Goal: Information Seeking & Learning: Learn about a topic

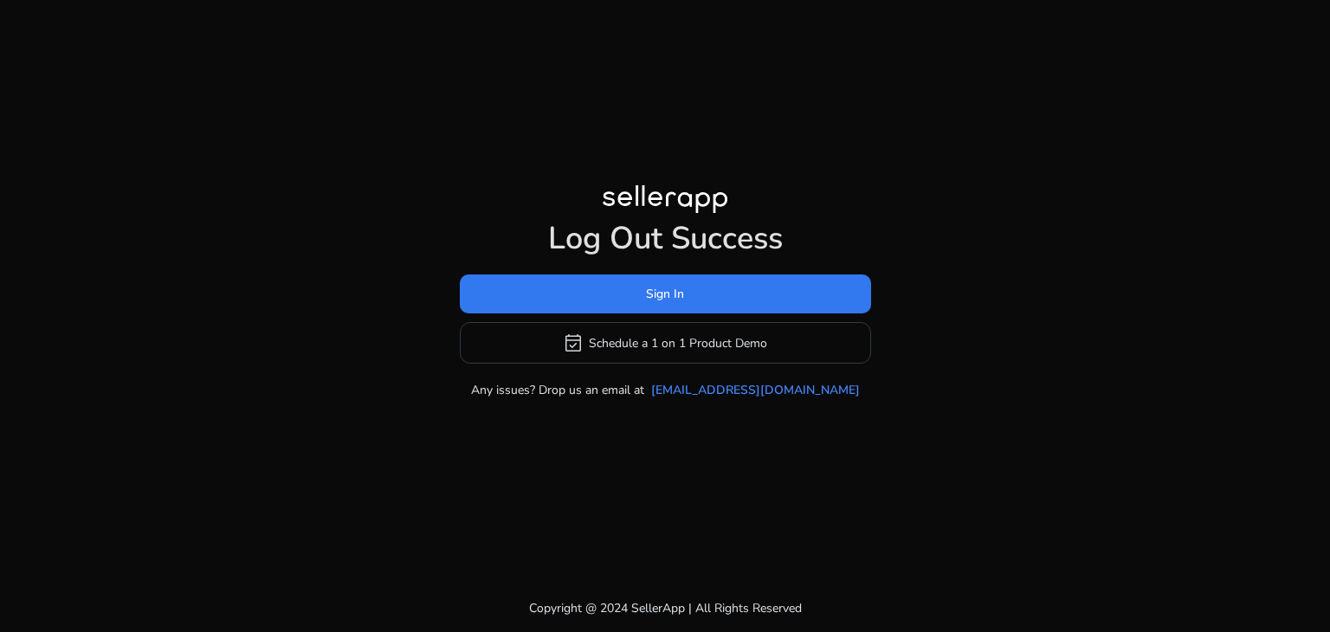
click at [634, 299] on span at bounding box center [665, 295] width 411 height 42
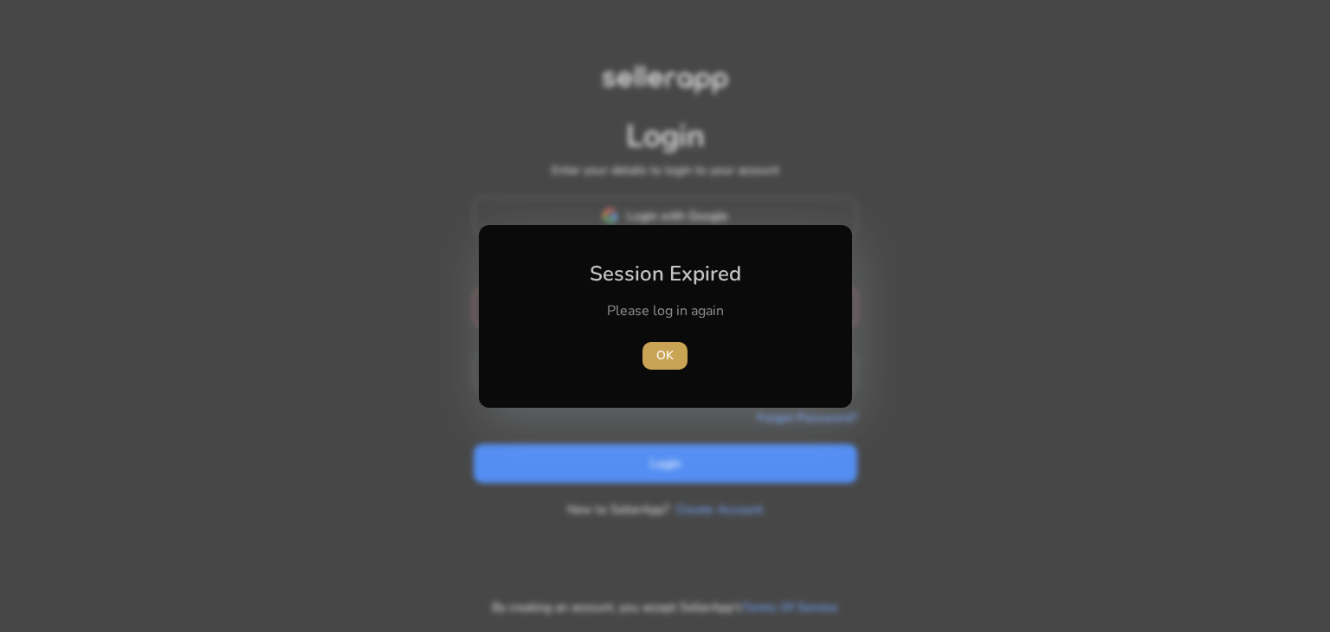
click at [657, 353] on span "OK" at bounding box center [664, 355] width 17 height 18
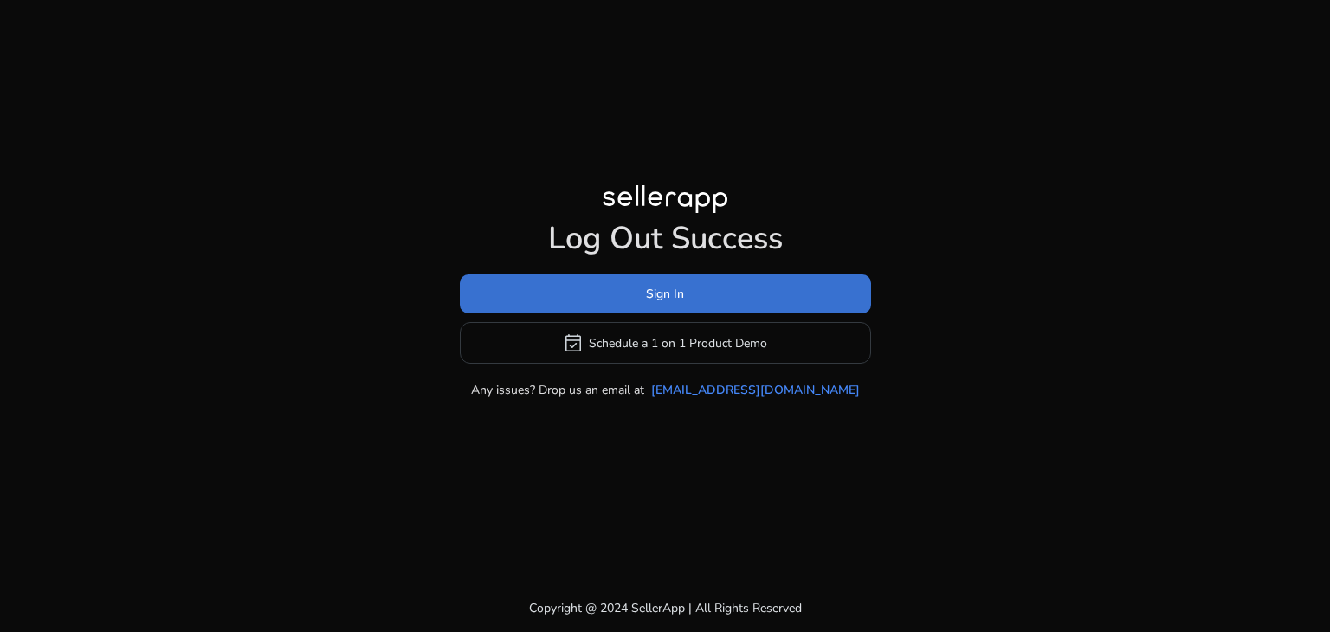
click at [656, 296] on span "Sign In" at bounding box center [665, 294] width 38 height 18
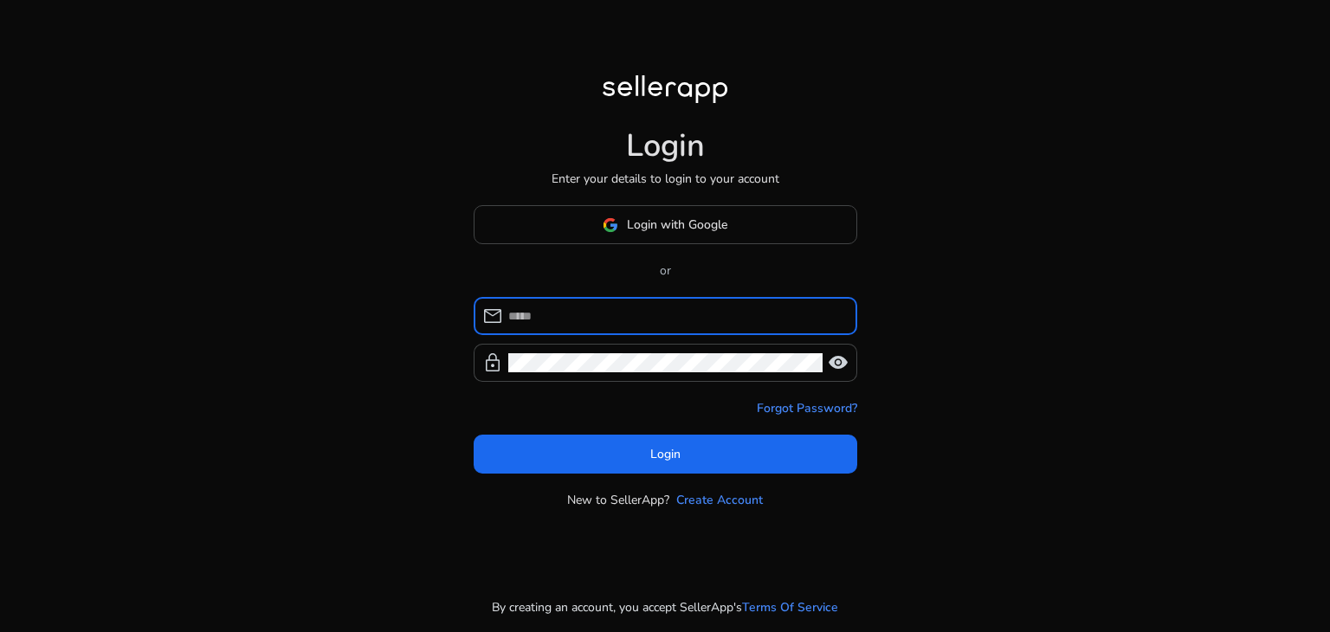
click at [603, 316] on input at bounding box center [675, 315] width 335 height 19
type input "**********"
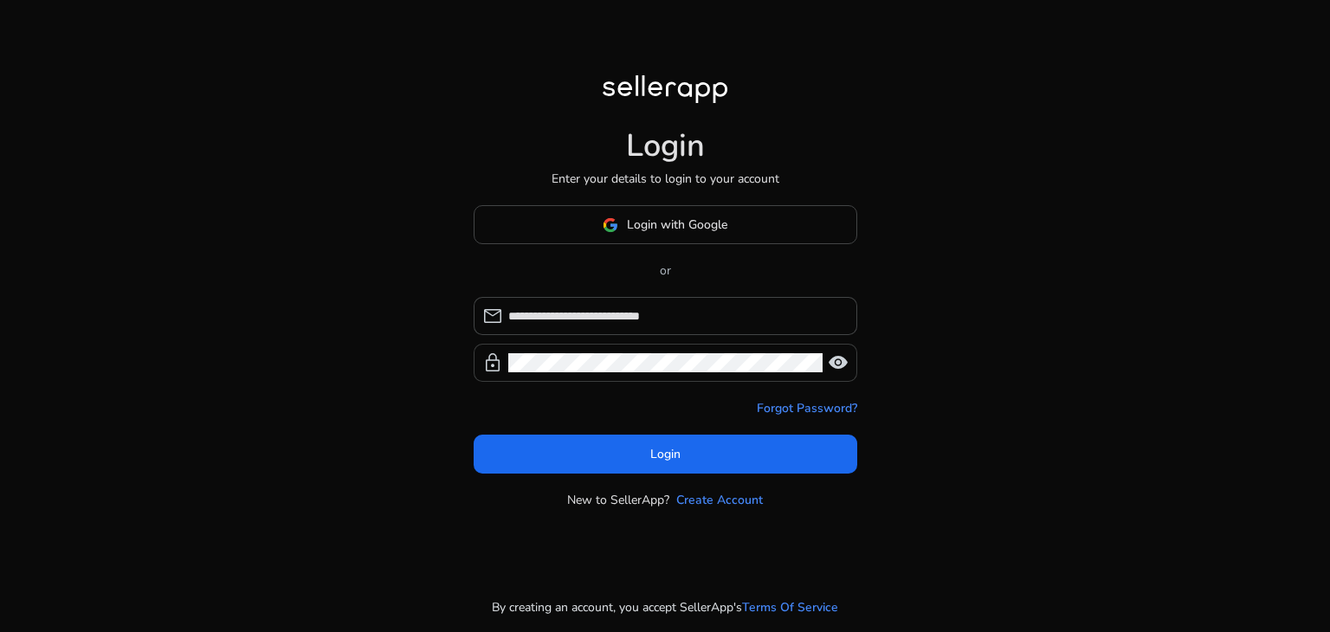
click at [621, 379] on div at bounding box center [665, 363] width 314 height 38
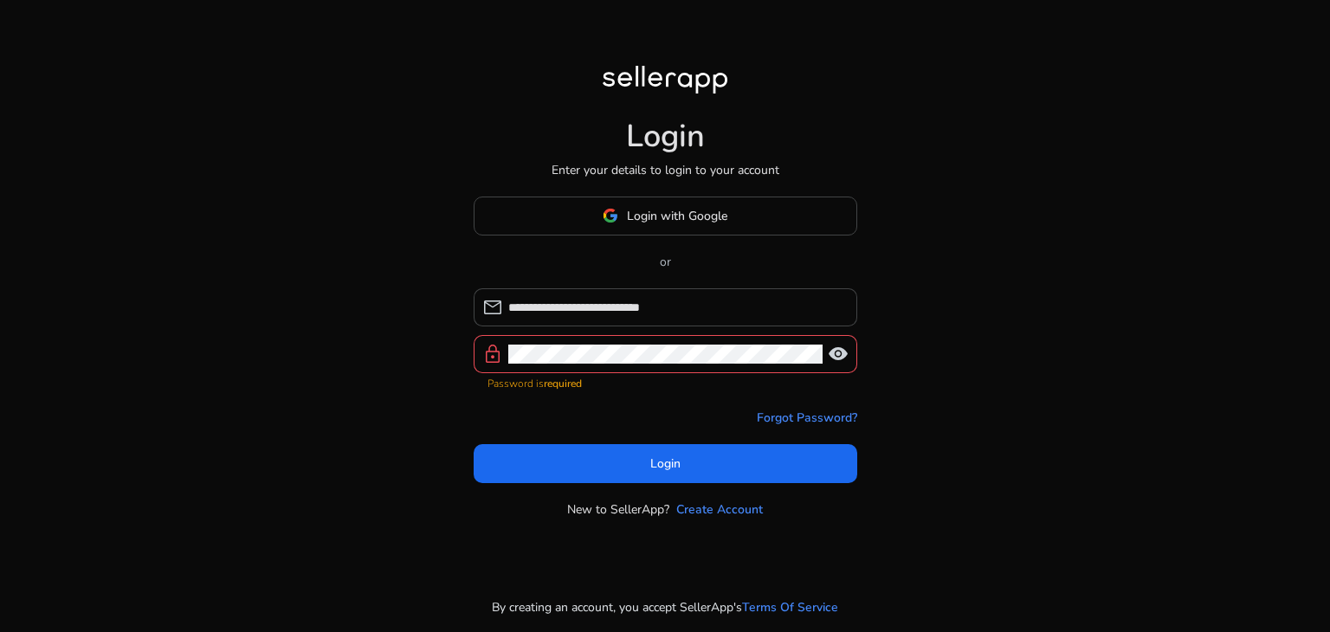
click at [621, 373] on div at bounding box center [665, 354] width 314 height 38
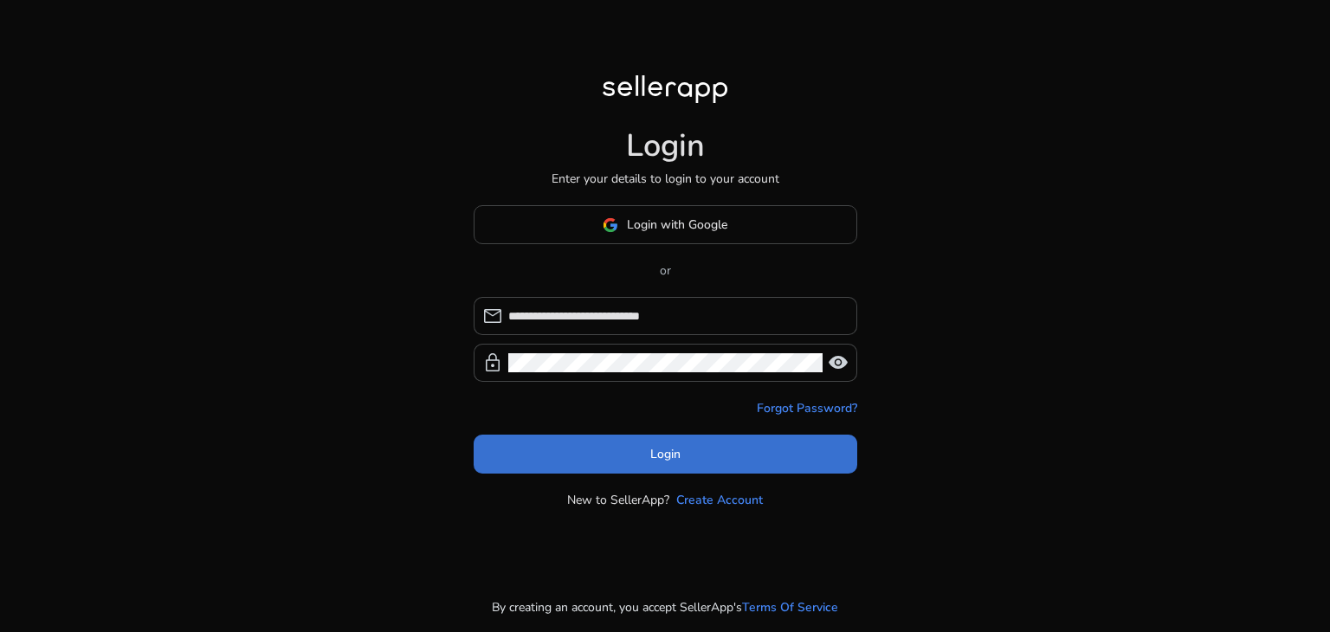
click at [621, 437] on span at bounding box center [664, 455] width 383 height 42
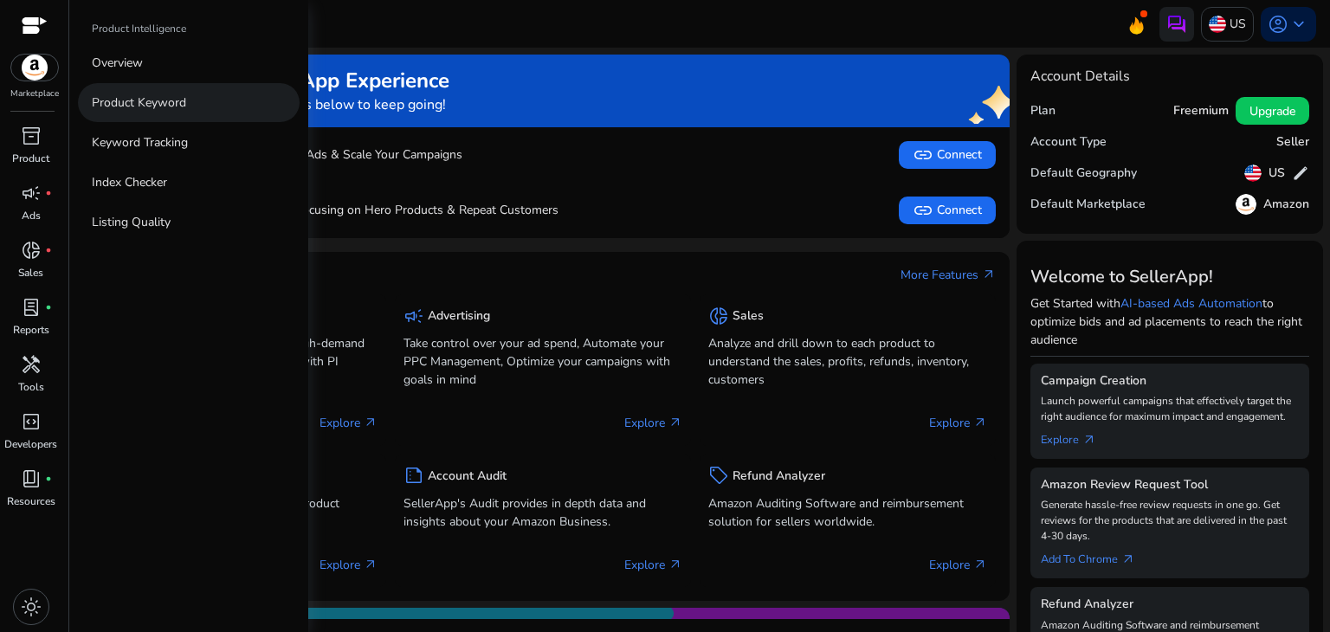
click at [138, 106] on p "Product Keyword" at bounding box center [139, 102] width 94 height 18
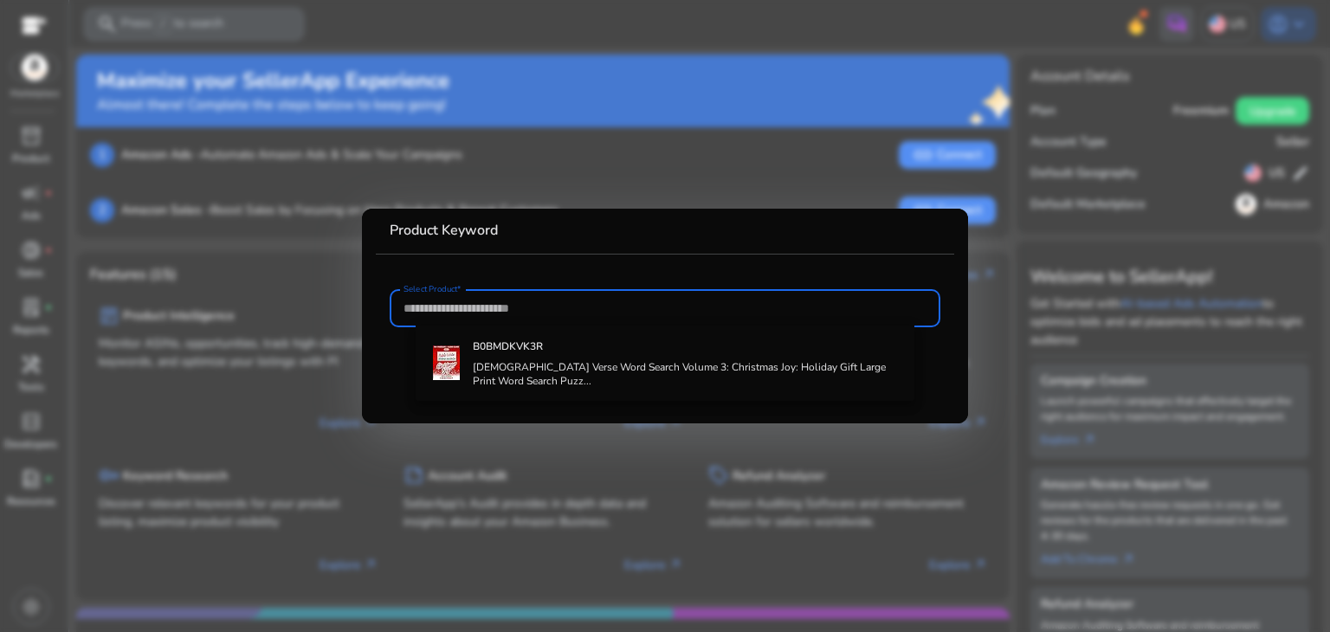
click at [211, 249] on div at bounding box center [665, 316] width 1330 height 632
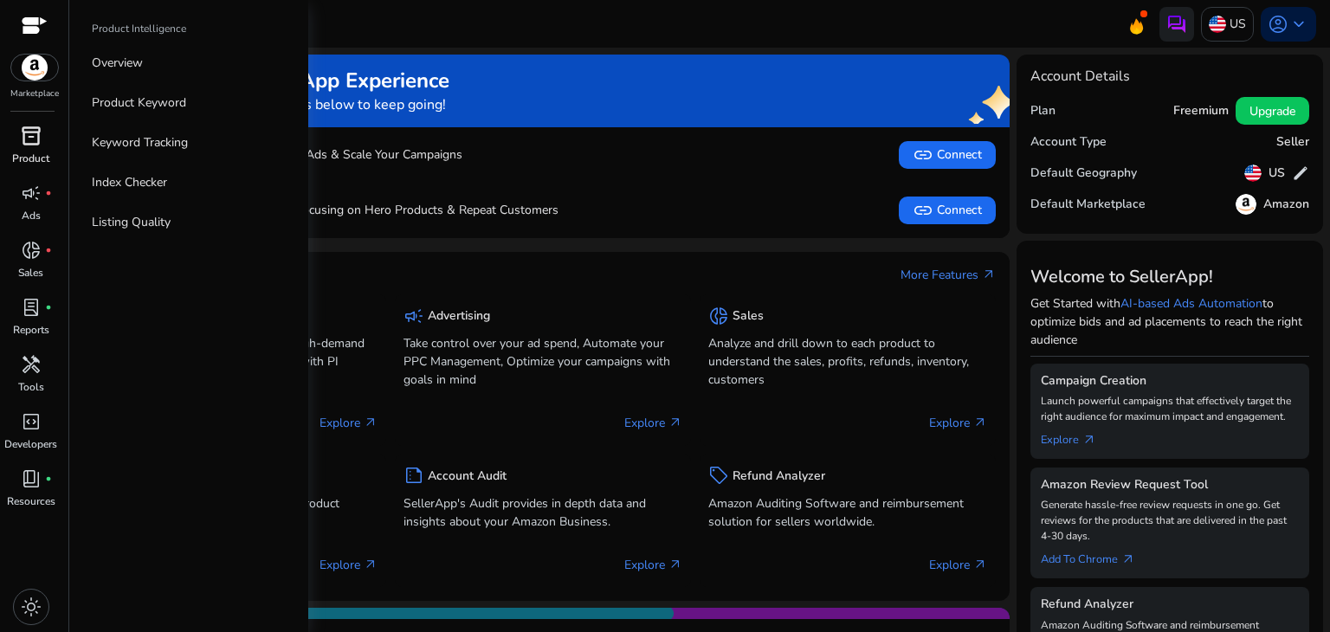
click at [40, 133] on span "inventory_2" at bounding box center [31, 136] width 21 height 21
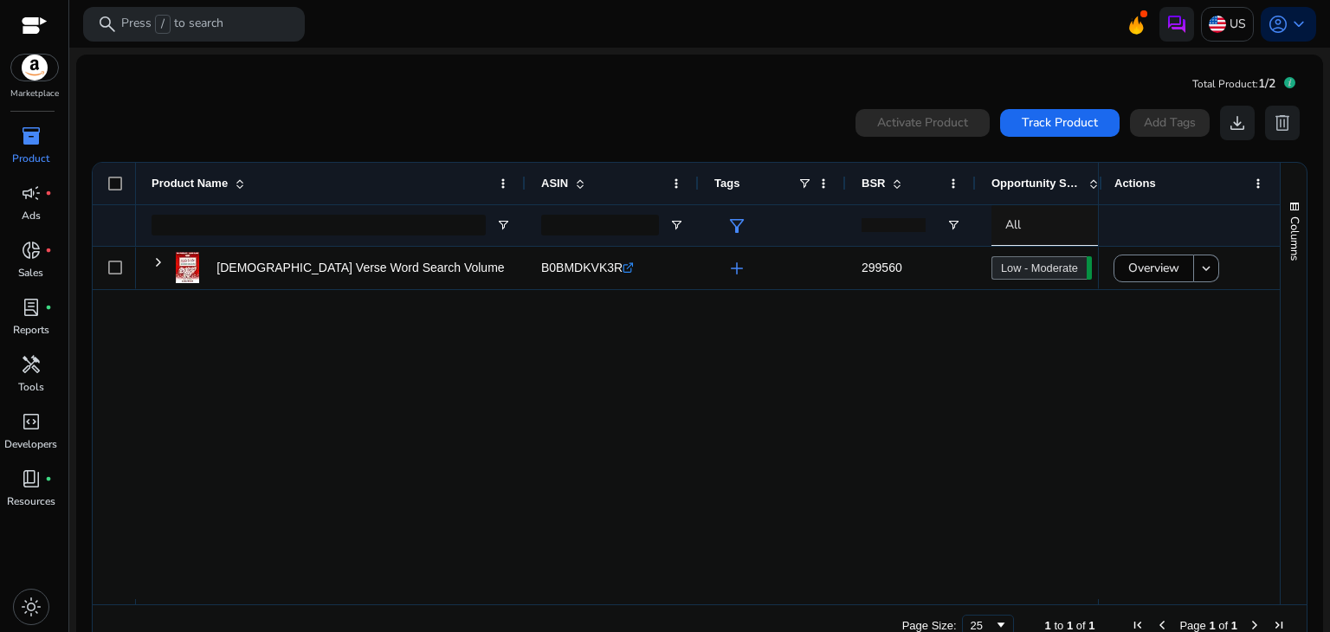
click at [502, 70] on mat-card "Total Product: 1/2 0 products selected Activate Product Track Product Add Tags …" at bounding box center [699, 362] width 1246 height 615
click at [900, 222] on input "number" at bounding box center [893, 225] width 64 height 14
click at [460, 103] on div "0 products selected Activate Product Track Product Add Tags download delete 1 t…" at bounding box center [699, 377] width 1219 height 558
click at [954, 189] on span at bounding box center [953, 184] width 14 height 14
click at [698, 86] on mat-card "Total Product: 1/2 0 products selected Activate Product Track Product Add Tags …" at bounding box center [699, 362] width 1246 height 615
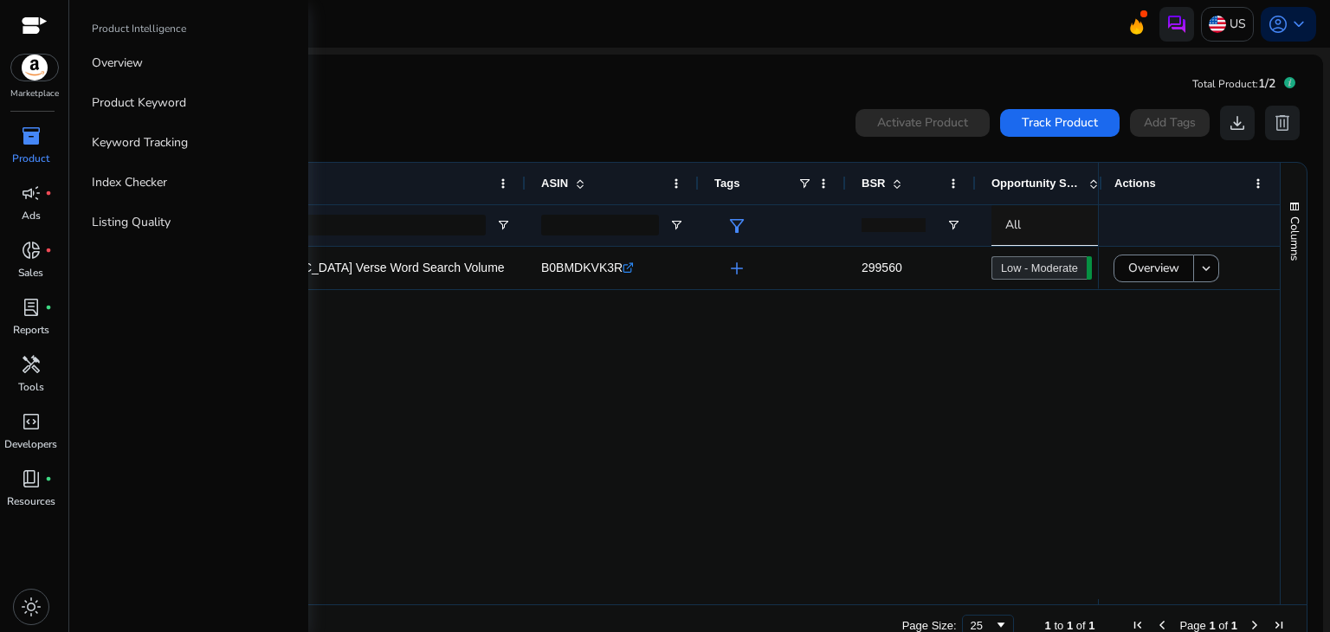
click at [32, 157] on p "Product" at bounding box center [30, 159] width 37 height 16
click at [132, 153] on link "Keyword Tracking" at bounding box center [189, 142] width 222 height 39
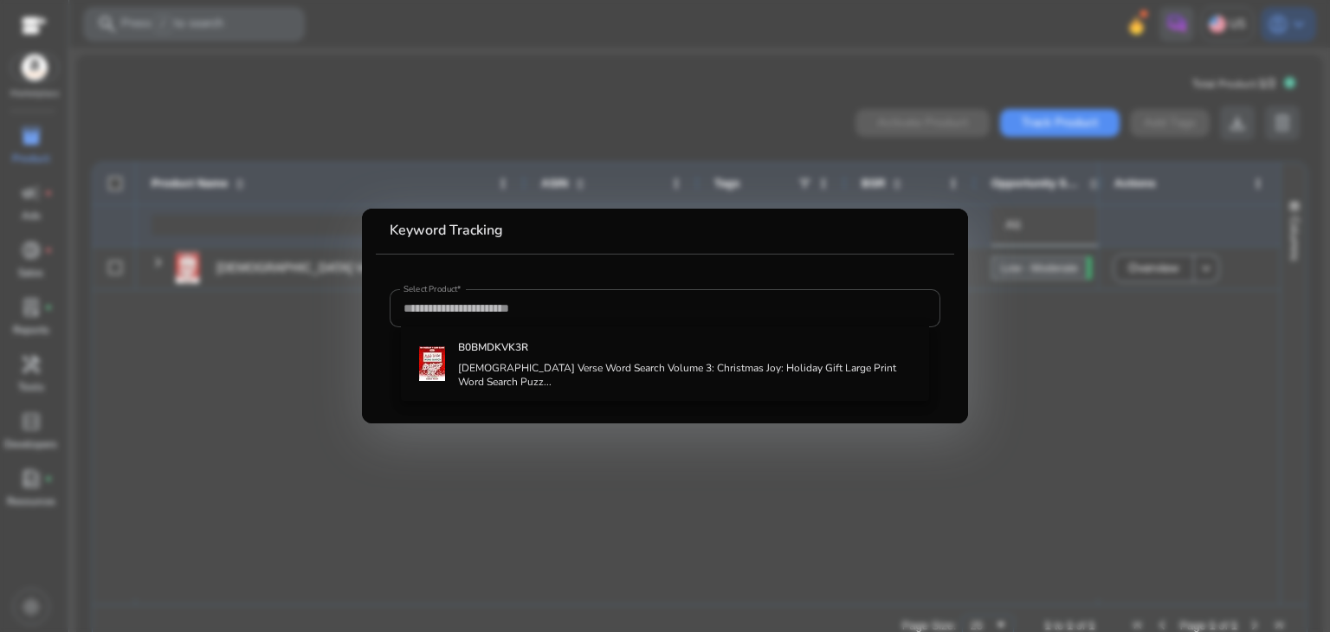
click at [314, 358] on div at bounding box center [665, 316] width 1330 height 632
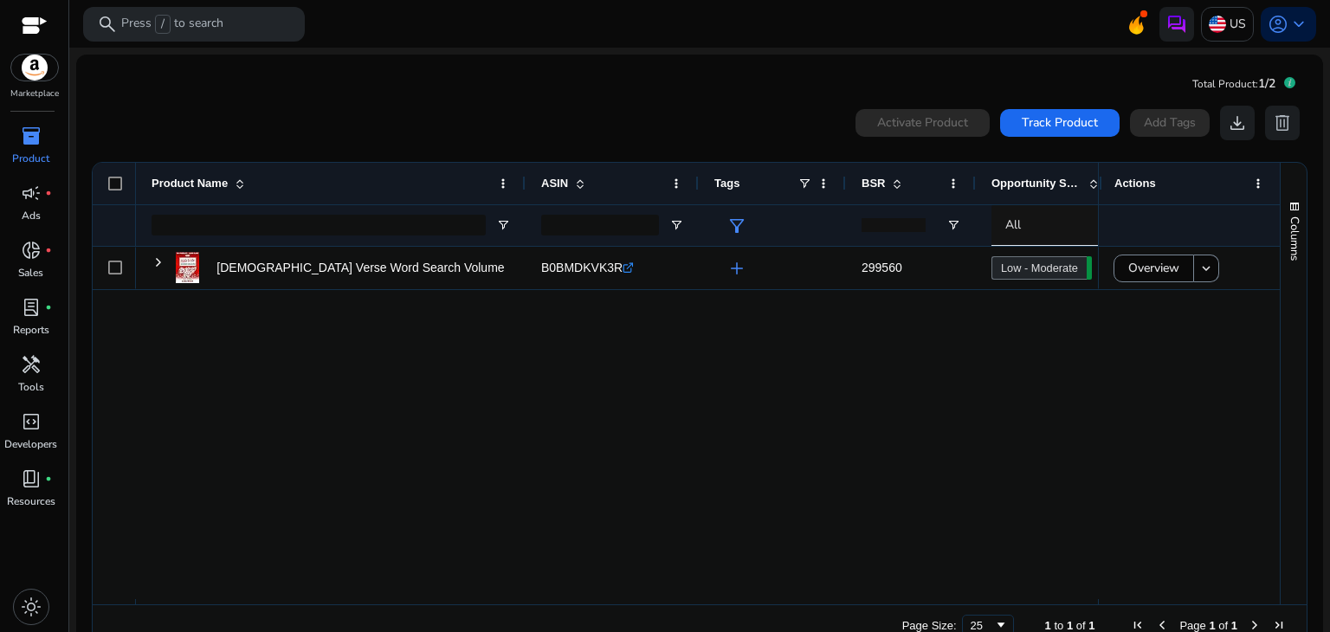
click at [35, 146] on span "inventory_2" at bounding box center [31, 136] width 21 height 21
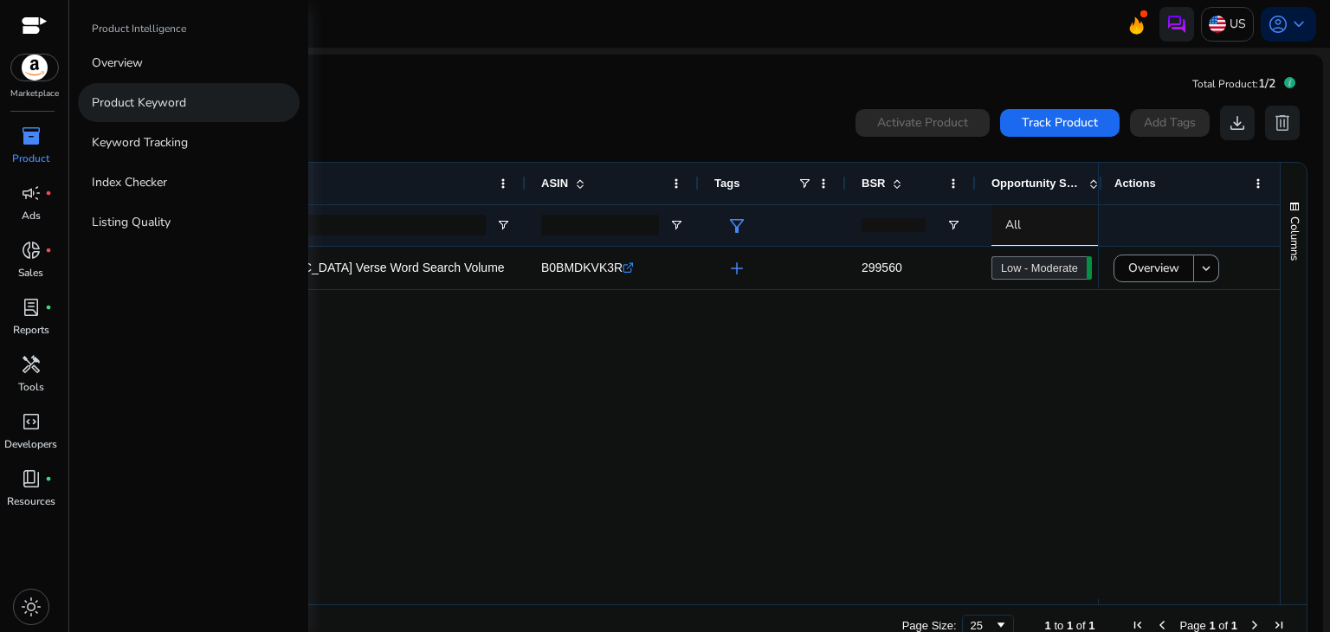
click at [146, 106] on p "Product Keyword" at bounding box center [139, 102] width 94 height 18
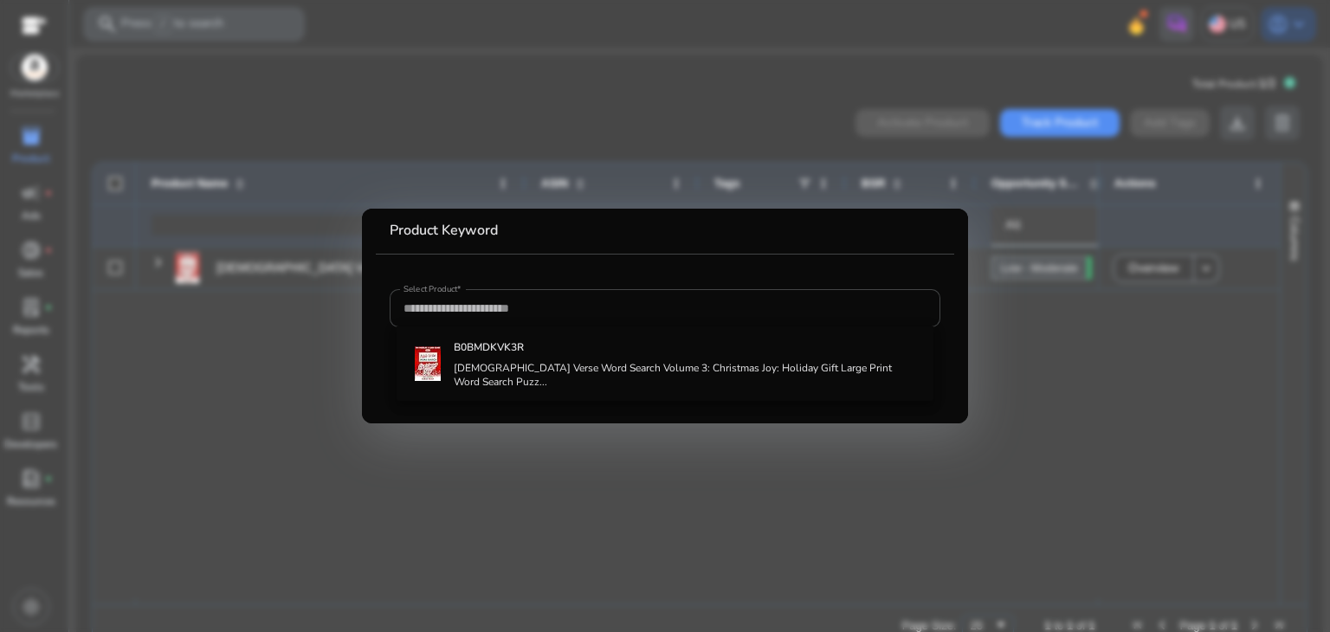
click at [311, 96] on div at bounding box center [665, 316] width 1330 height 632
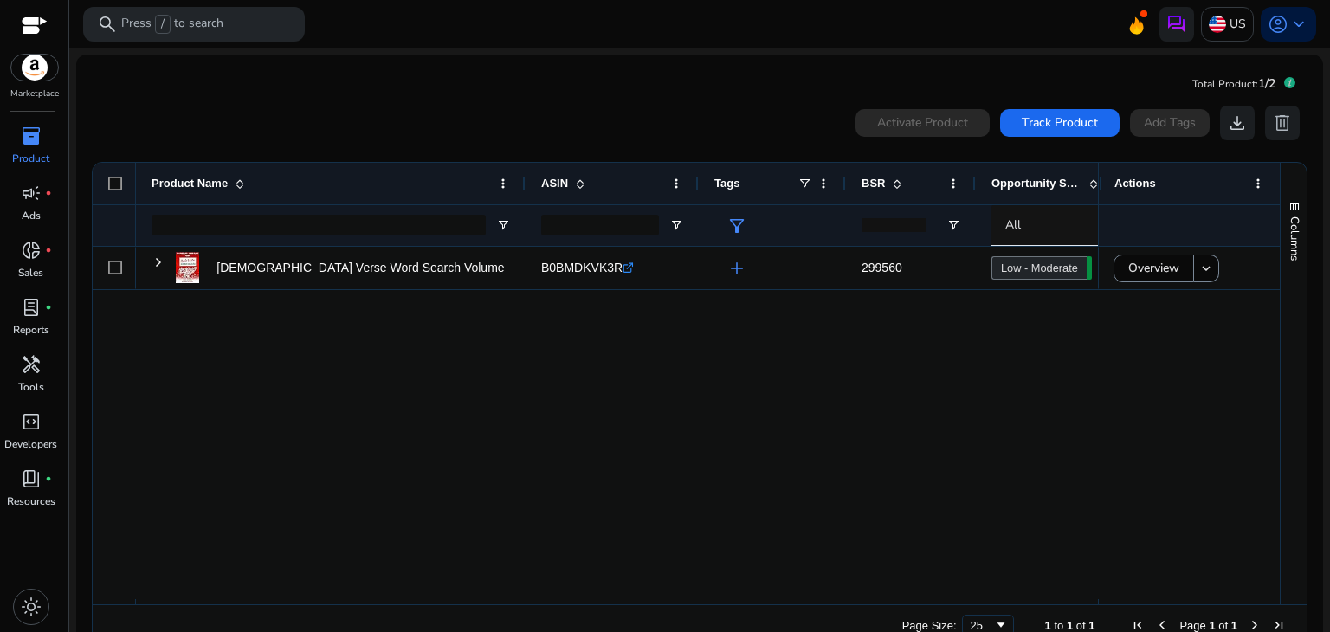
click at [27, 126] on span "inventory_2" at bounding box center [31, 136] width 21 height 21
click at [851, 424] on div "Bible Verse Word Search Volume 3: Christmas Joy: Holiday Gift... B0BMDKVK3R .st…" at bounding box center [617, 423] width 962 height 352
click at [407, 226] on input "Product Name Filter Input" at bounding box center [318, 225] width 334 height 21
paste input "**********"
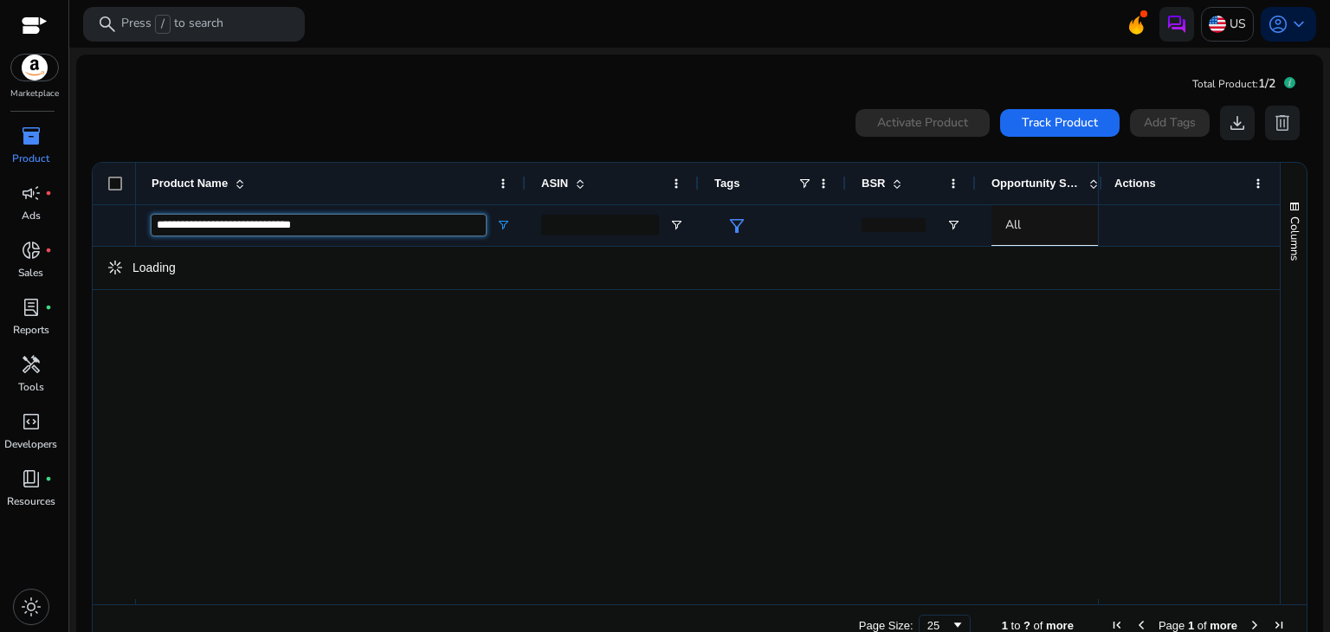
type input "**********"
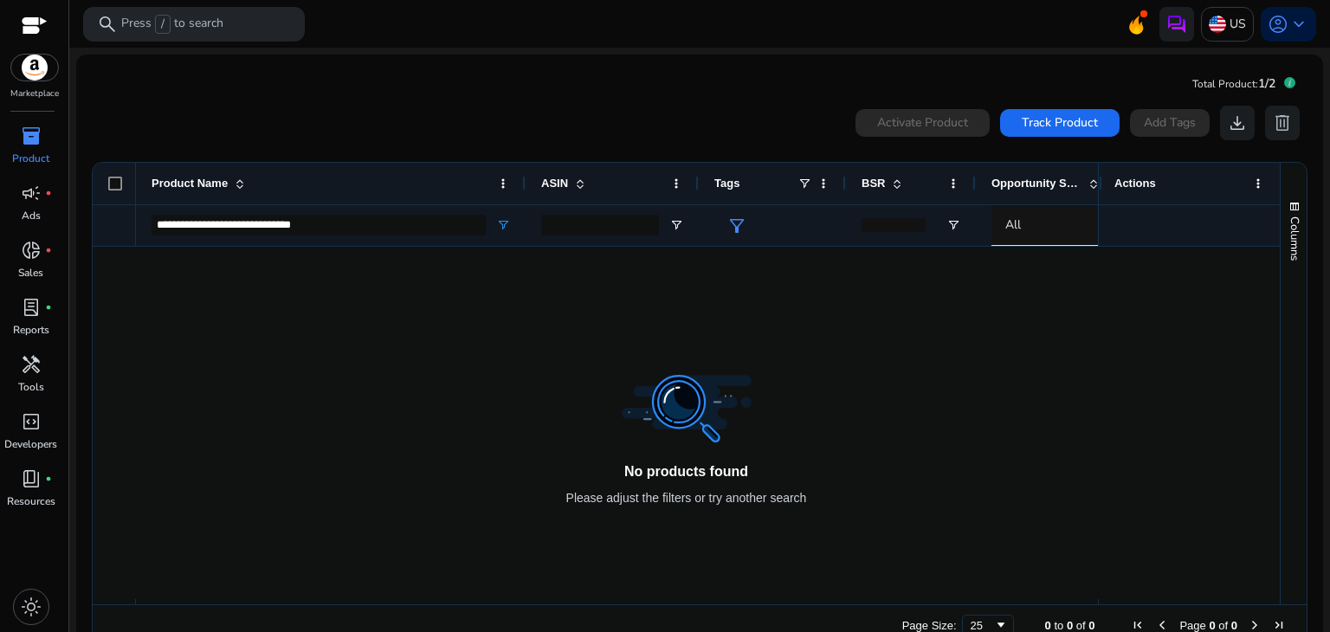
click at [686, 406] on div at bounding box center [617, 423] width 962 height 352
click at [686, 402] on div at bounding box center [617, 423] width 962 height 352
click at [917, 128] on div "Activate Product" at bounding box center [922, 123] width 134 height 28
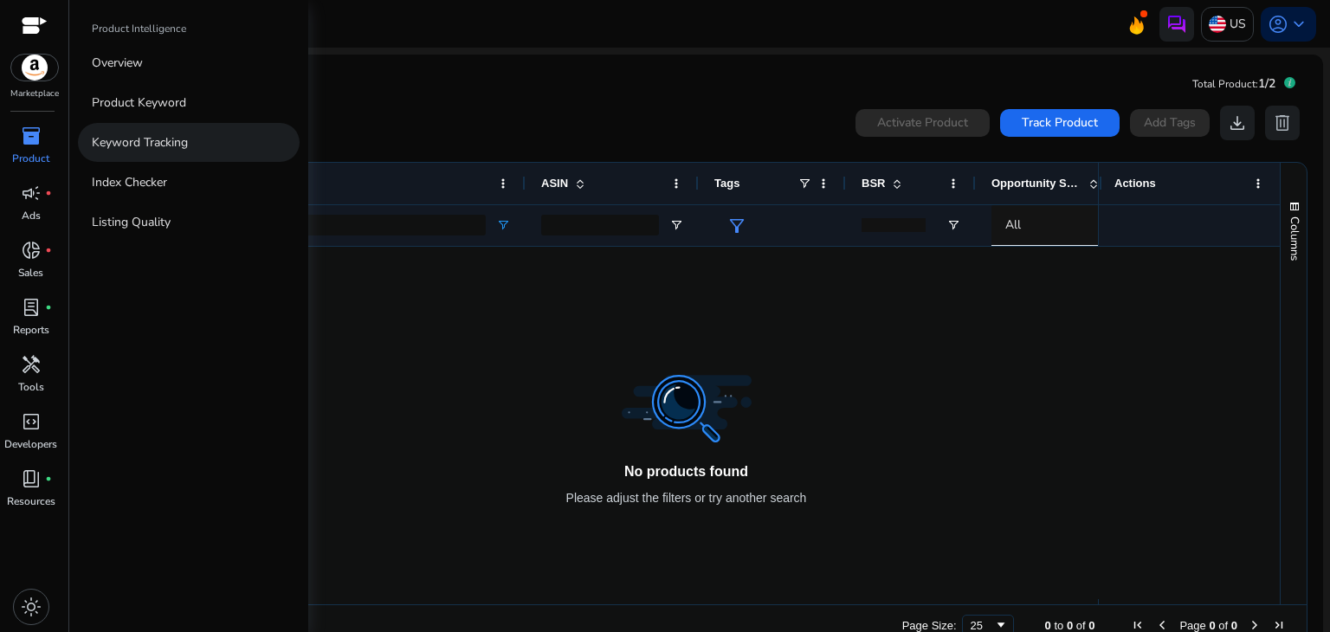
click at [163, 136] on p "Keyword Tracking" at bounding box center [140, 142] width 96 height 18
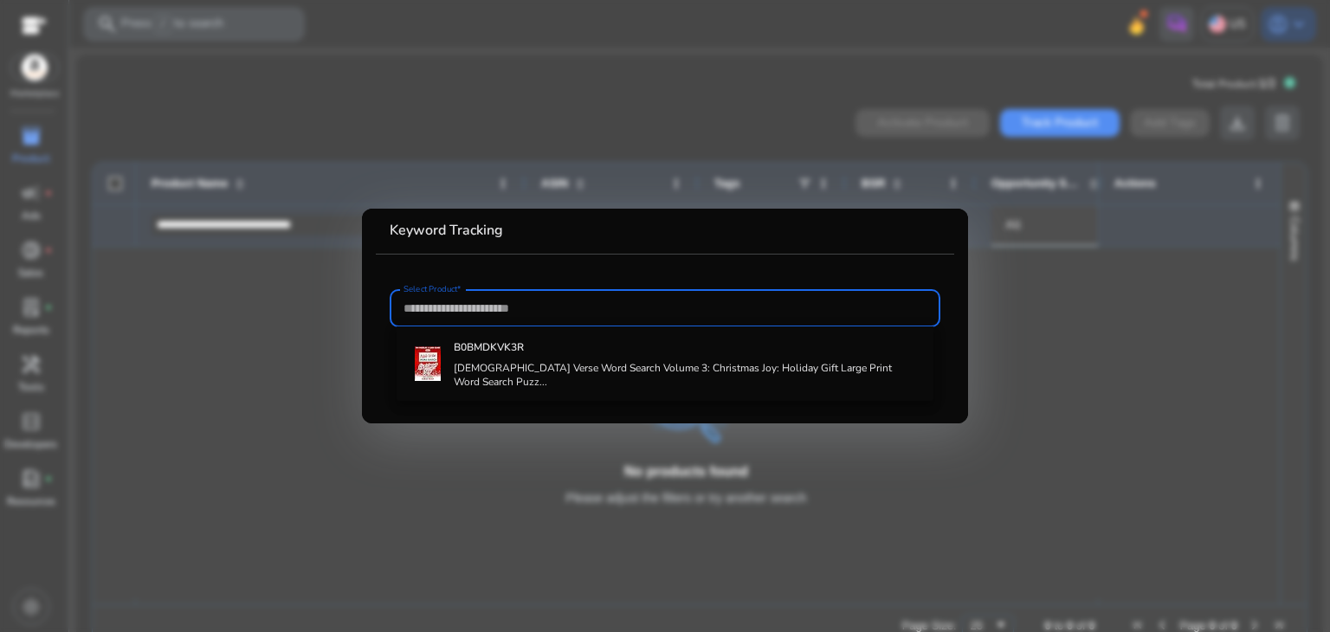
paste input "**********"
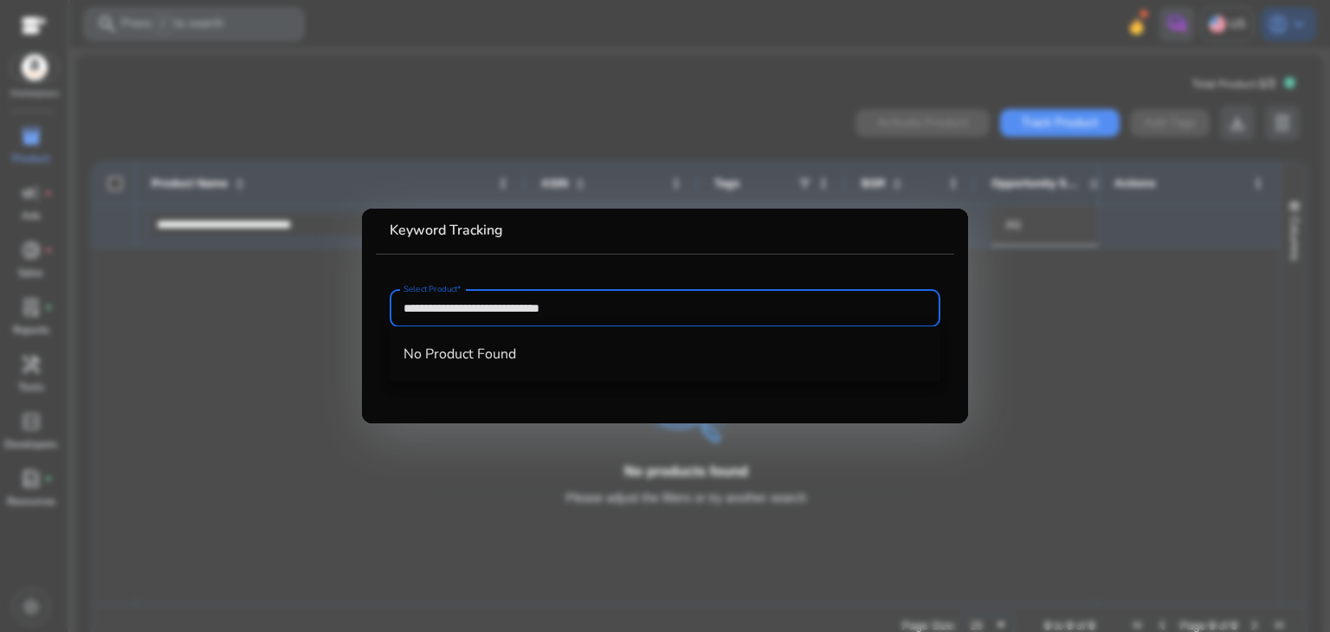
type input "**********"
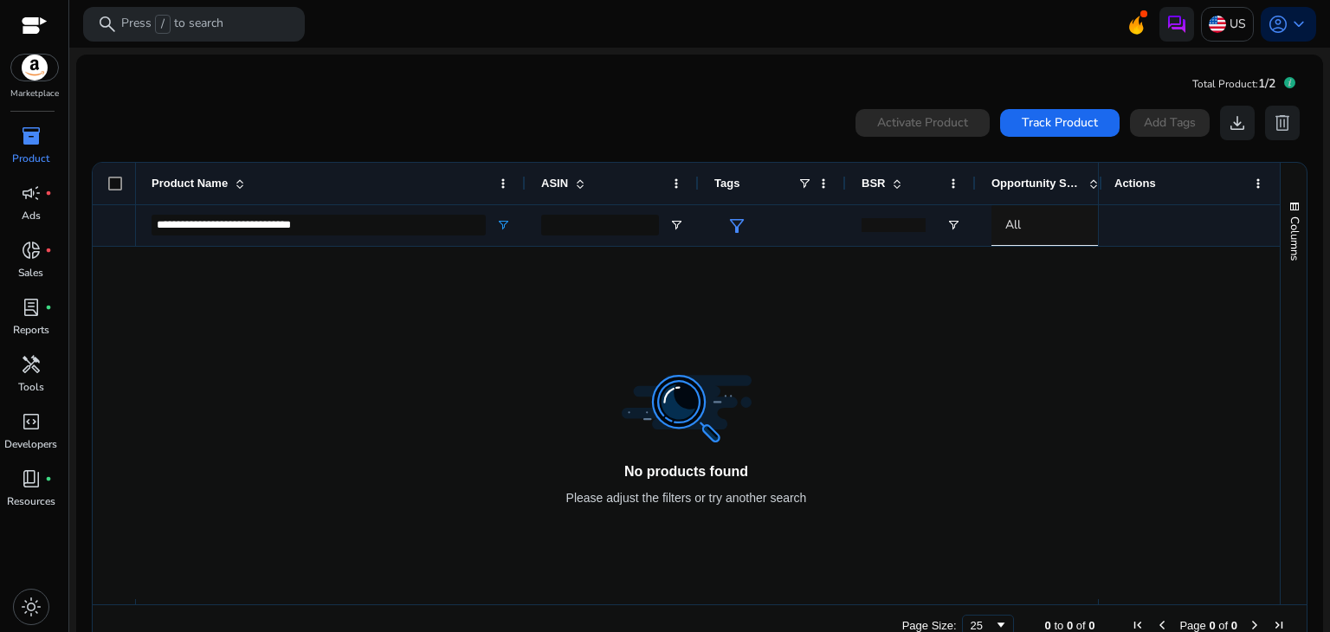
click at [35, 145] on span "inventory_2" at bounding box center [31, 136] width 21 height 21
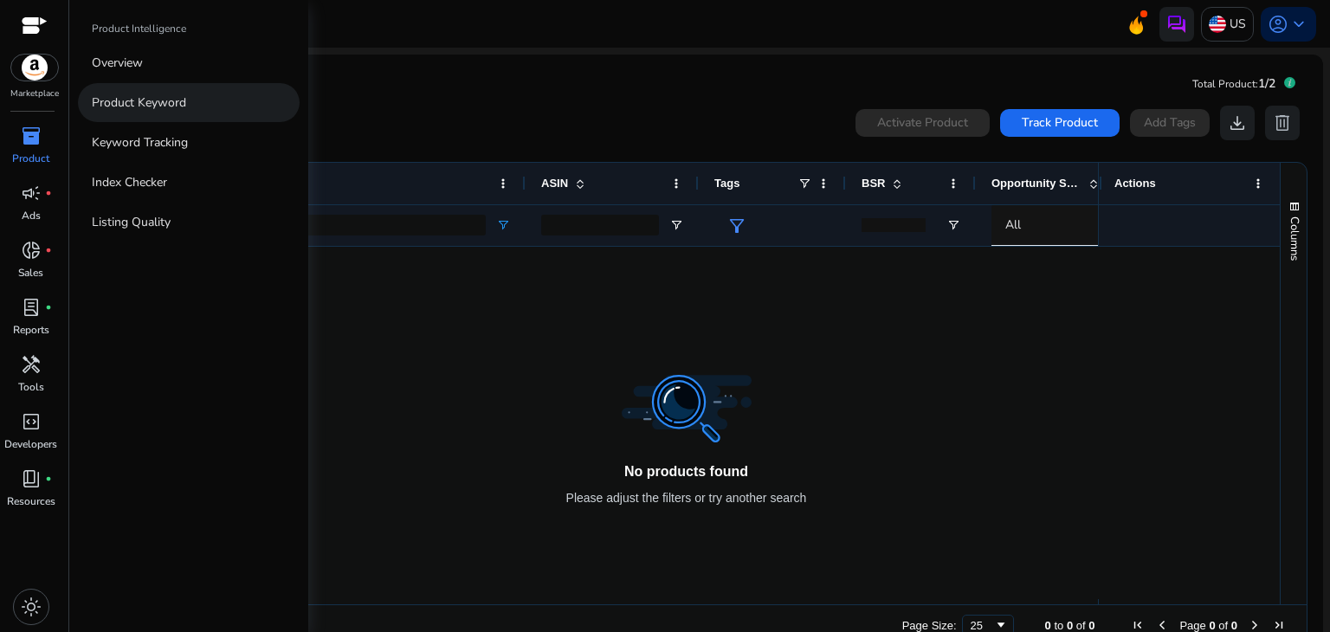
click at [180, 90] on link "Product Keyword" at bounding box center [189, 102] width 222 height 39
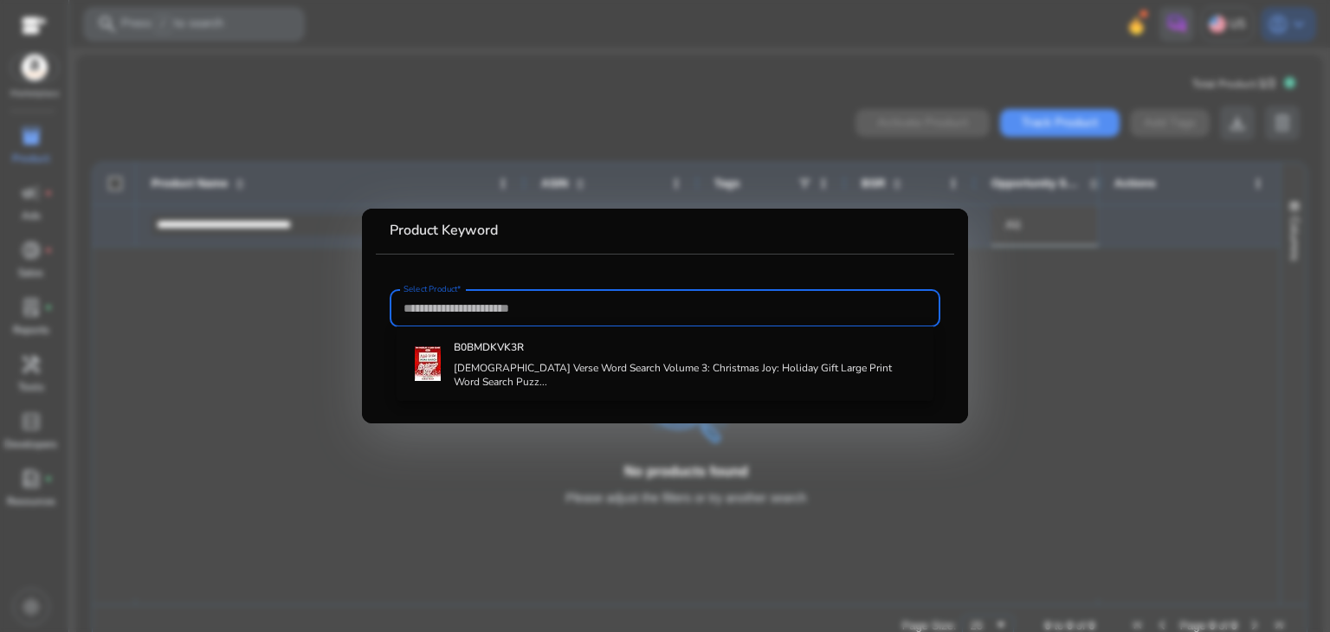
paste input "**********"
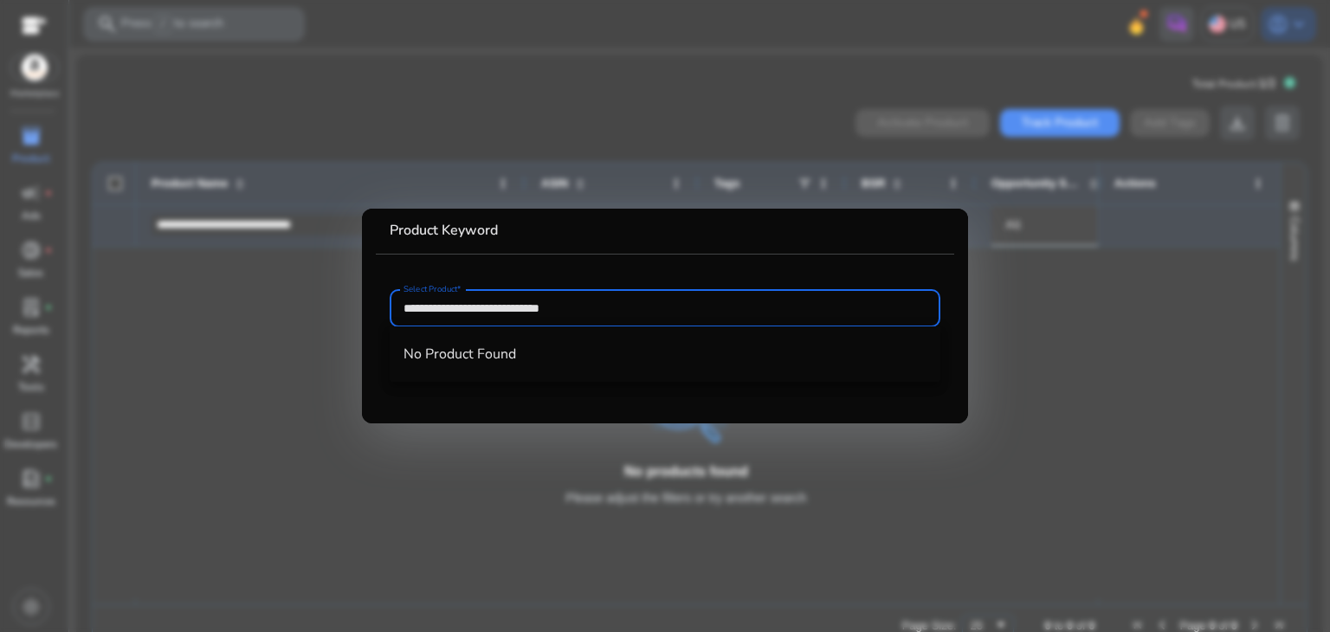
type input "**********"
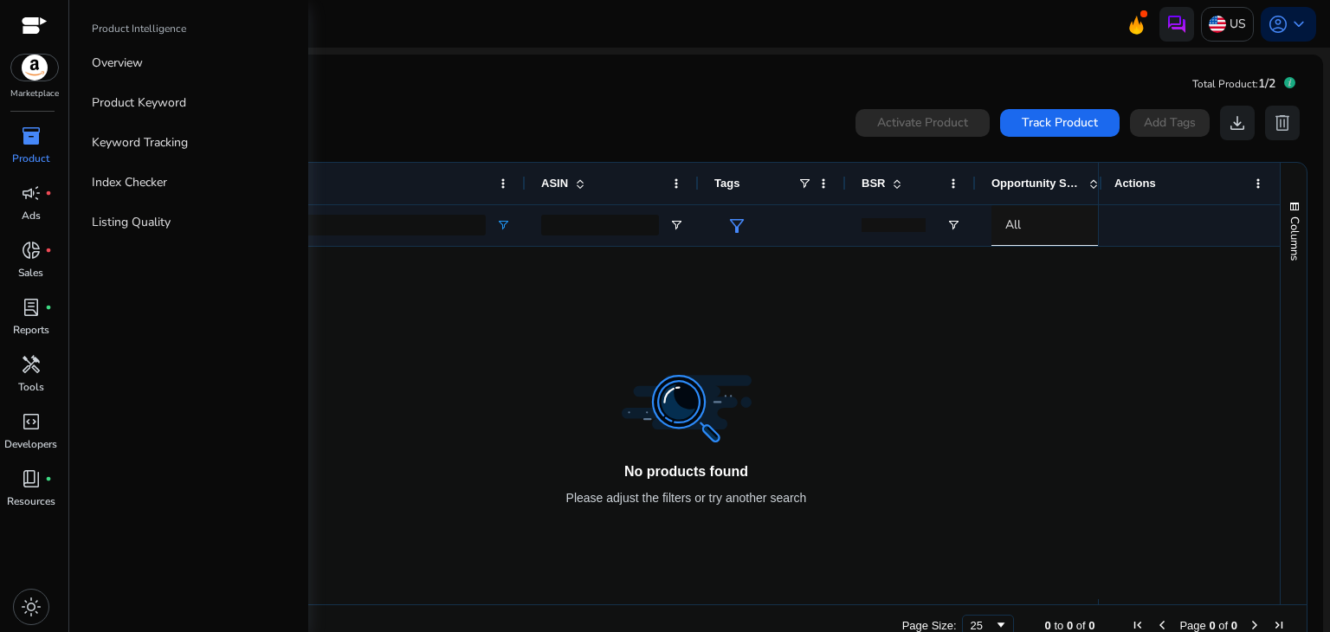
click at [21, 146] on span "inventory_2" at bounding box center [31, 136] width 21 height 21
click at [127, 136] on p "Keyword Tracking" at bounding box center [140, 142] width 96 height 18
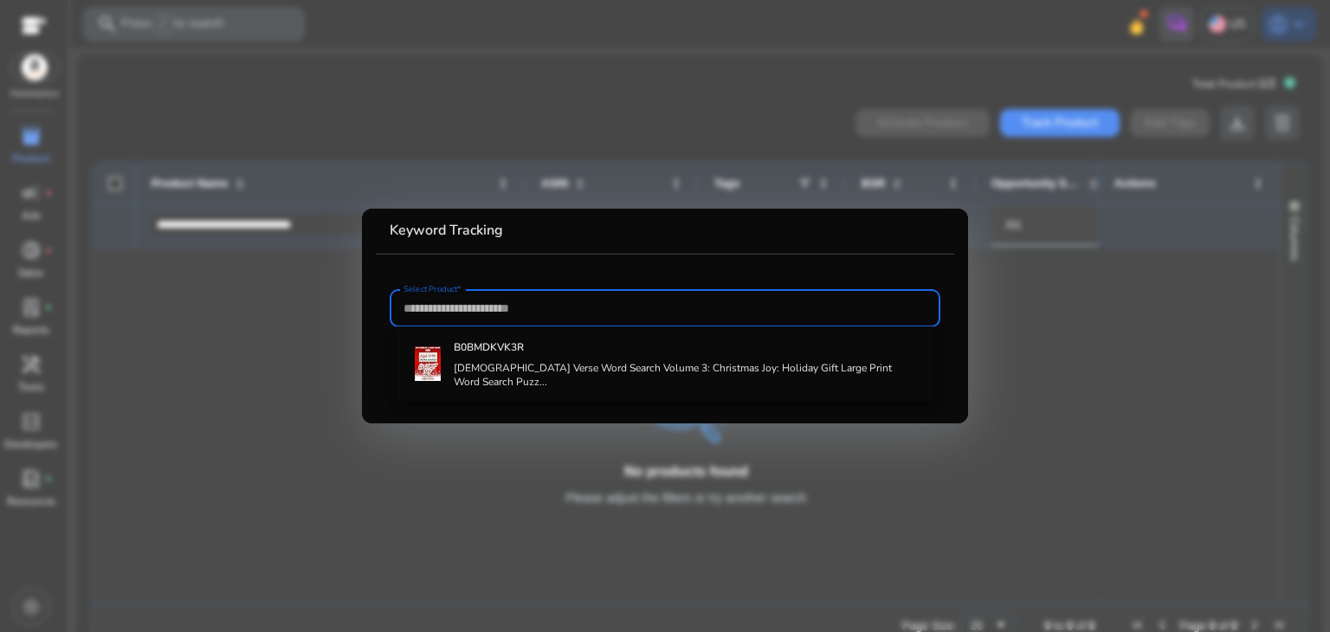
paste input "**********"
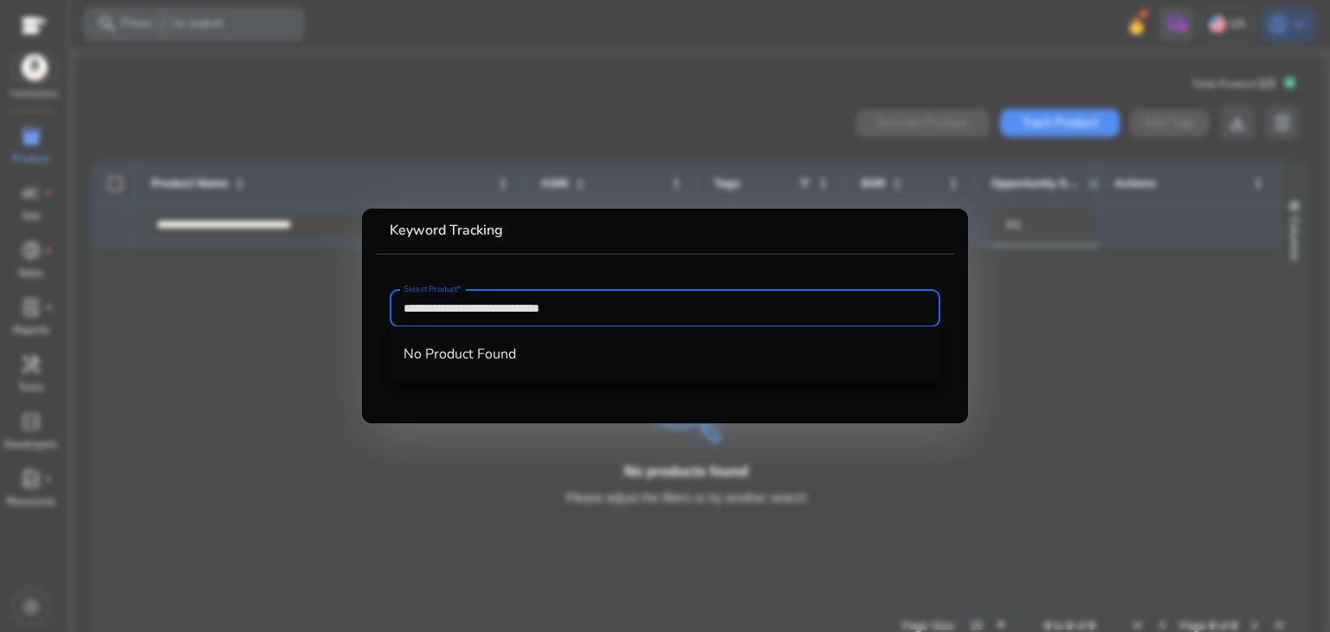
type input "**********"
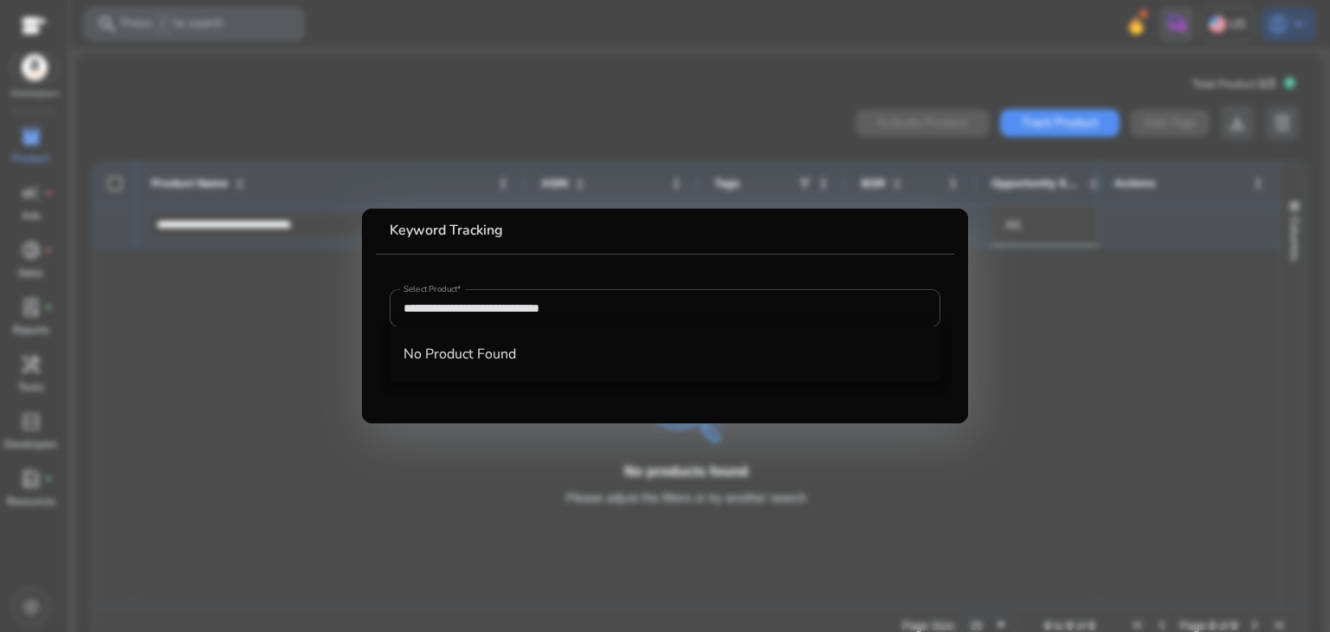
click at [203, 356] on div at bounding box center [665, 316] width 1330 height 632
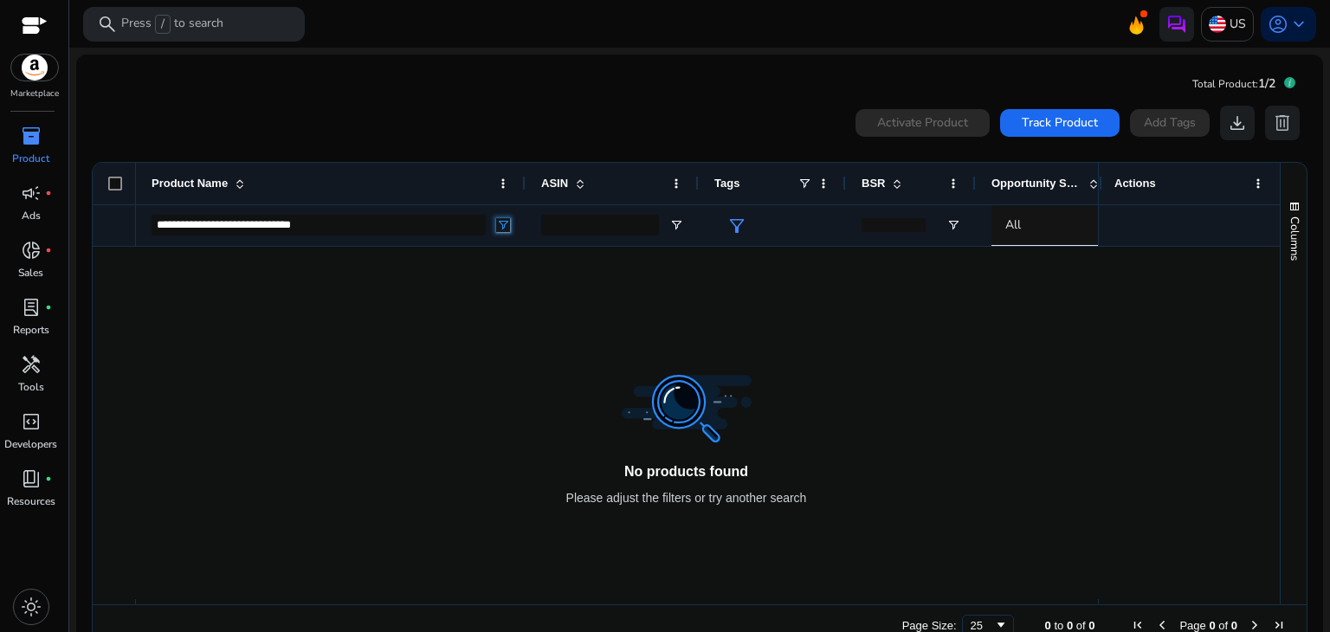
click at [499, 221] on span "Open Filter Menu" at bounding box center [503, 225] width 14 height 14
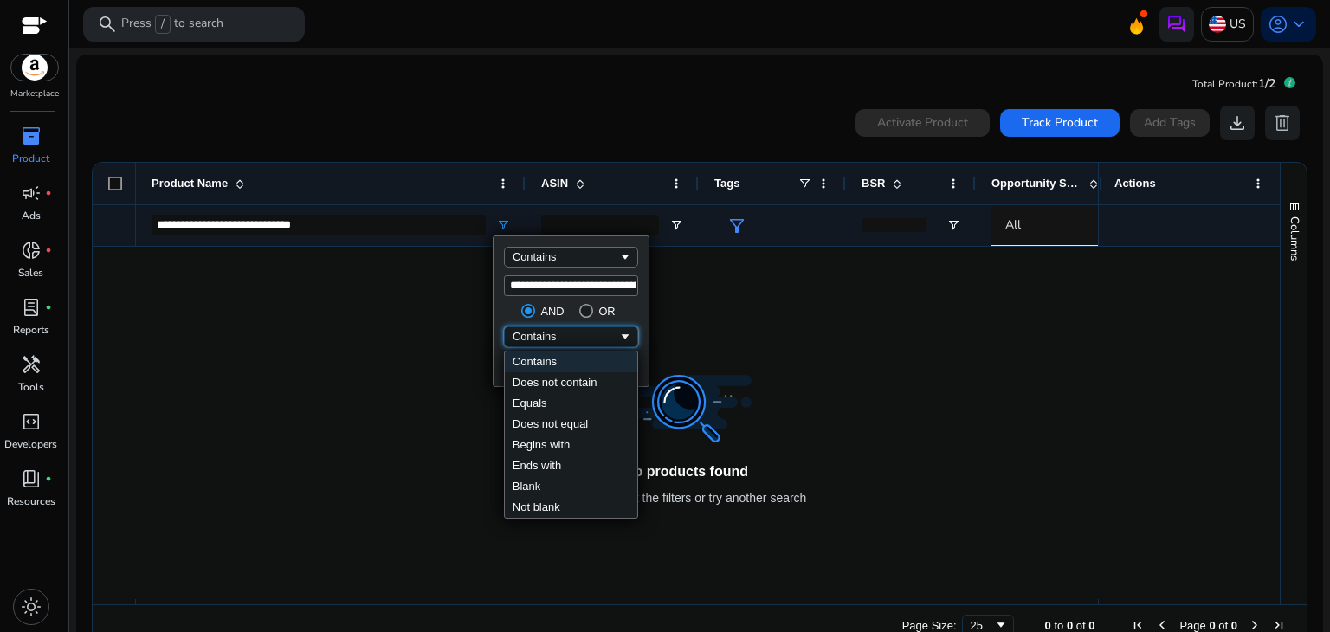
click at [619, 344] on div "Contains" at bounding box center [571, 336] width 134 height 21
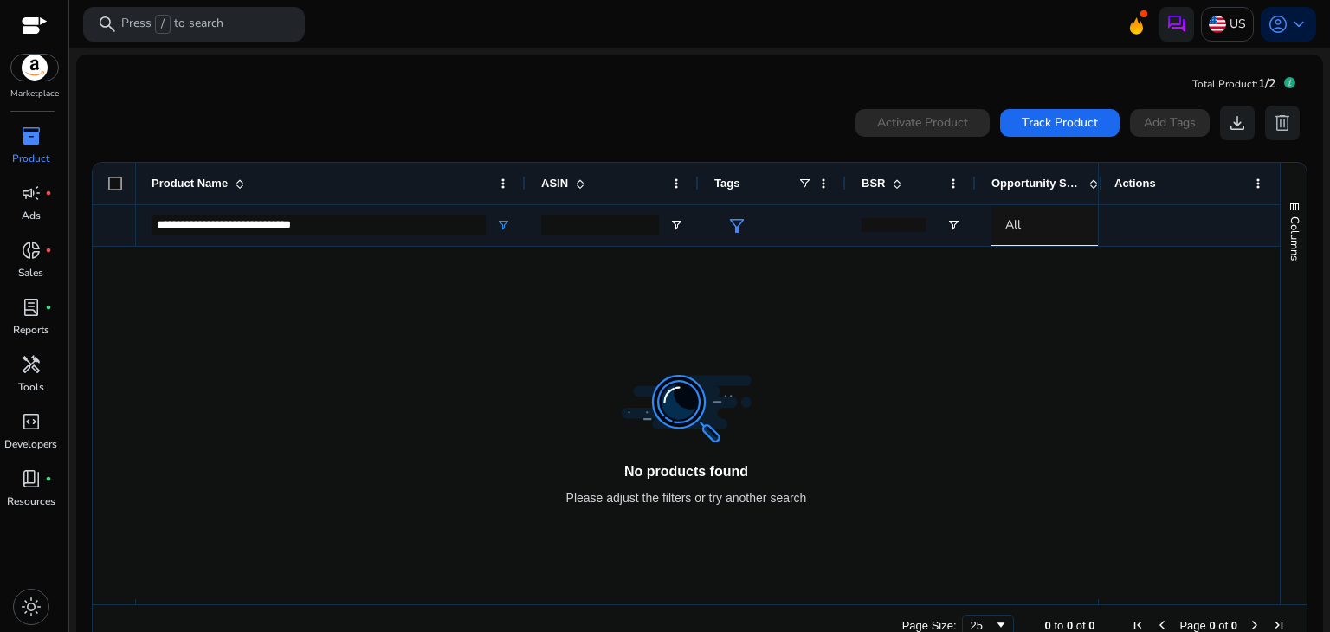
click at [412, 420] on div at bounding box center [617, 423] width 962 height 352
click at [583, 226] on input "ASIN Filter Input" at bounding box center [600, 225] width 118 height 21
paste input "**********"
type input "**********"
click at [676, 389] on div at bounding box center [617, 423] width 962 height 352
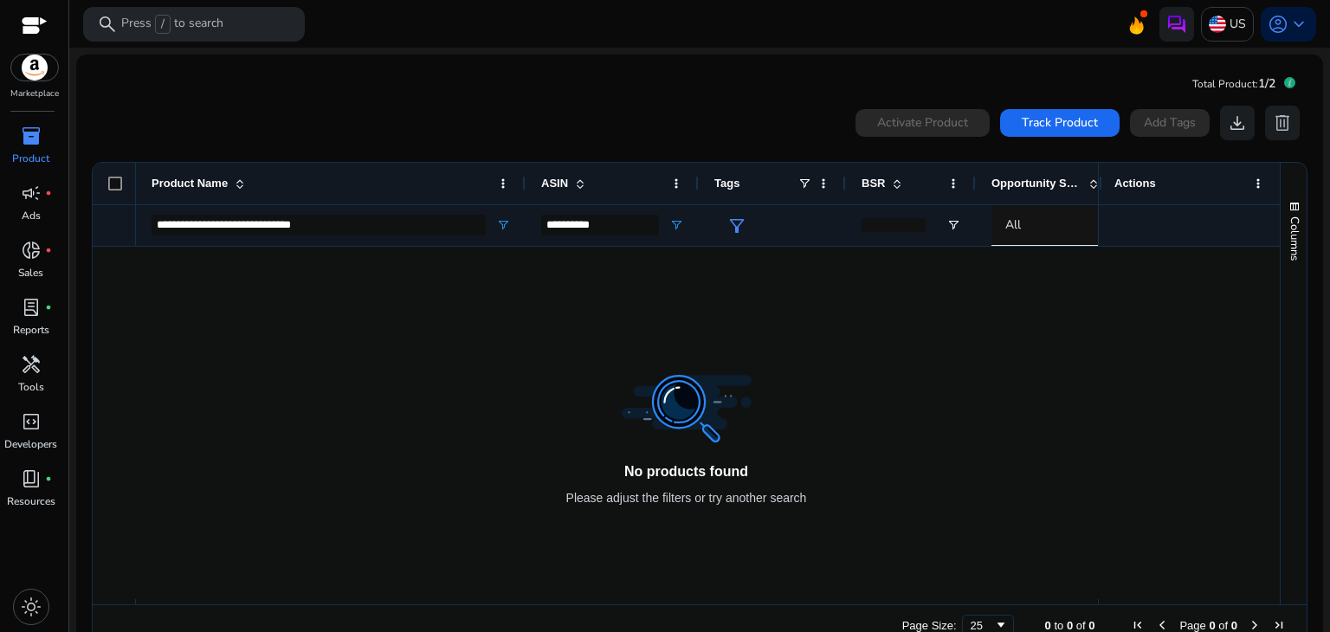
click at [676, 389] on div at bounding box center [617, 423] width 962 height 352
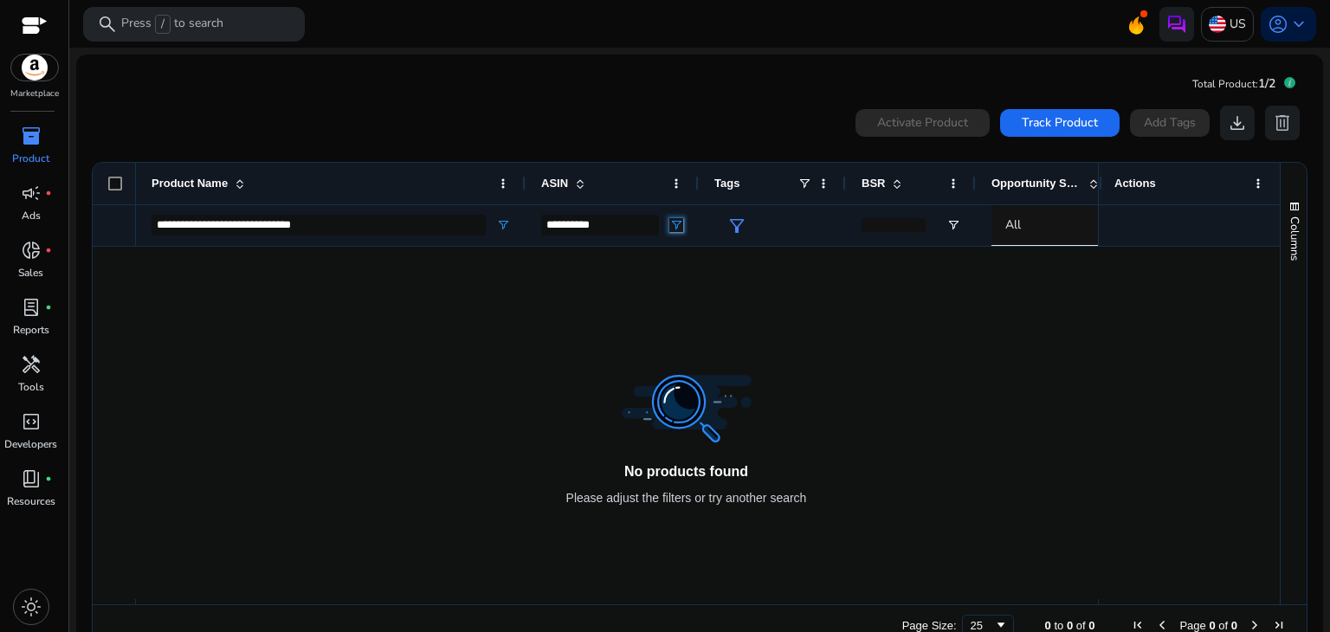
click at [672, 227] on span "Open Filter Menu" at bounding box center [676, 225] width 14 height 14
click at [1064, 184] on span "Opportunity Score" at bounding box center [1036, 183] width 90 height 13
click at [1059, 187] on span "Opportunity Score" at bounding box center [1036, 183] width 90 height 13
click at [957, 177] on span at bounding box center [953, 184] width 14 height 14
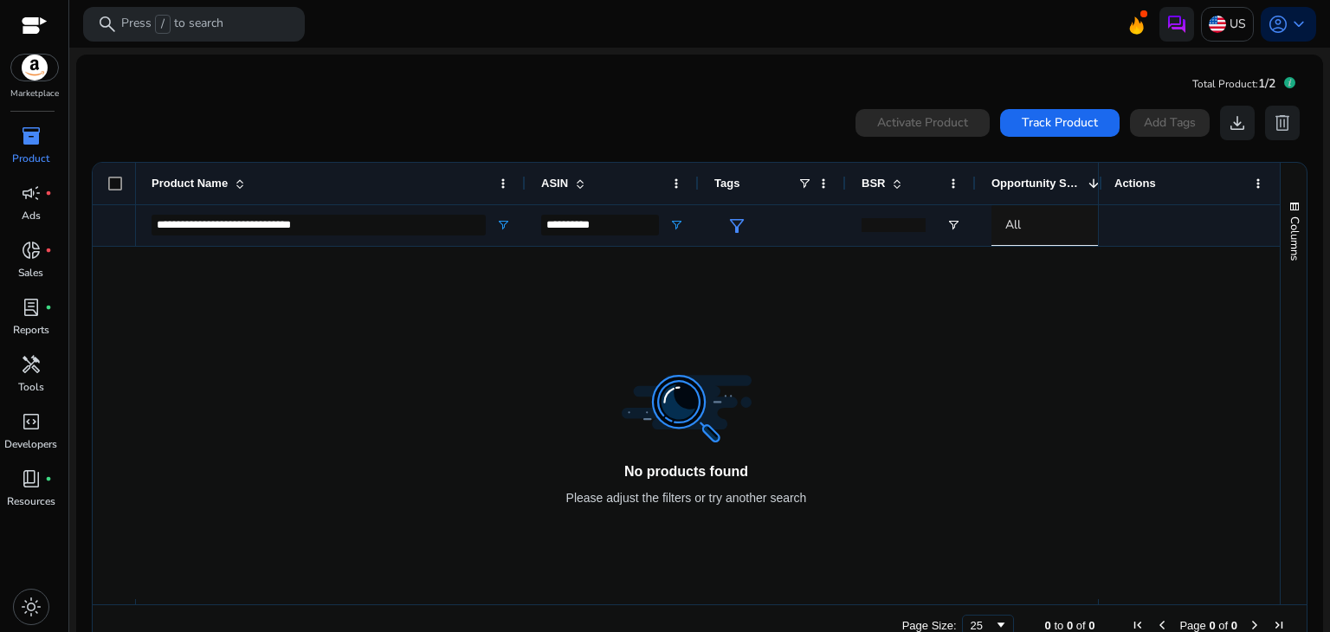
drag, startPoint x: 1095, startPoint y: 184, endPoint x: 1129, endPoint y: 188, distance: 33.9
click at [1129, 188] on div "Actions" at bounding box center [1189, 184] width 182 height 42
drag, startPoint x: 1094, startPoint y: 182, endPoint x: 1135, endPoint y: 183, distance: 40.7
click at [1135, 183] on div "Actions" at bounding box center [1189, 184] width 182 height 42
click at [669, 184] on span at bounding box center [676, 184] width 14 height 14
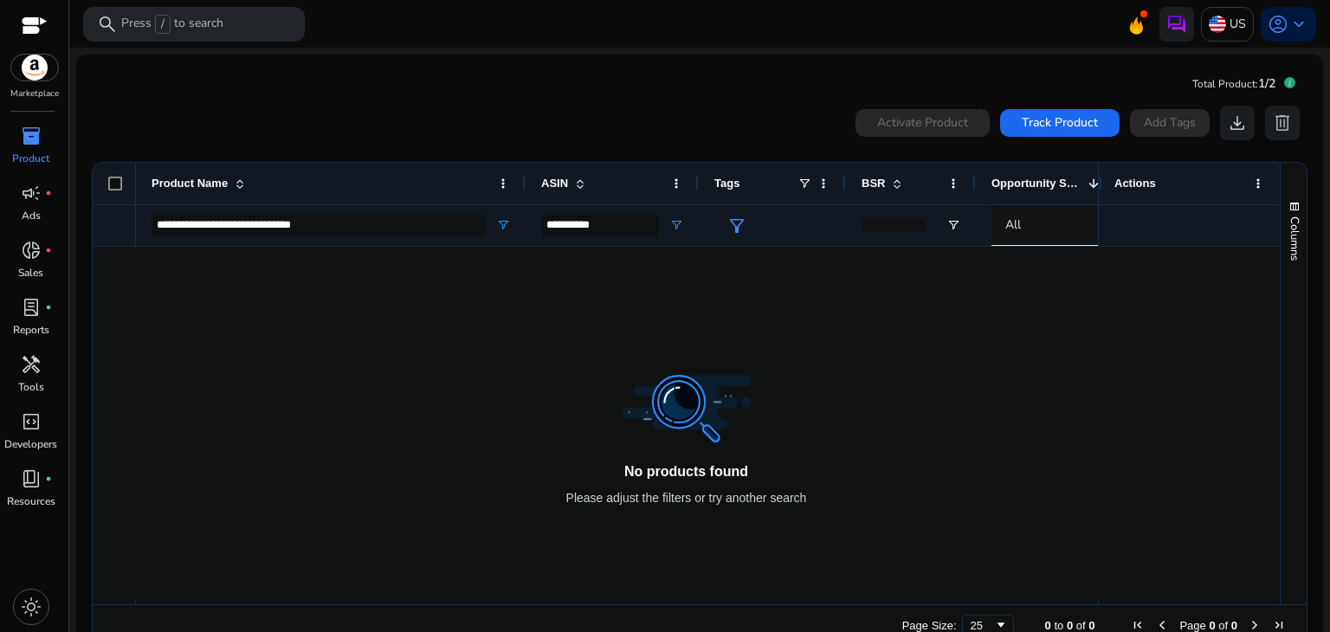
click at [496, 193] on div "Product Name" at bounding box center [330, 184] width 358 height 42
click at [499, 189] on span at bounding box center [503, 184] width 14 height 14
click at [272, 378] on div at bounding box center [617, 423] width 962 height 352
click at [35, 76] on img at bounding box center [34, 68] width 47 height 26
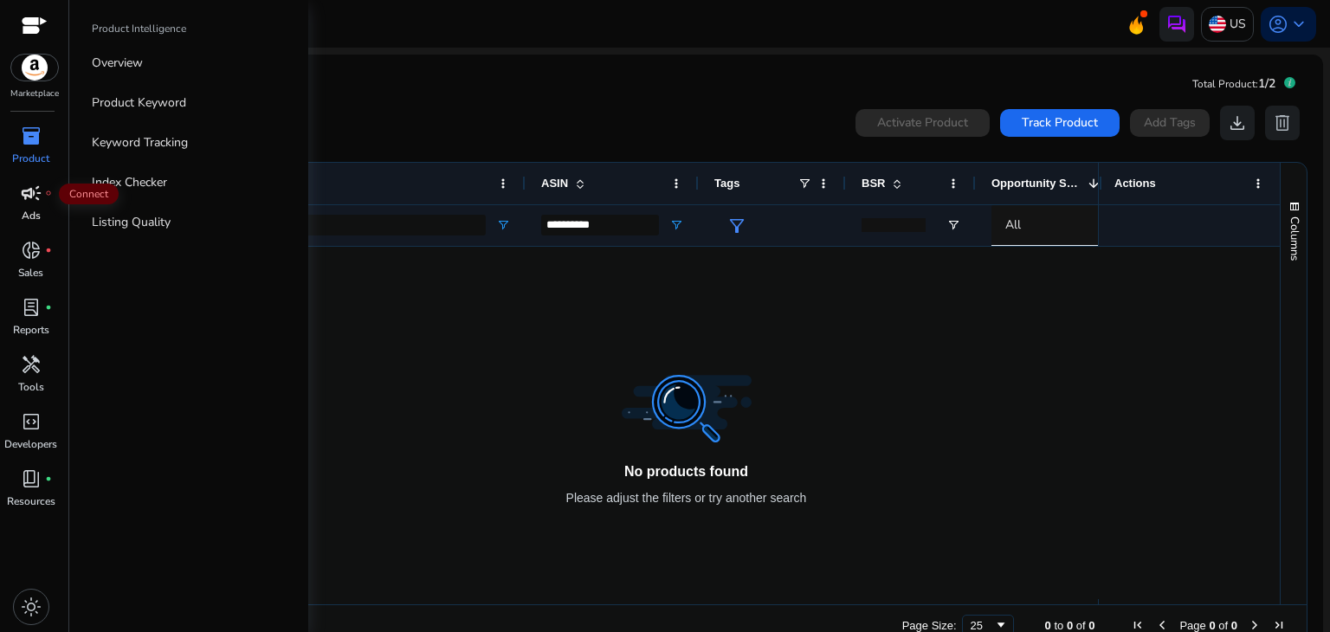
click at [37, 198] on span "campaign" at bounding box center [31, 193] width 21 height 21
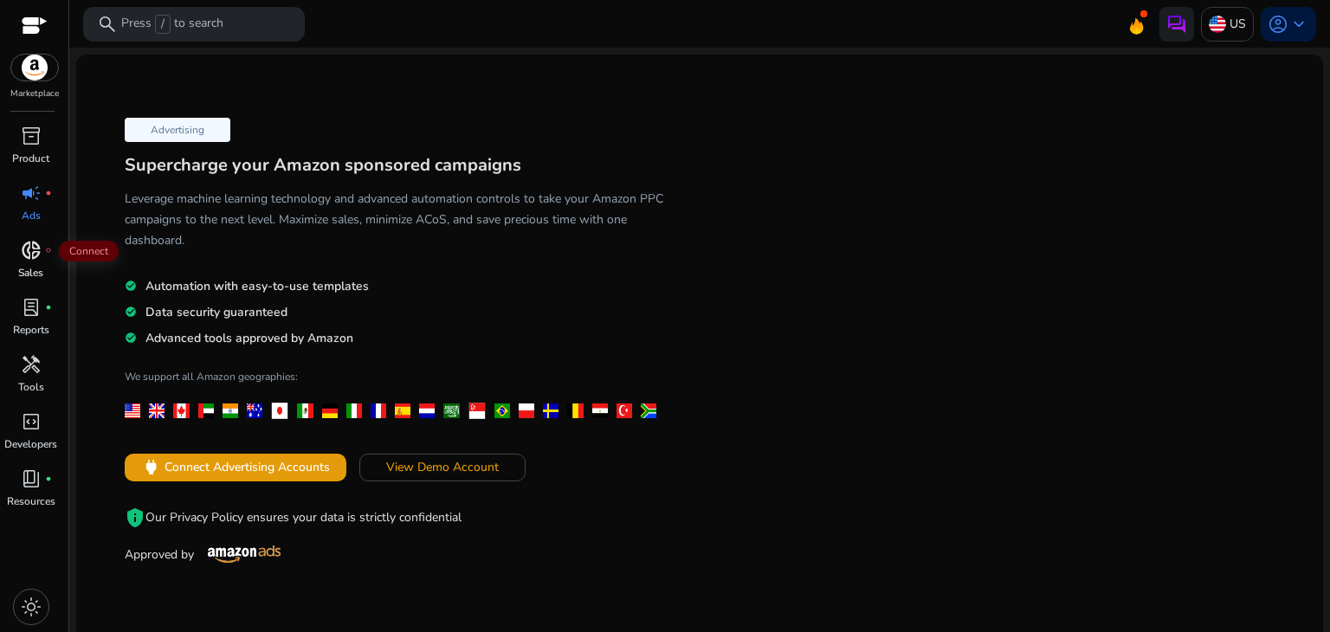
click at [34, 247] on span "donut_small" at bounding box center [31, 250] width 21 height 21
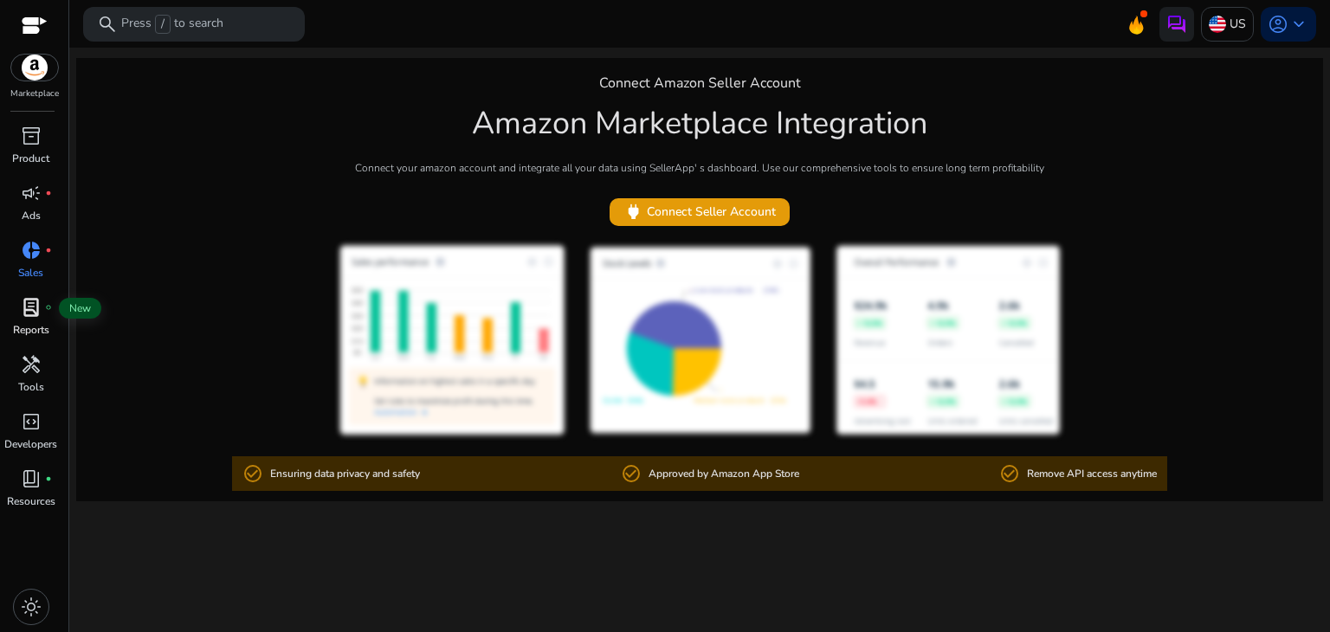
click at [37, 309] on span "lab_profile" at bounding box center [31, 307] width 21 height 21
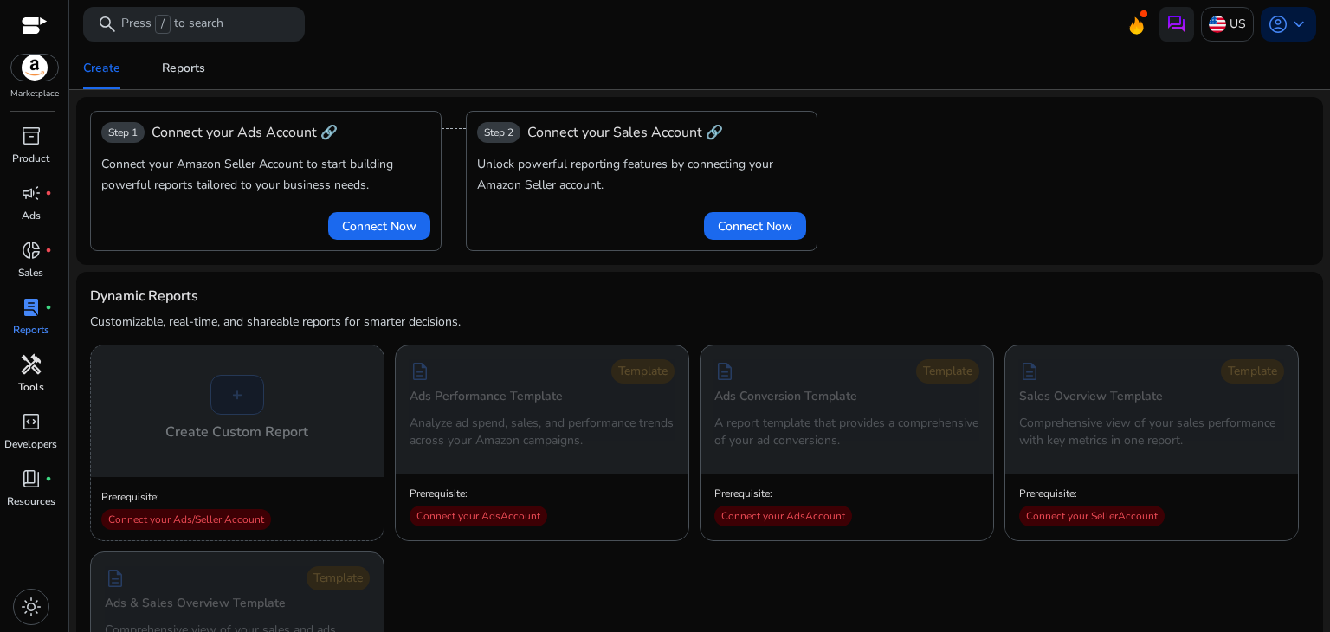
click at [35, 362] on span "handyman" at bounding box center [31, 364] width 21 height 21
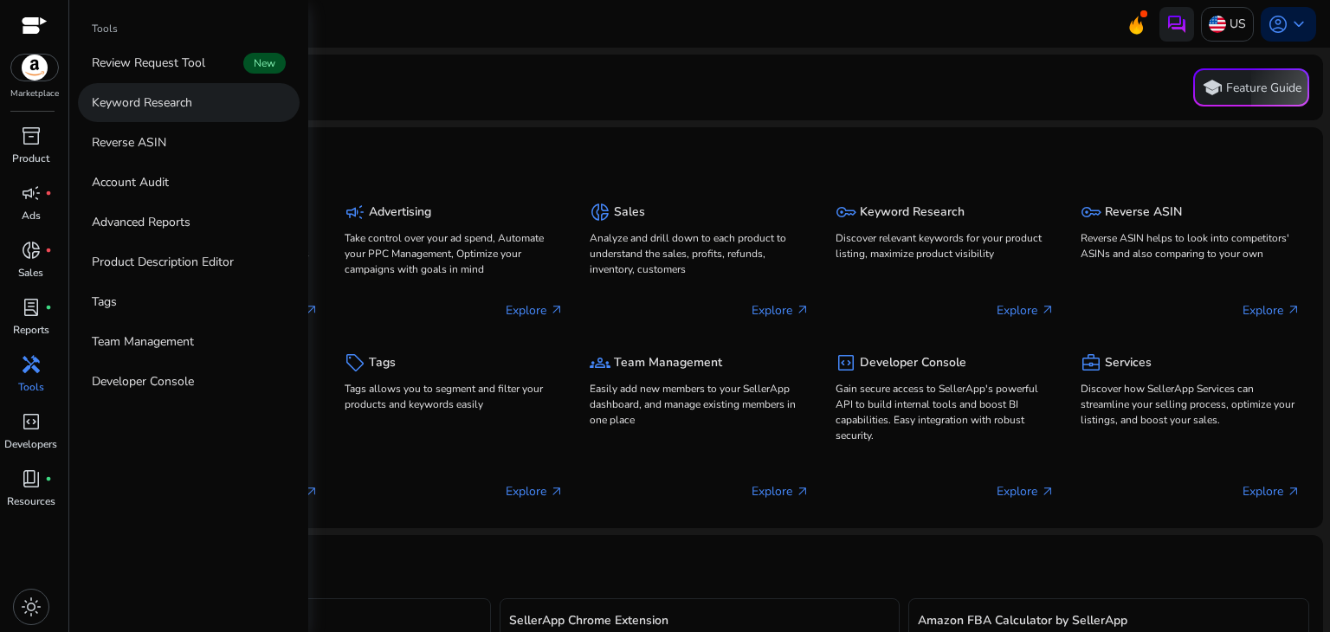
click at [207, 102] on link "Keyword Research" at bounding box center [189, 102] width 222 height 39
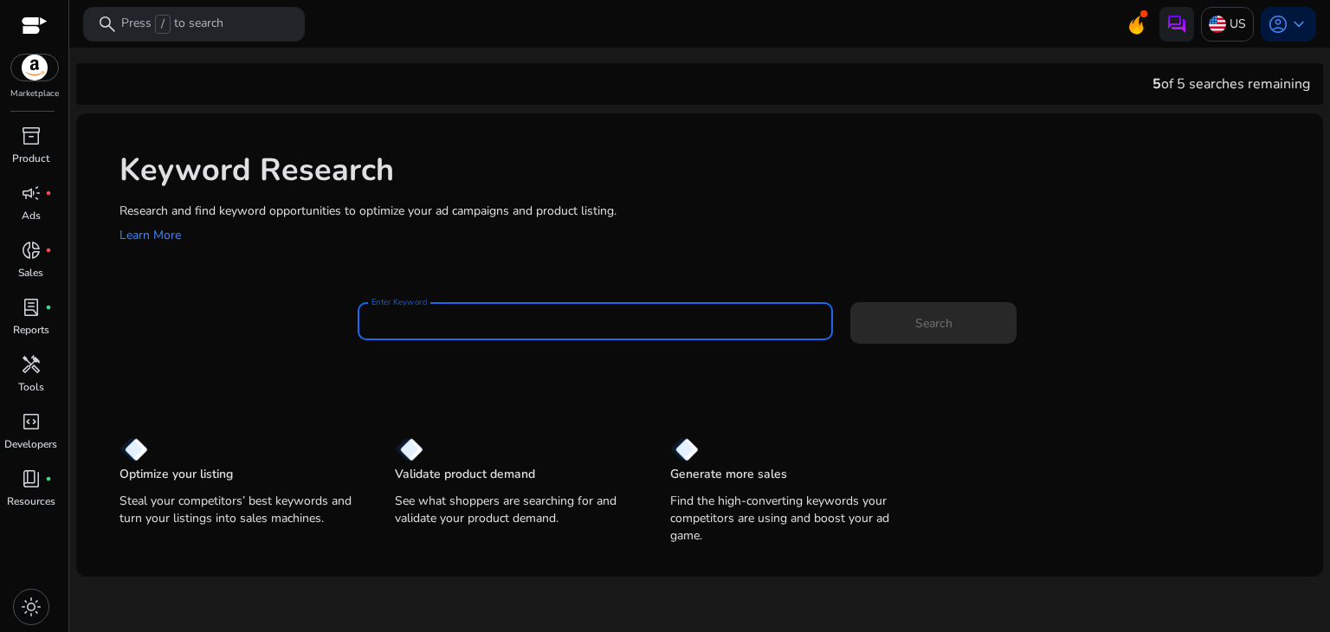
click at [498, 319] on input "Enter Keyword" at bounding box center [595, 321] width 448 height 19
paste input "**********"
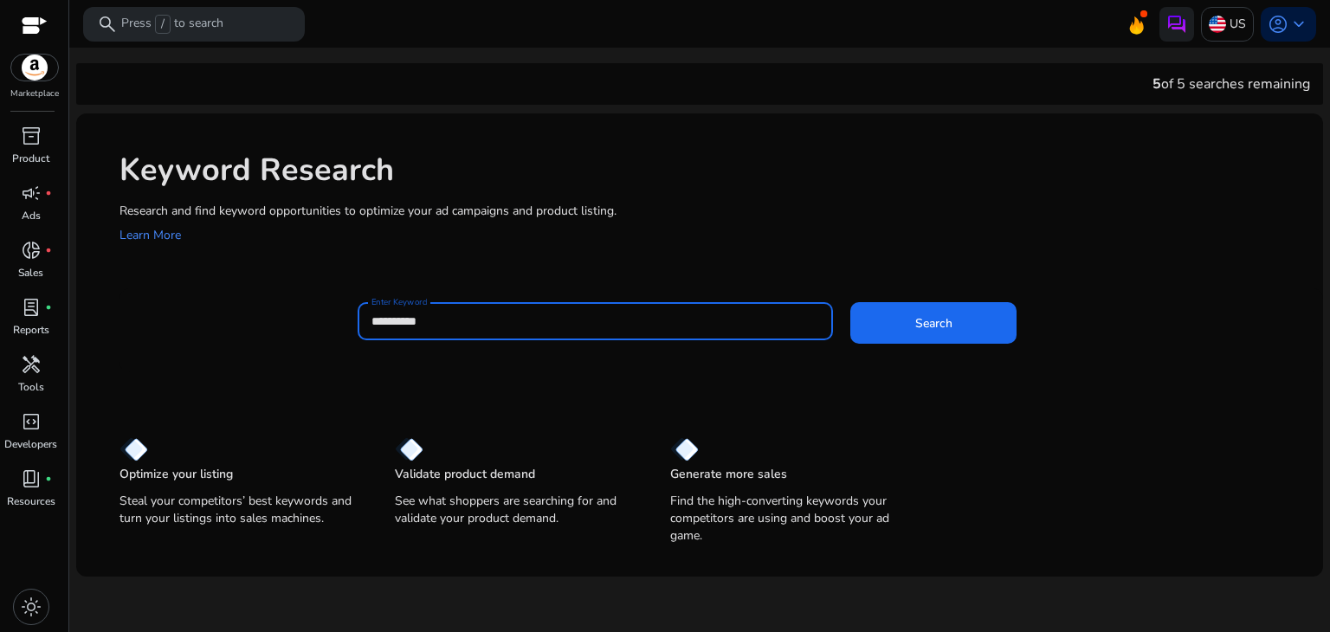
type input "**********"
click at [850, 302] on button "Search" at bounding box center [933, 323] width 166 height 42
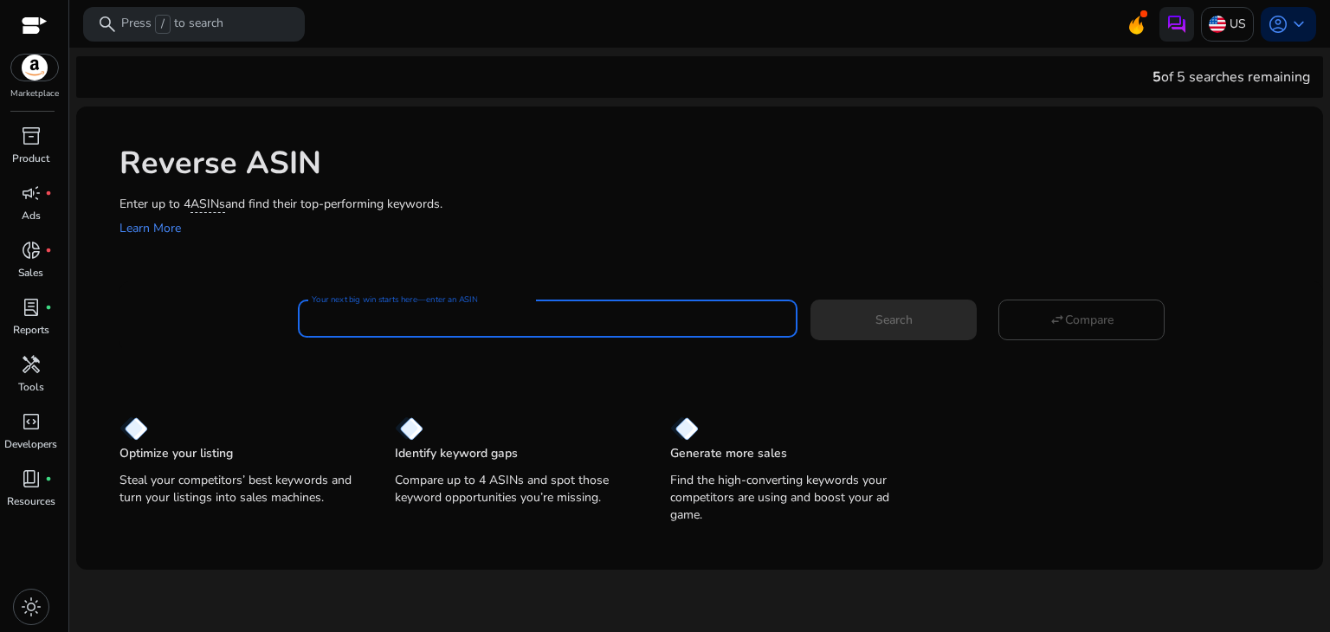
click at [487, 318] on input "Your next big win starts here—enter an ASIN" at bounding box center [548, 318] width 472 height 19
paste input "**********"
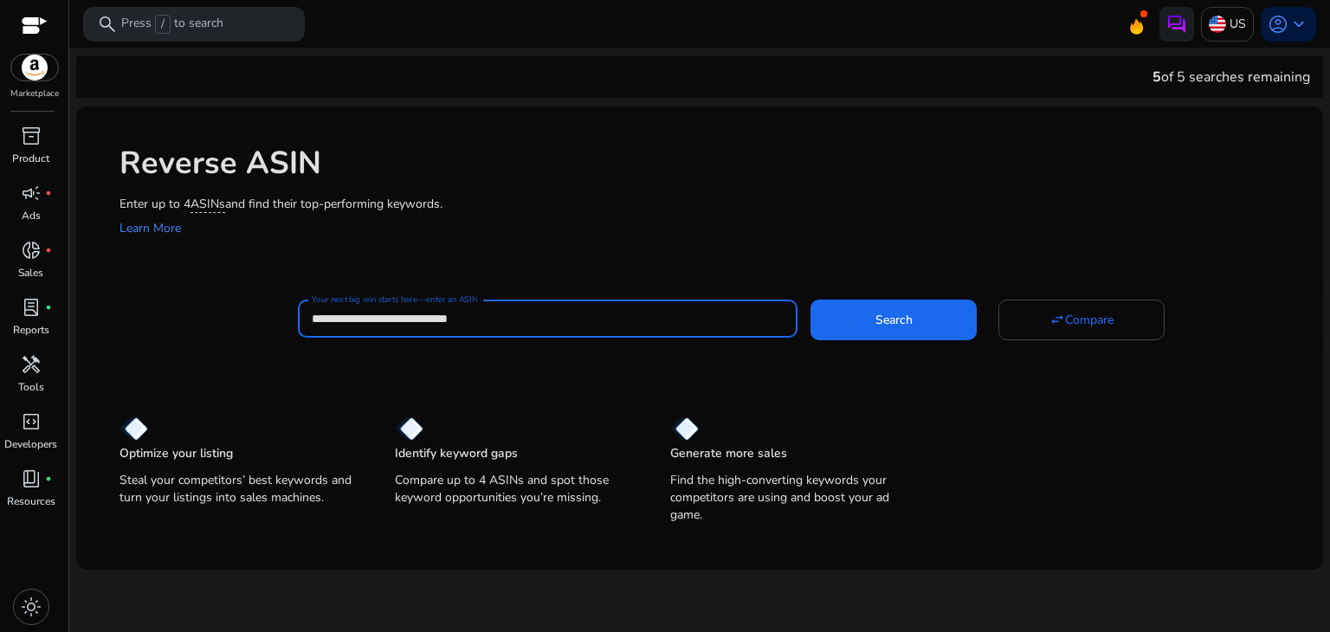
type input "**********"
click at [810, 299] on button "Search" at bounding box center [893, 319] width 166 height 40
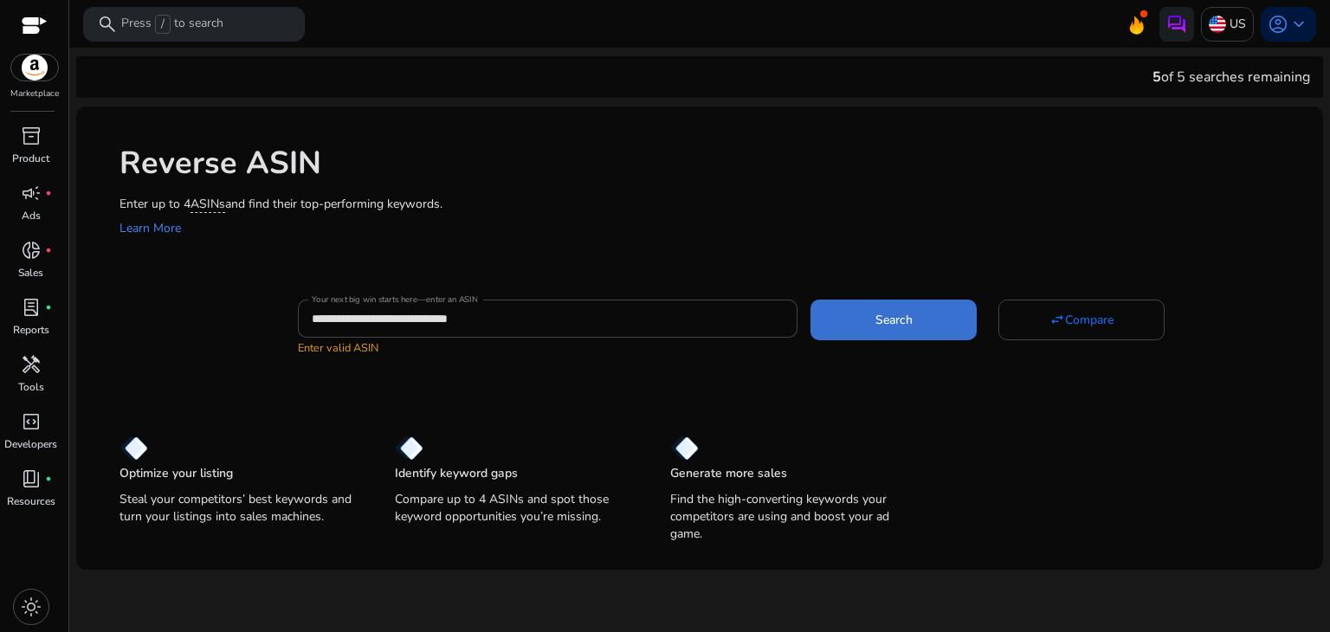
click at [812, 333] on span at bounding box center [893, 320] width 166 height 42
click at [30, 138] on span "inventory_2" at bounding box center [31, 136] width 21 height 21
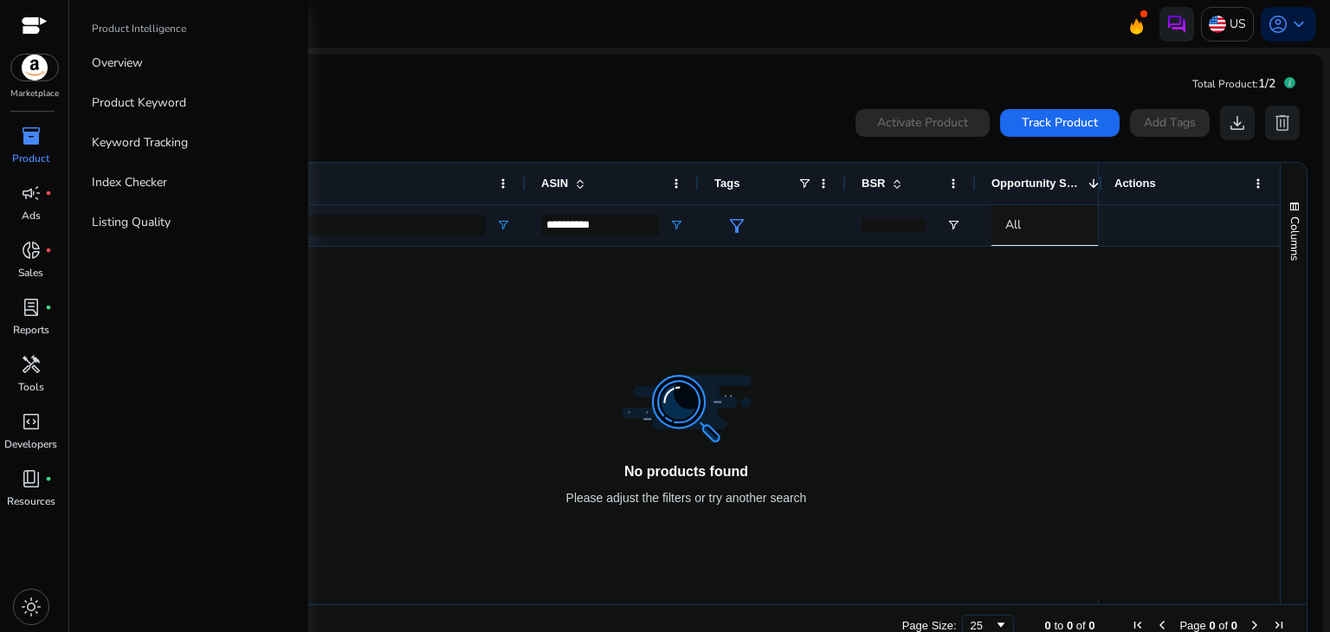
click at [29, 145] on span "inventory_2" at bounding box center [31, 136] width 21 height 21
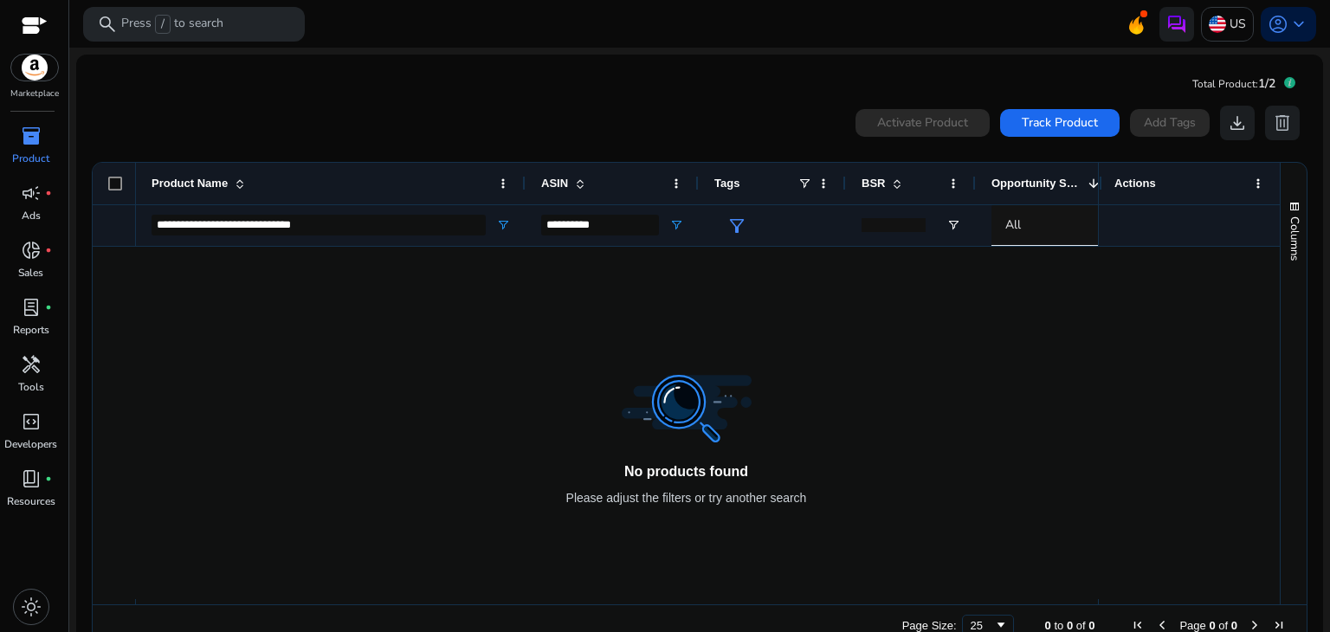
click at [35, 143] on span "inventory_2" at bounding box center [31, 136] width 21 height 21
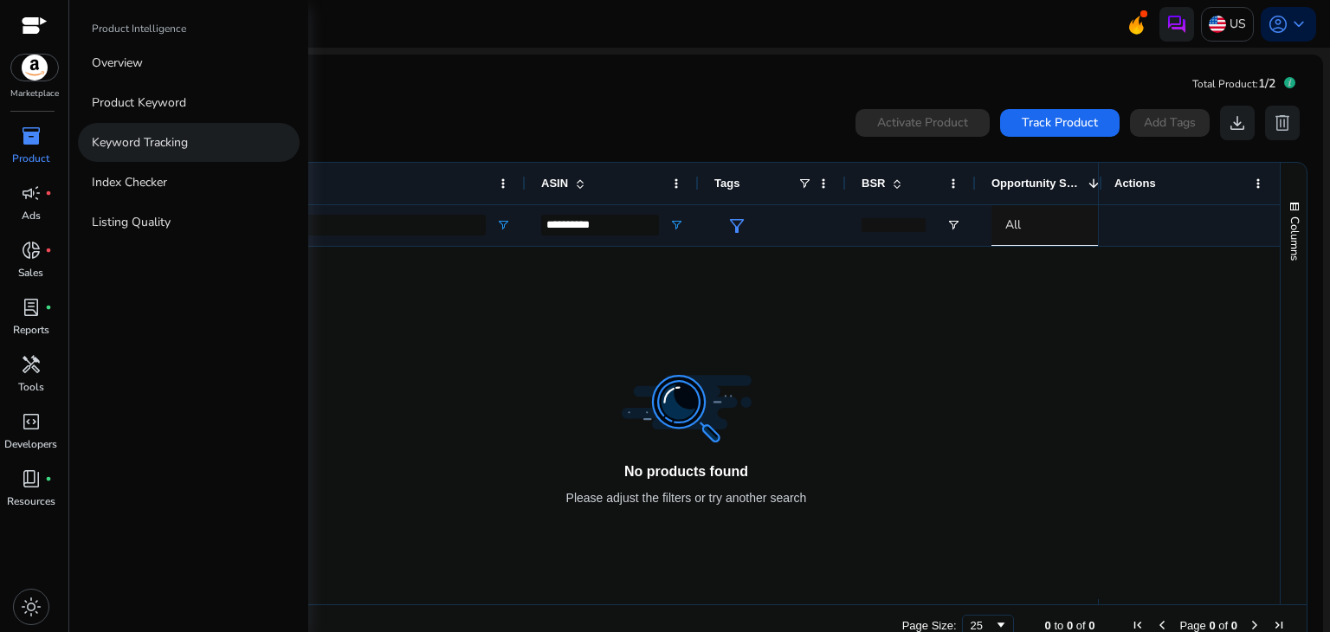
click at [132, 158] on link "Keyword Tracking" at bounding box center [189, 142] width 222 height 39
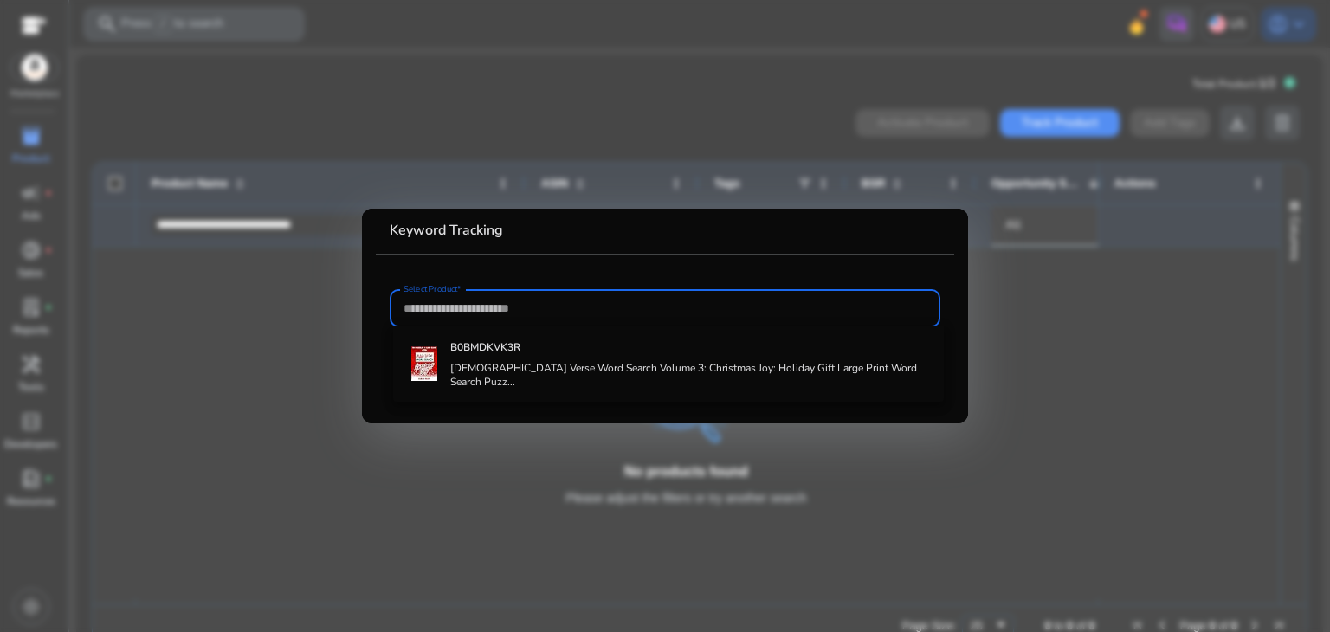
paste input "**********"
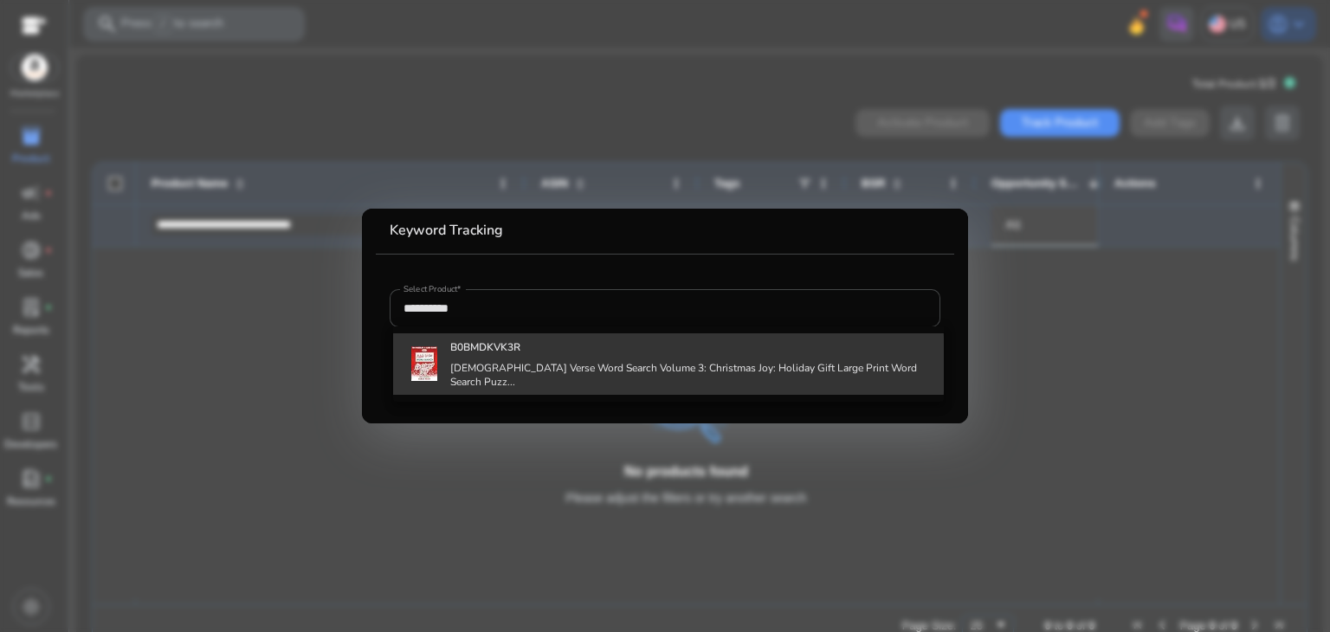
click at [462, 364] on h4 "Bible Verse Word Search Volume 3: Christmas Joy: Holiday Gift Large Print Word …" at bounding box center [690, 375] width 480 height 28
type input "**********"
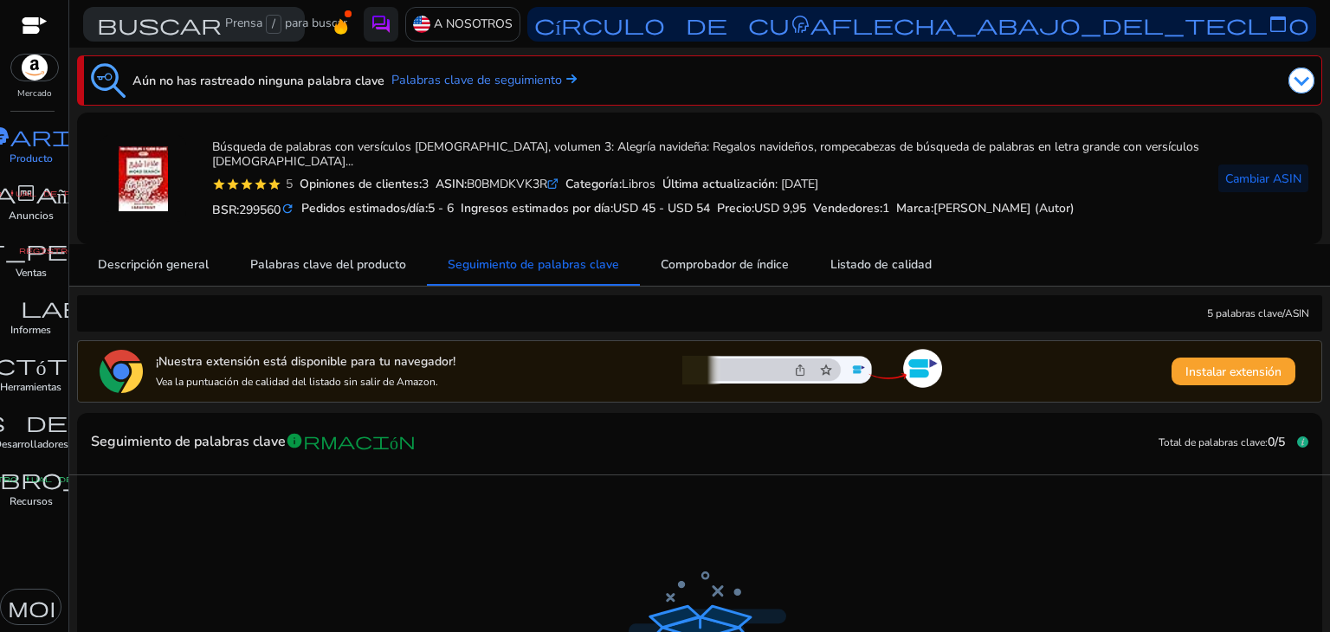
click at [1066, 222] on div "Búsqueda de palabras con versículos bíblicos, volumen 3: Alegría navideña: Rega…" at bounding box center [649, 178] width 1117 height 104
drag, startPoint x: 1322, startPoint y: 152, endPoint x: 1329, endPoint y: 111, distance: 42.1
click at [1329, 111] on mat-sidenav-content "buscar Prensa / para buscar A NOSOTROS círculo de cuenta flecha_abajo_del_tecla…" at bounding box center [699, 316] width 1260 height 632
click at [1240, 113] on mat-card "Búsqueda de palabras con versículos bíblicos, volumen 3: Alegría navideña: Rega…" at bounding box center [699, 179] width 1245 height 132
click at [1298, 63] on div at bounding box center [966, 80] width 696 height 35
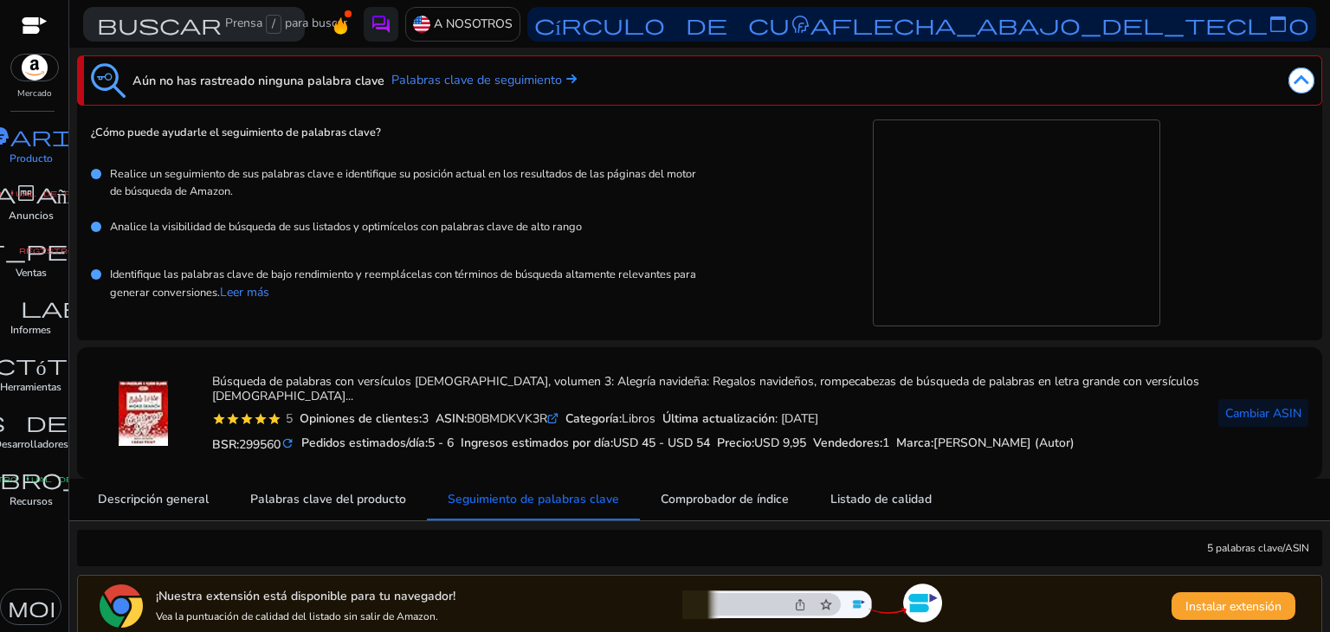
click at [1298, 63] on div at bounding box center [966, 80] width 696 height 35
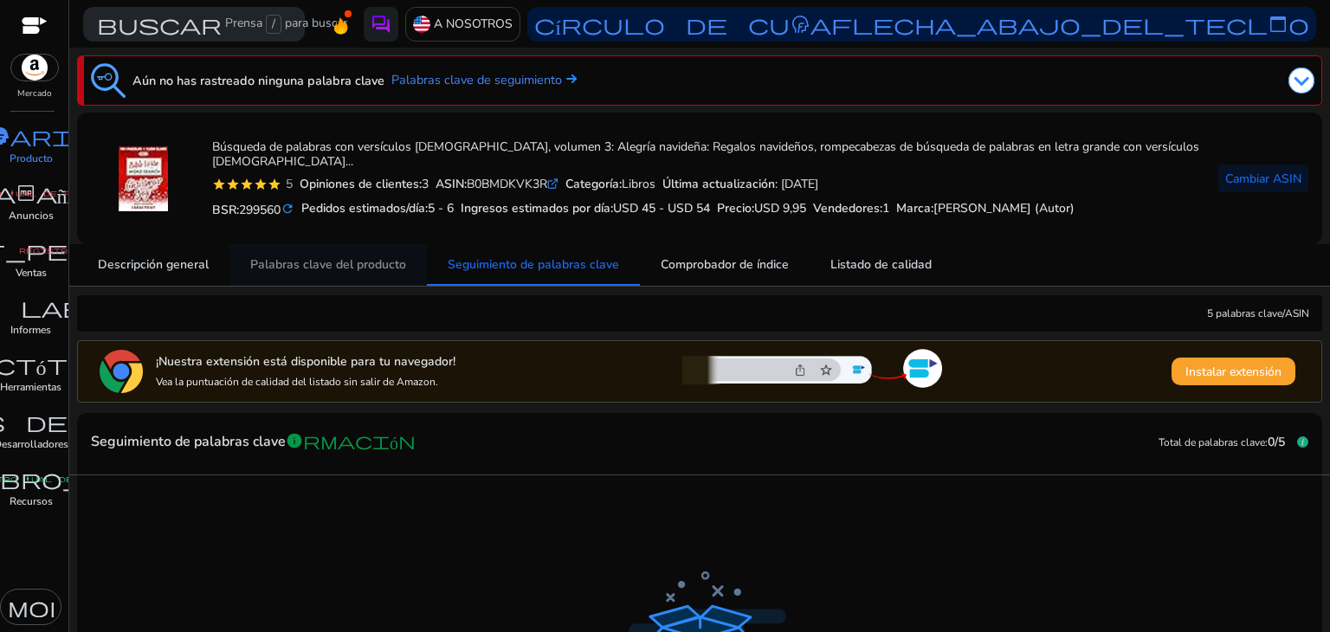
click at [338, 281] on span "Palabras clave del producto" at bounding box center [328, 265] width 156 height 42
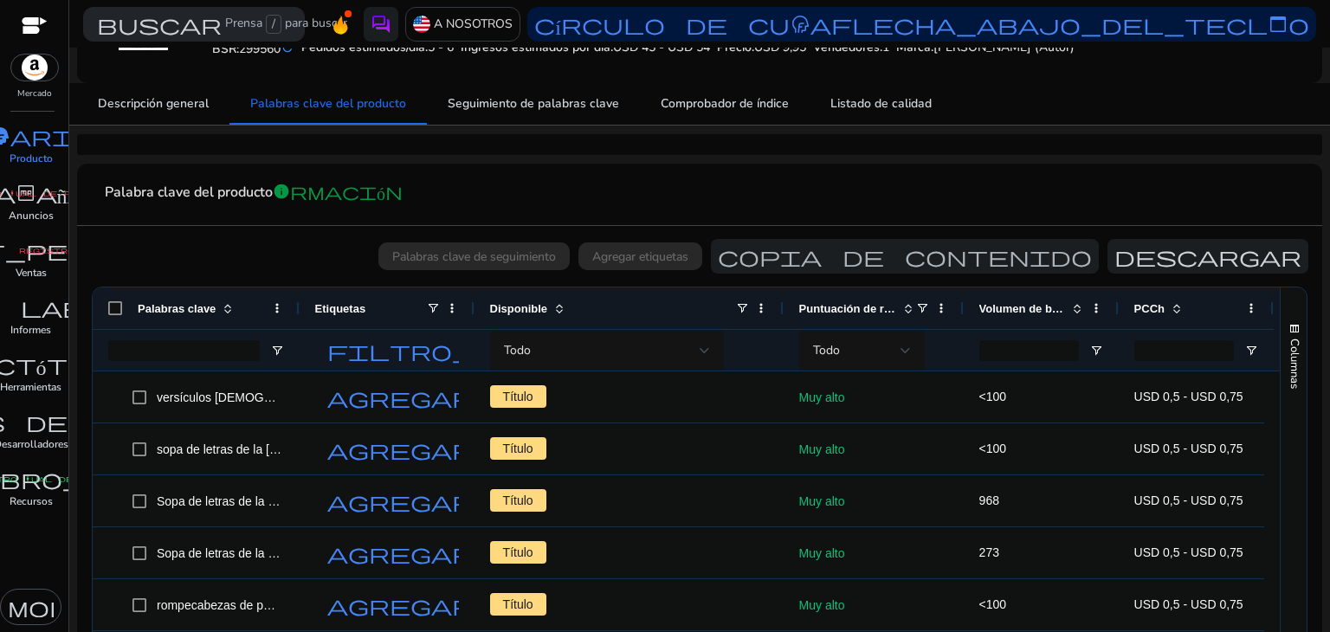
scroll to position [145, 0]
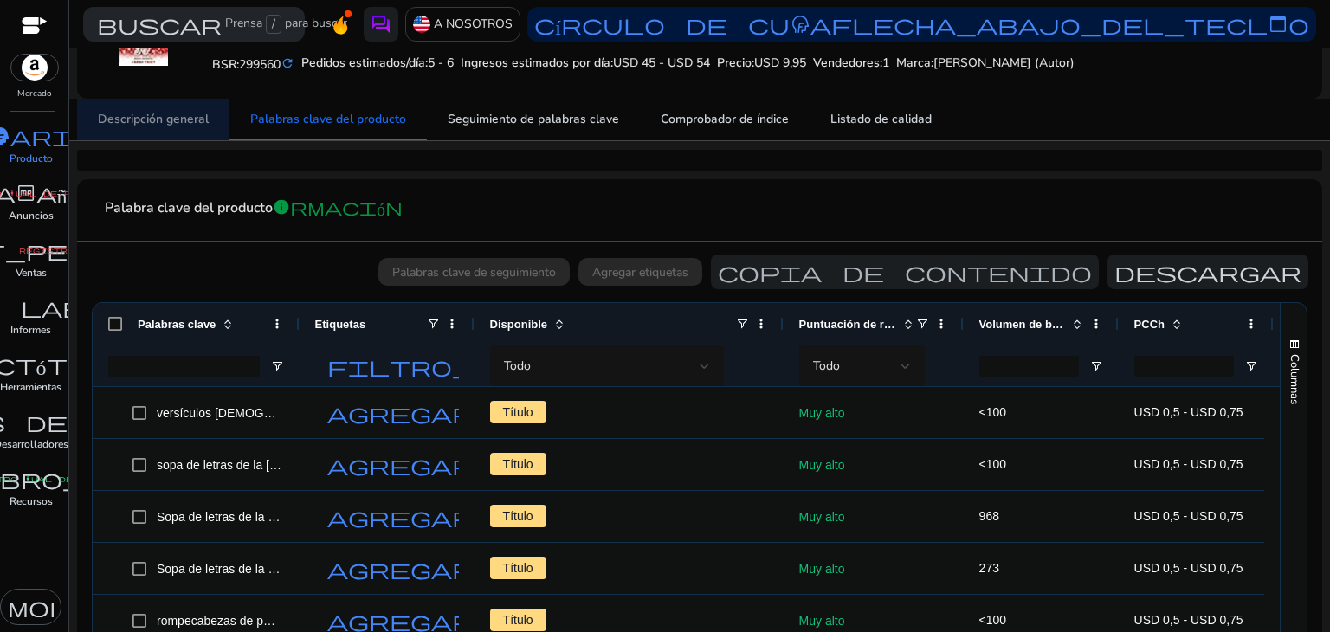
click at [191, 116] on font "Descripción general" at bounding box center [153, 119] width 111 height 16
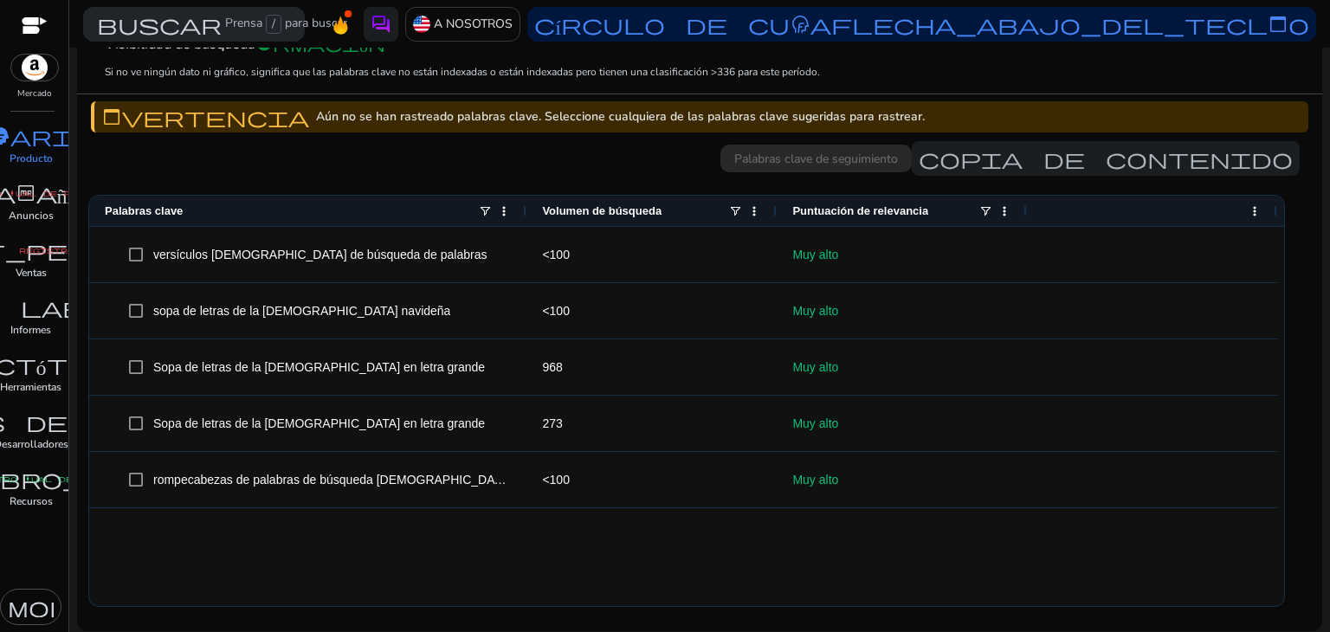
scroll to position [509, 0]
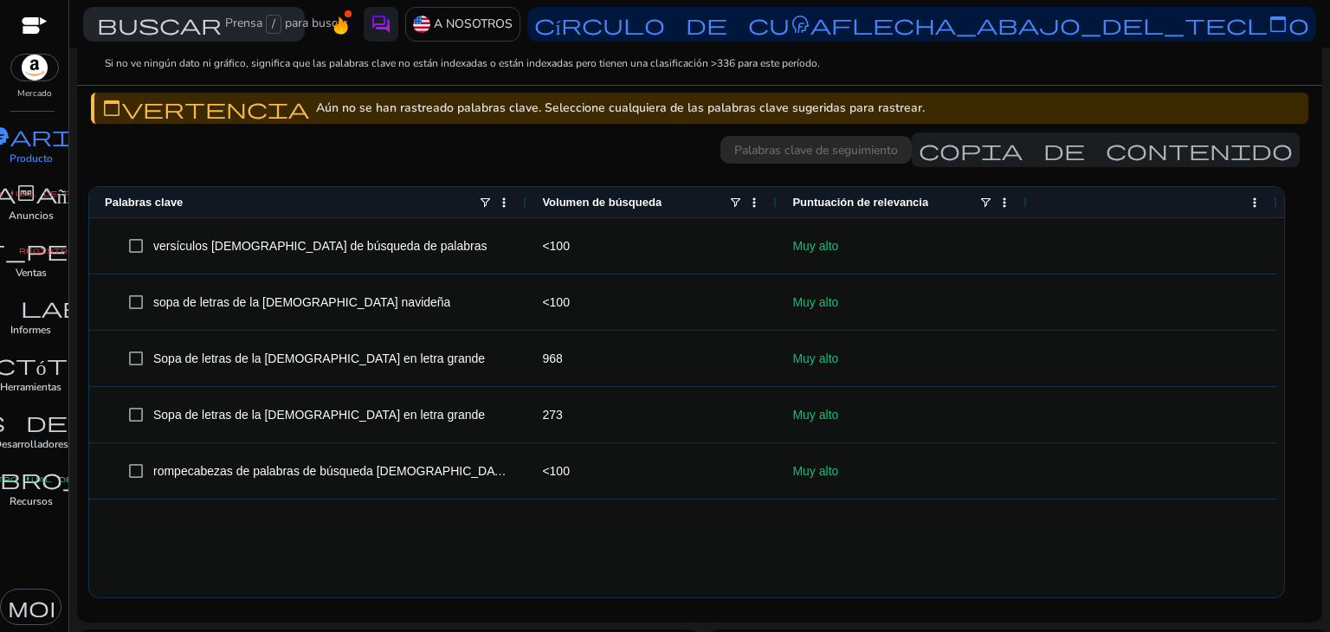
scroll to position [539, 0]
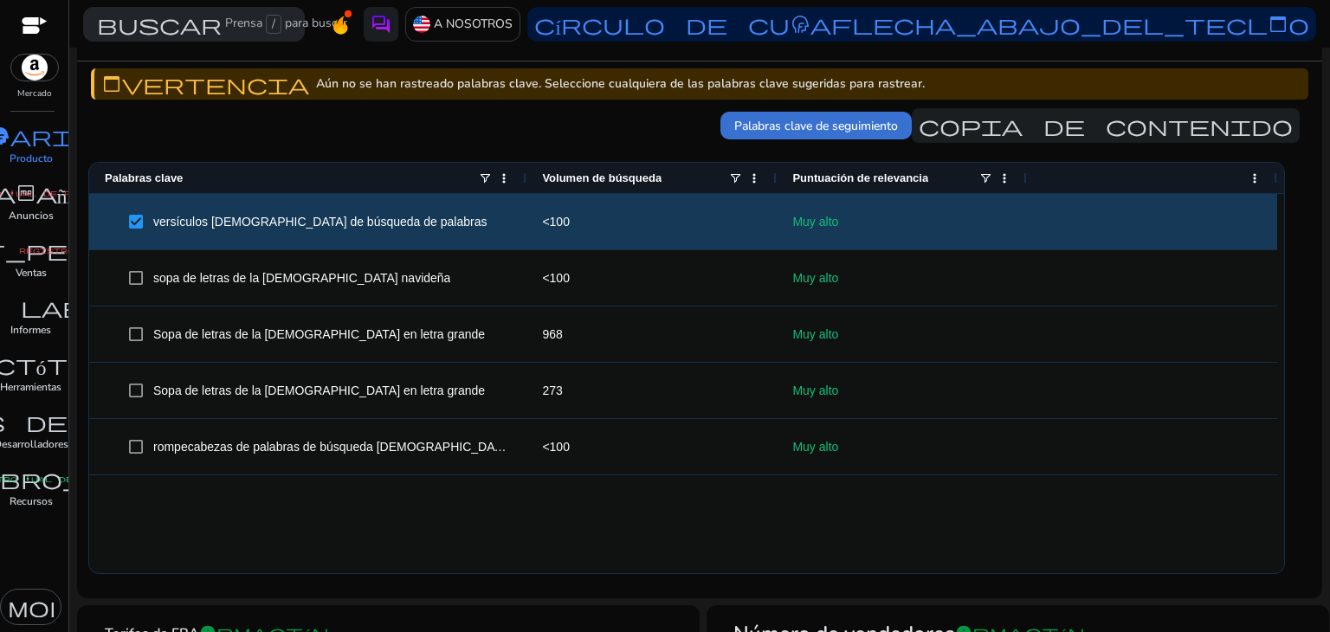
click at [824, 122] on font "Palabras clave de seguimiento" at bounding box center [816, 126] width 164 height 16
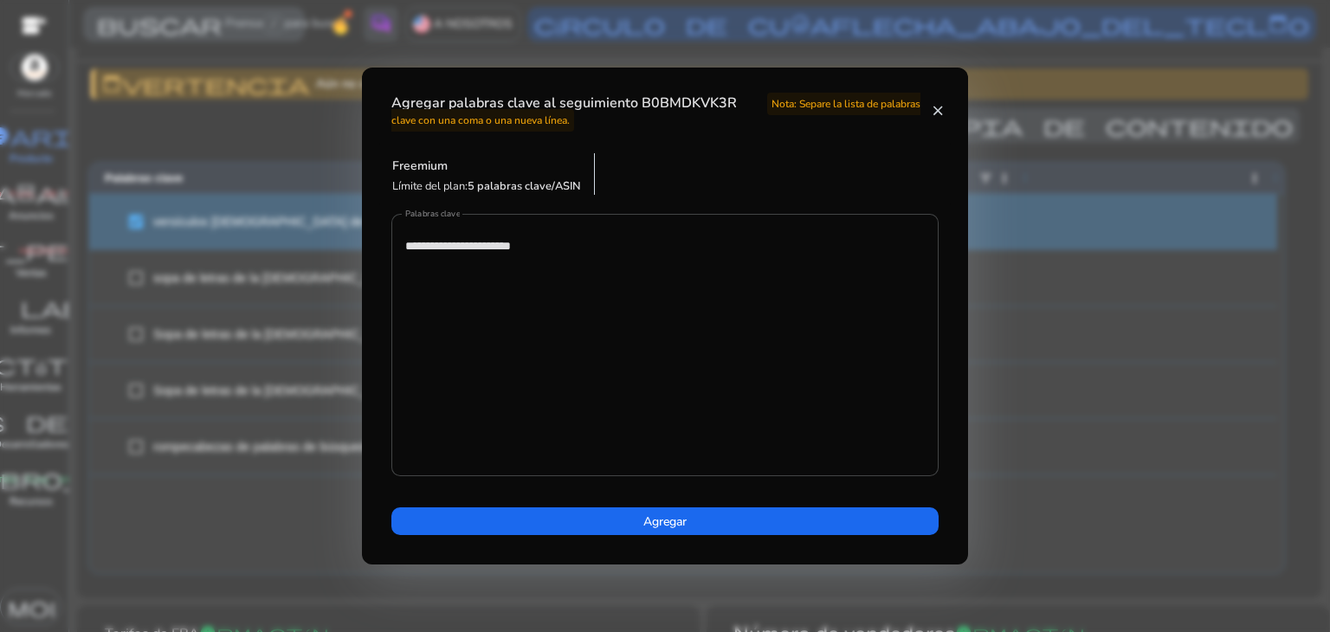
click at [533, 190] on font "5 palabras clave/ASIN" at bounding box center [523, 186] width 113 height 16
click at [934, 98] on div "Agregar palabras clave al seguimiento B0BMDKVK3R Nota: Separe la lista de palab…" at bounding box center [665, 101] width 606 height 67
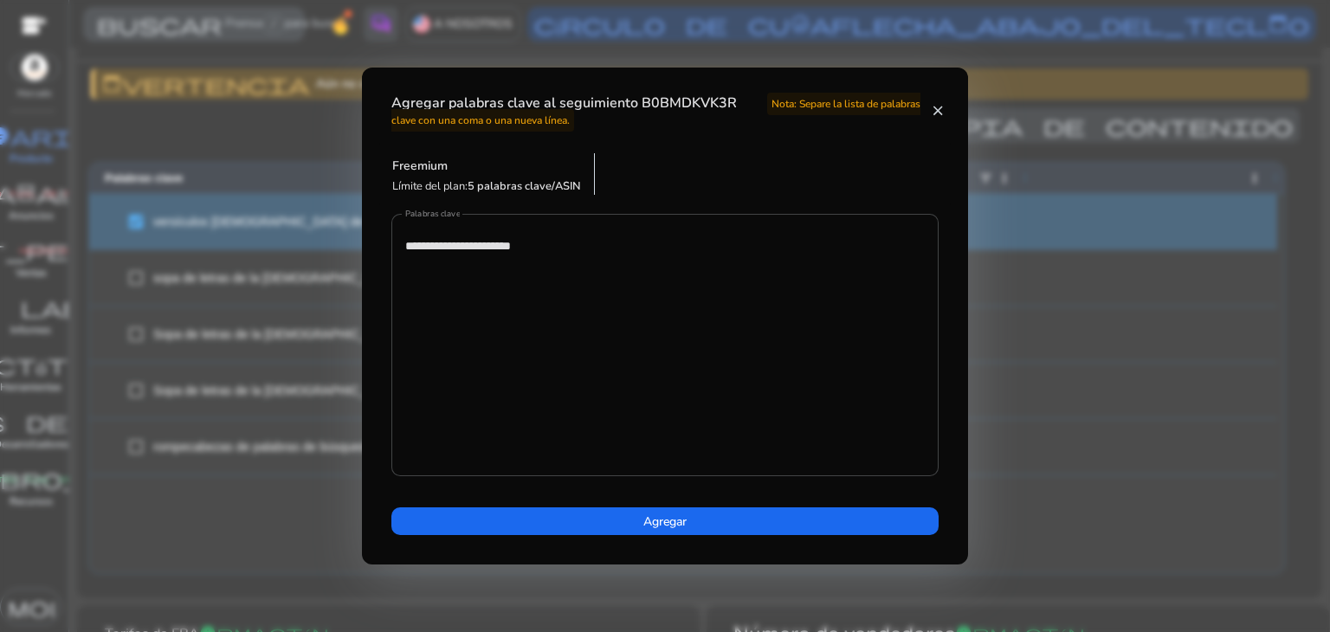
click at [942, 112] on mat-icon "close" at bounding box center [937, 111] width 12 height 16
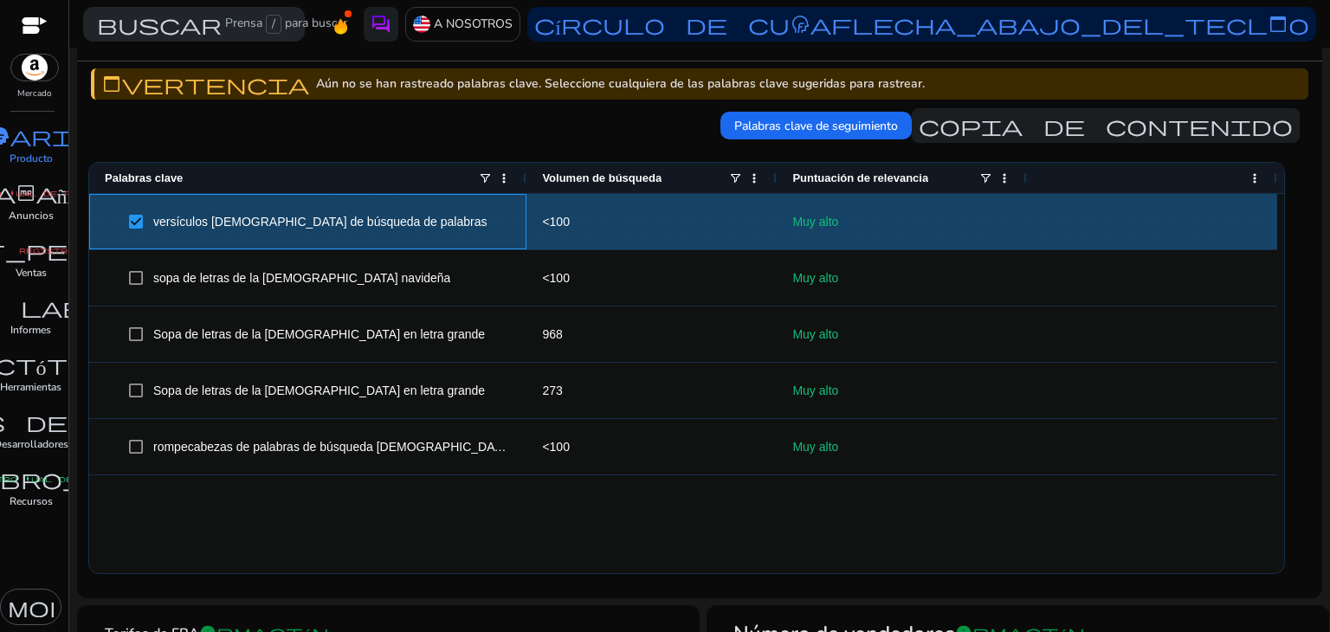
click at [157, 219] on font "versículos [DEMOGRAPHIC_DATA] de búsqueda de palabras" at bounding box center [319, 222] width 333 height 14
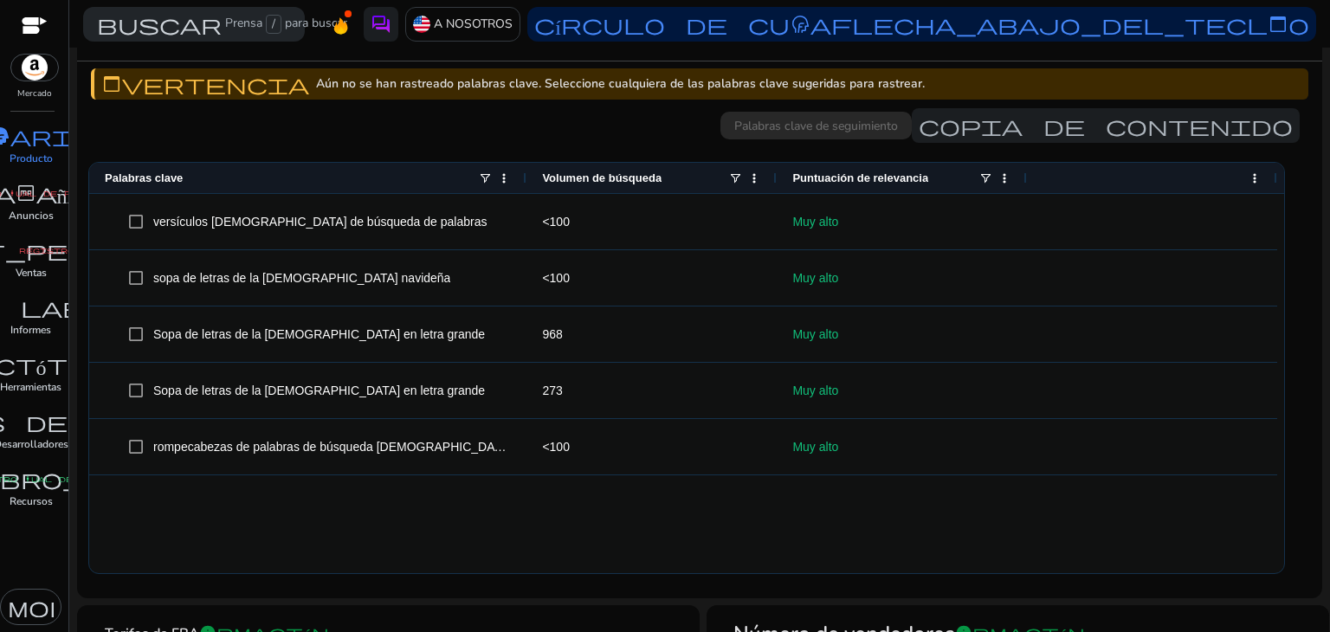
click at [755, 184] on div "Volumen de búsqueda" at bounding box center [651, 178] width 219 height 30
click at [755, 179] on span at bounding box center [754, 178] width 14 height 14
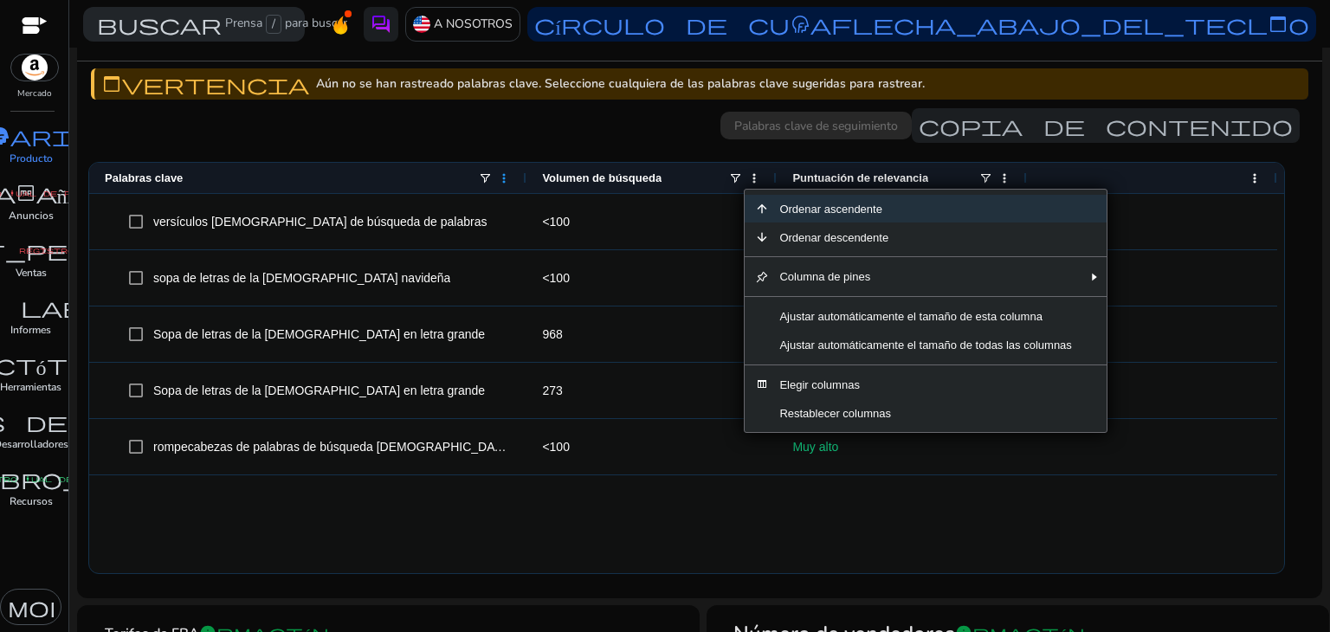
click at [505, 178] on span at bounding box center [504, 178] width 14 height 14
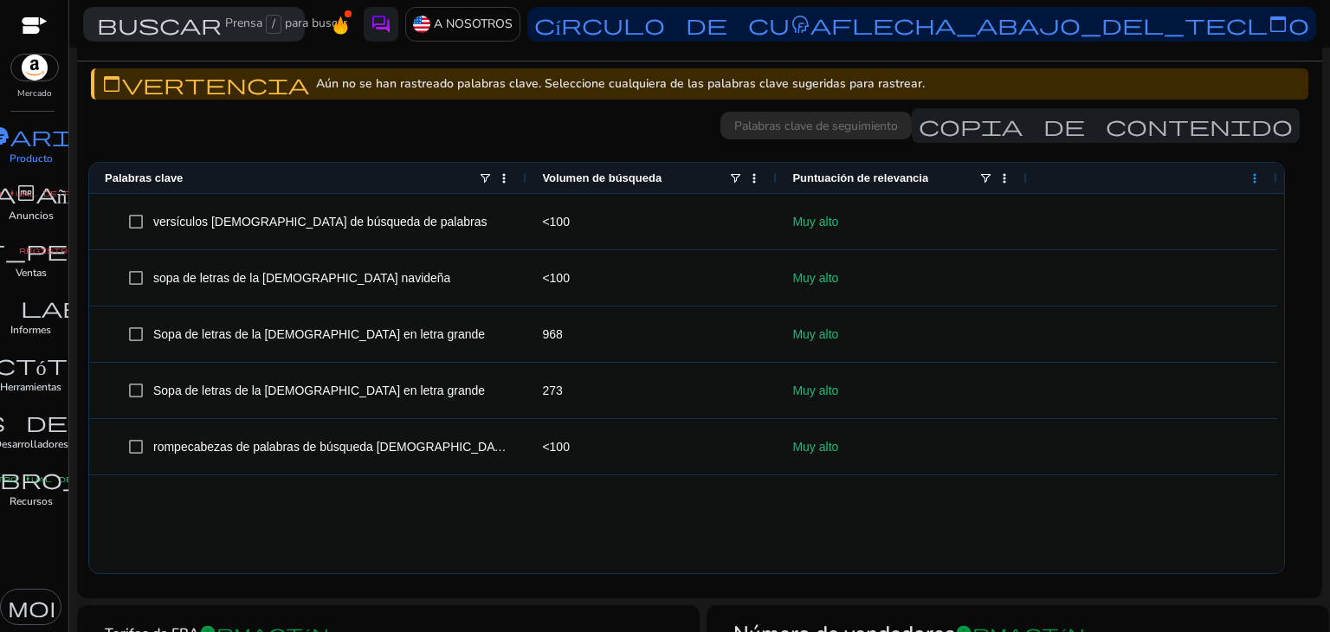
click at [1256, 176] on span at bounding box center [1254, 178] width 14 height 14
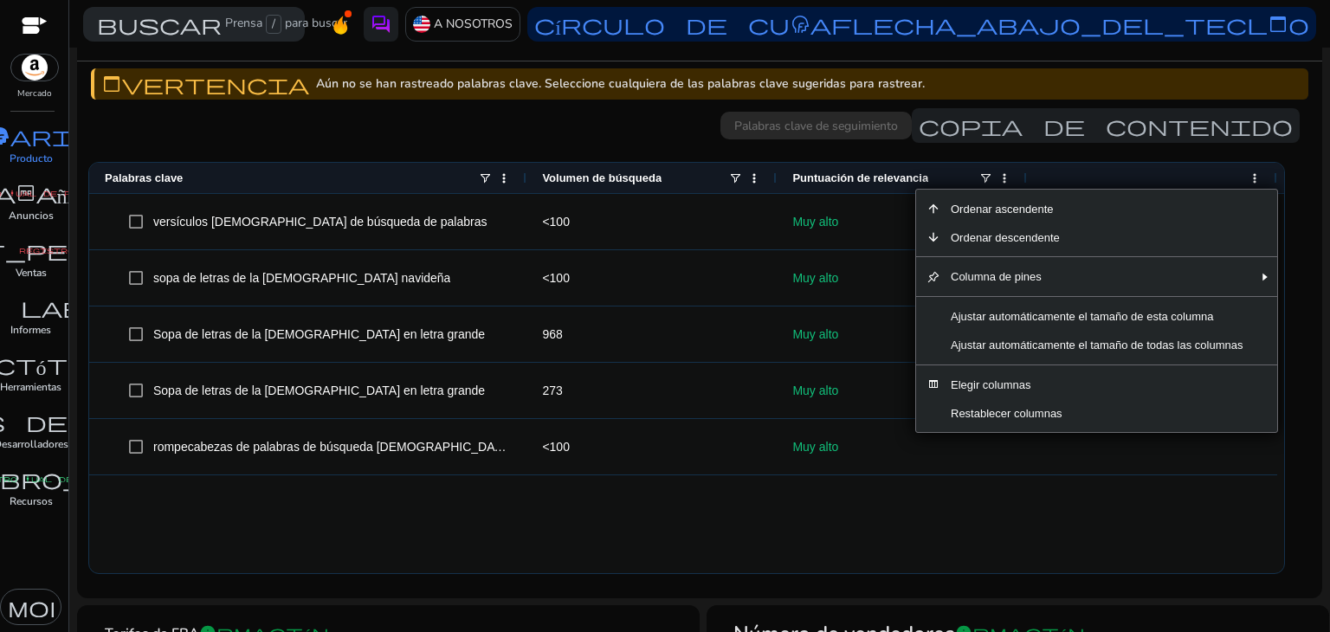
click at [530, 531] on div "versículos [DEMOGRAPHIC_DATA] de búsqueda de palabras <100 Muy alto sopa de let…" at bounding box center [686, 383] width 1194 height 379
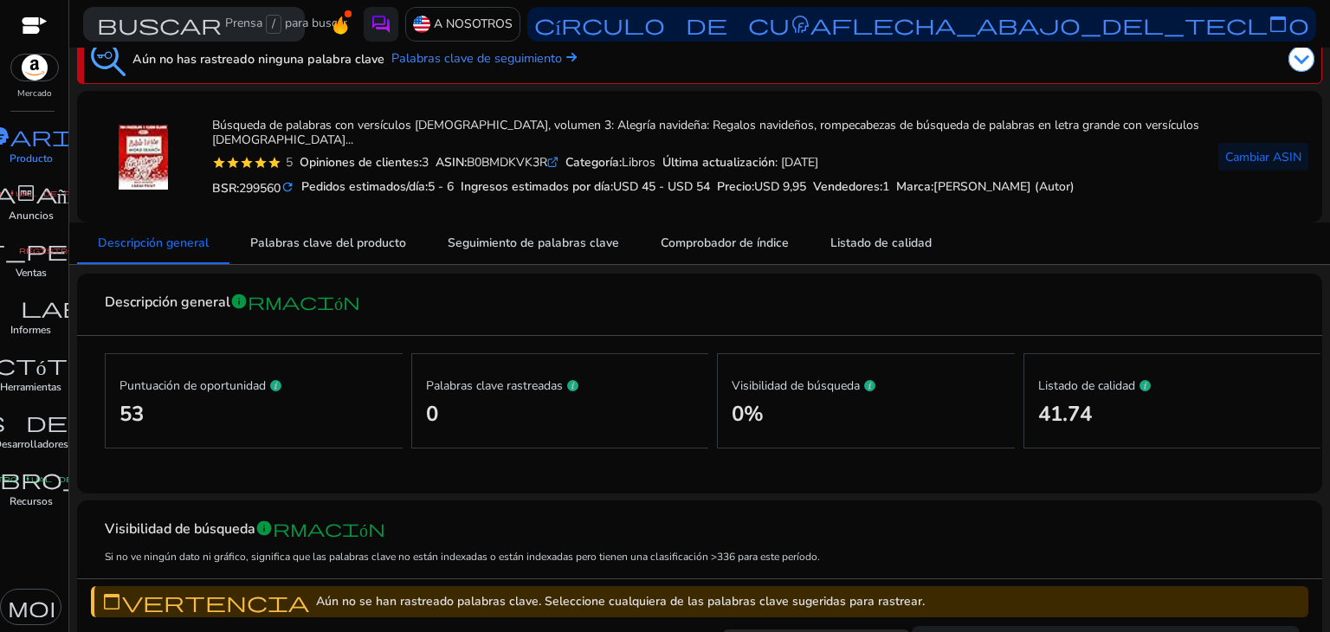
scroll to position [0, 0]
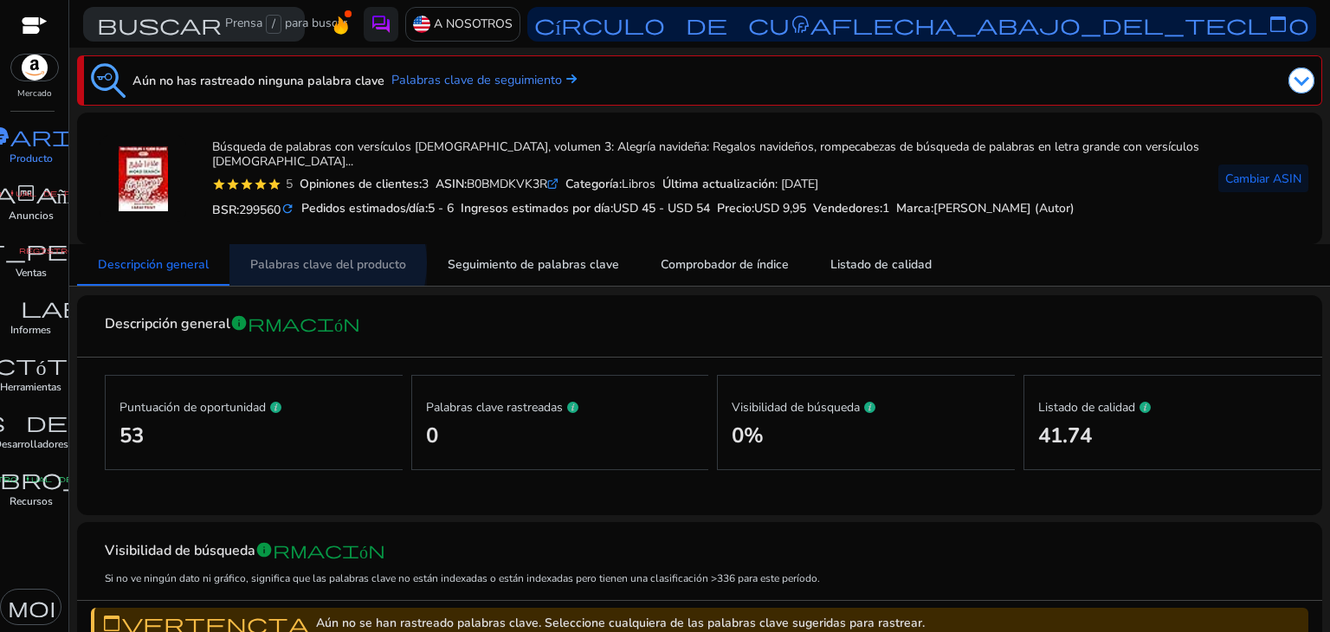
click at [312, 262] on font "Palabras clave del producto" at bounding box center [328, 264] width 156 height 16
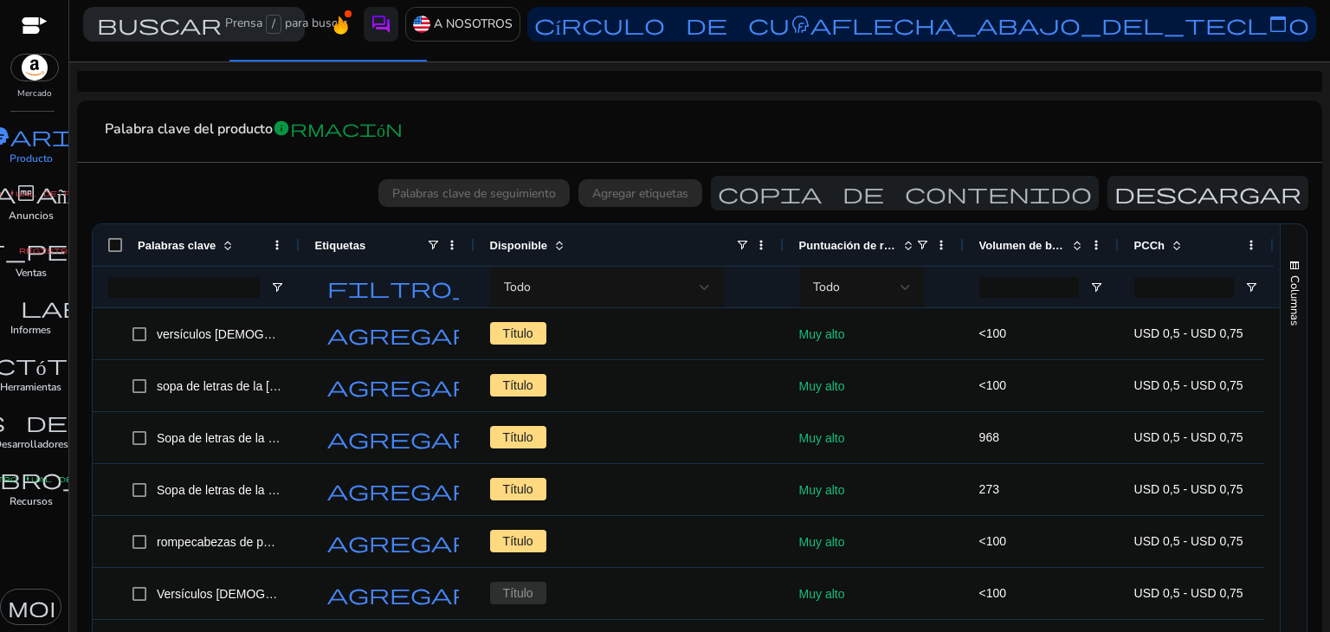
scroll to position [323, 0]
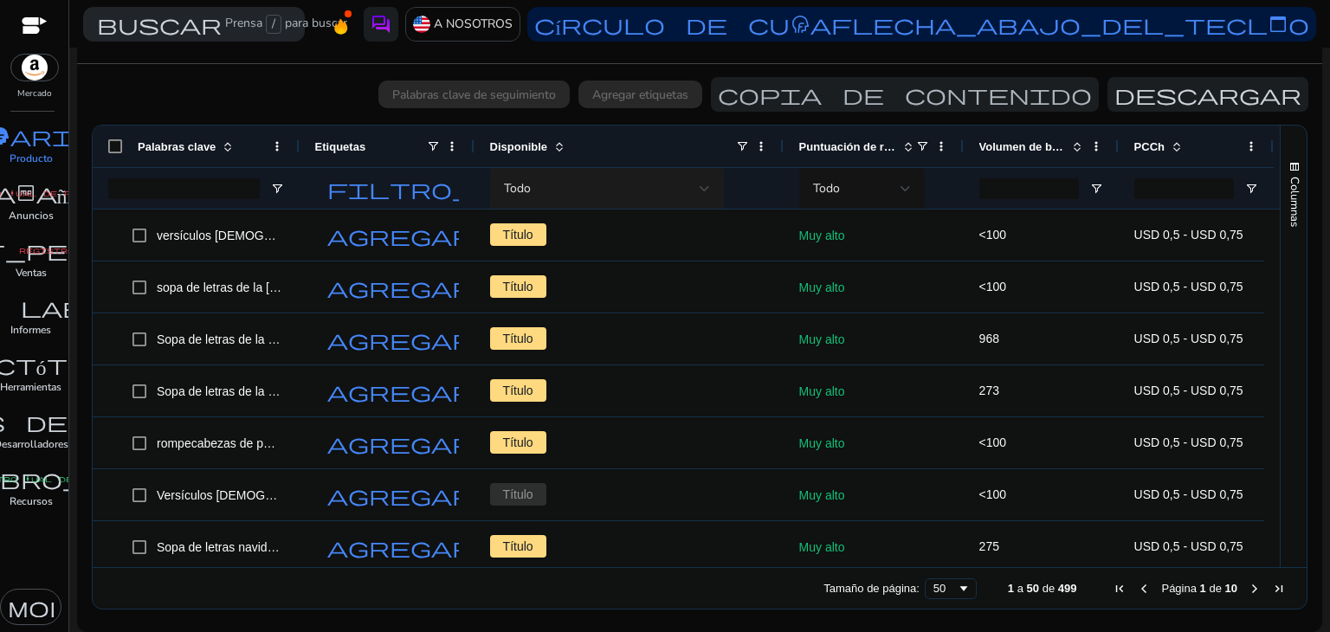
click at [710, 184] on div "Todo" at bounding box center [607, 189] width 234 height 42
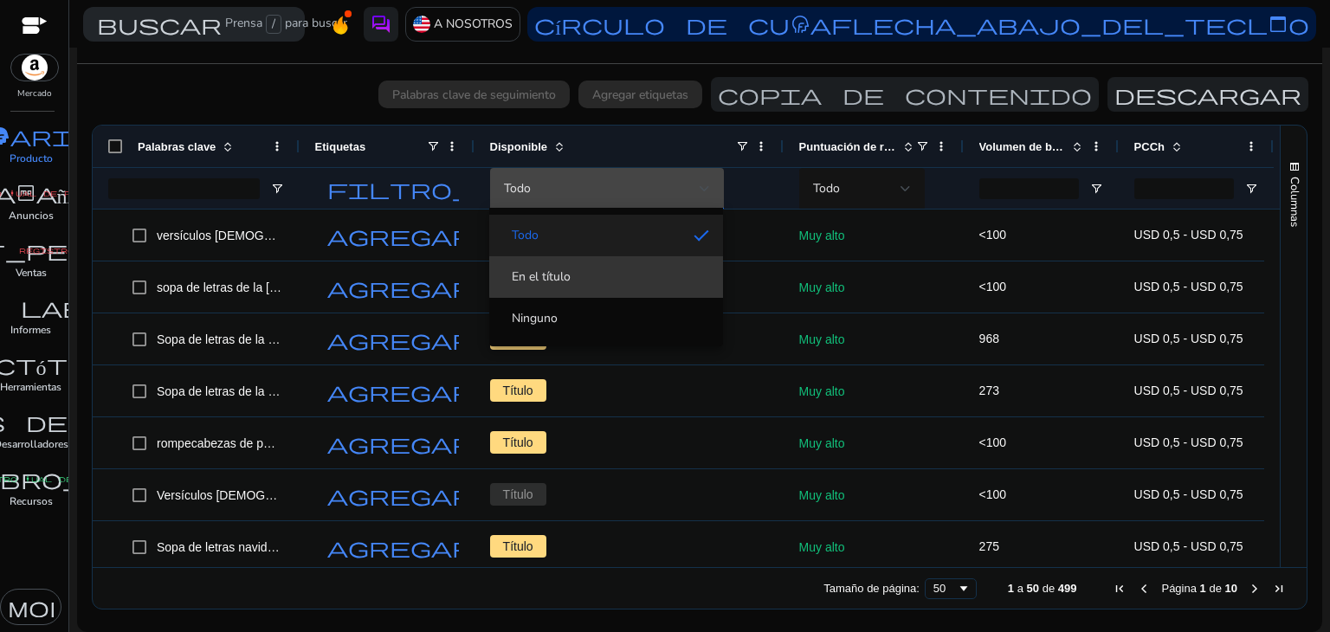
click at [634, 274] on span "En el título" at bounding box center [606, 276] width 206 height 17
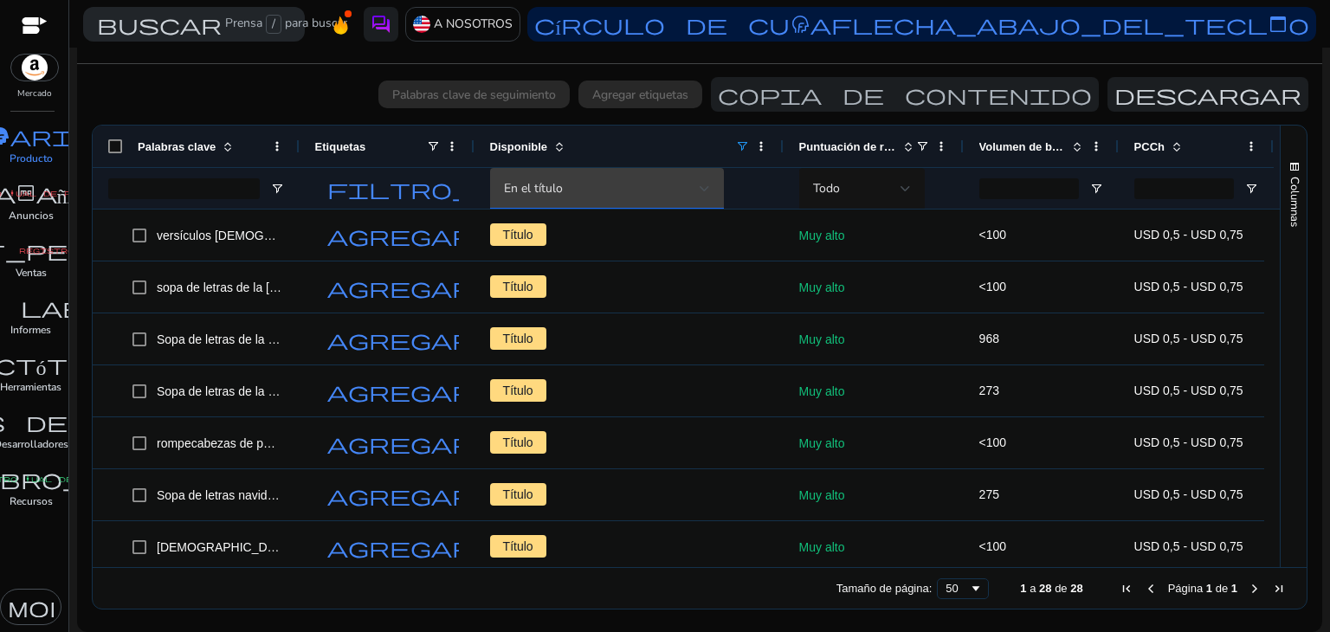
click at [697, 190] on div "En el título" at bounding box center [602, 188] width 196 height 19
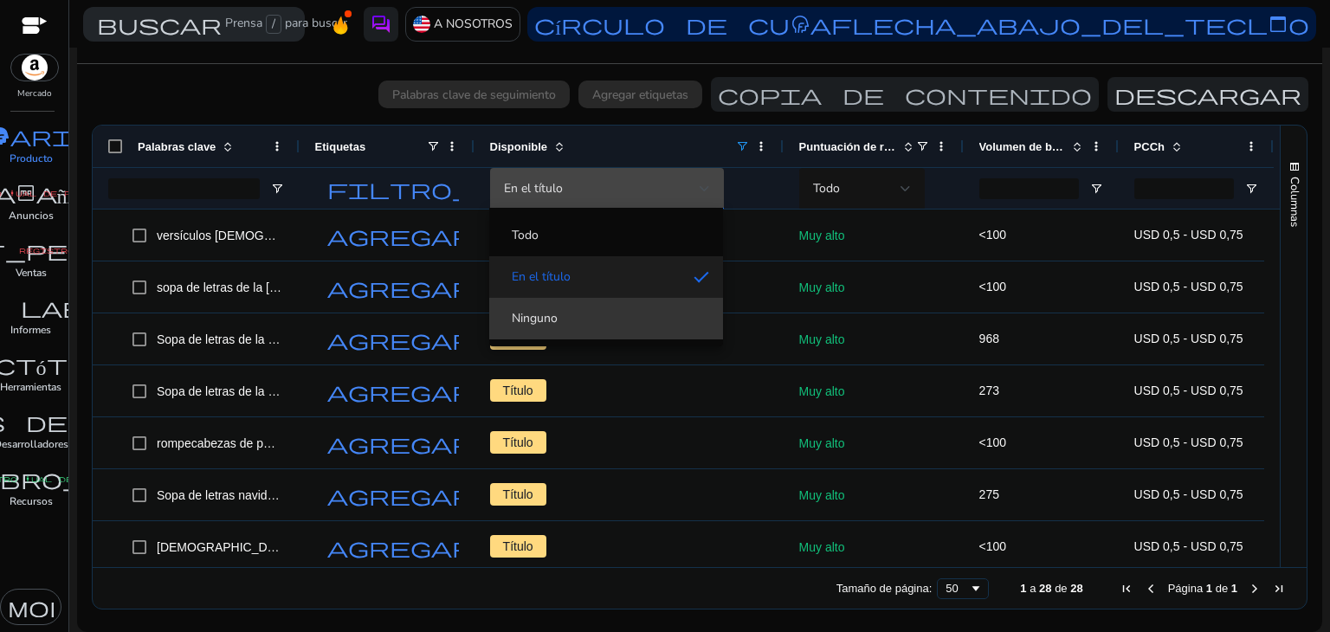
click at [583, 323] on span "Ninguno" at bounding box center [606, 318] width 206 height 17
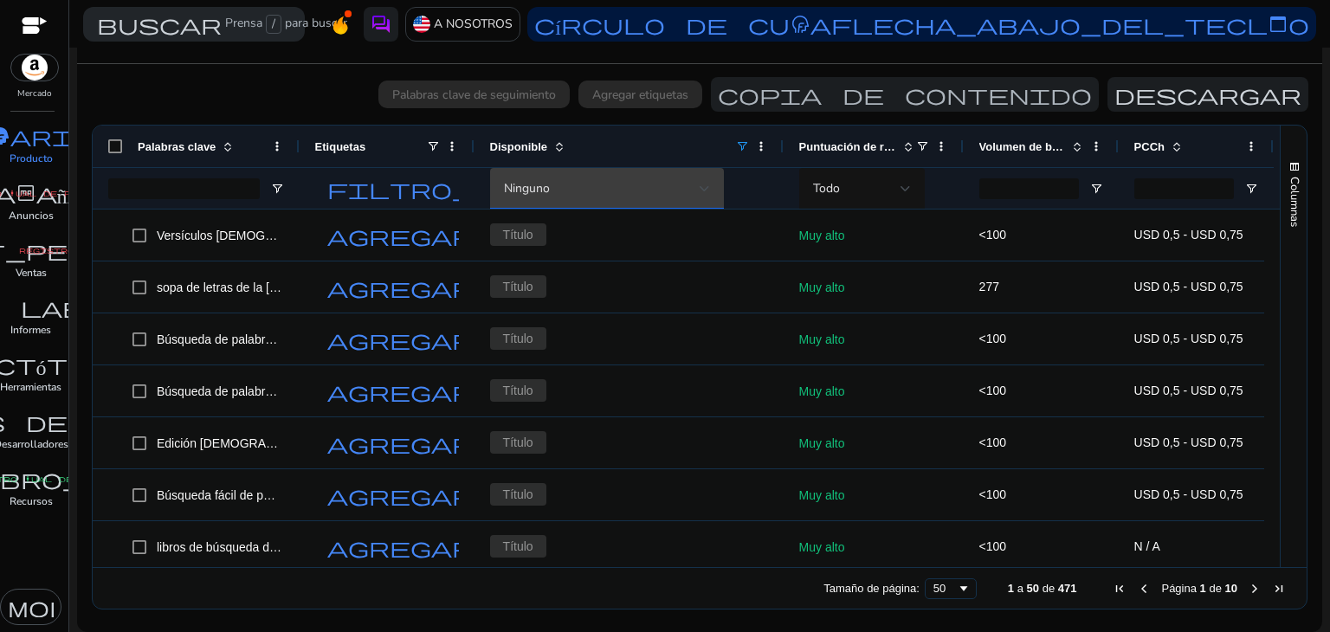
click at [699, 189] on div at bounding box center [704, 188] width 10 height 7
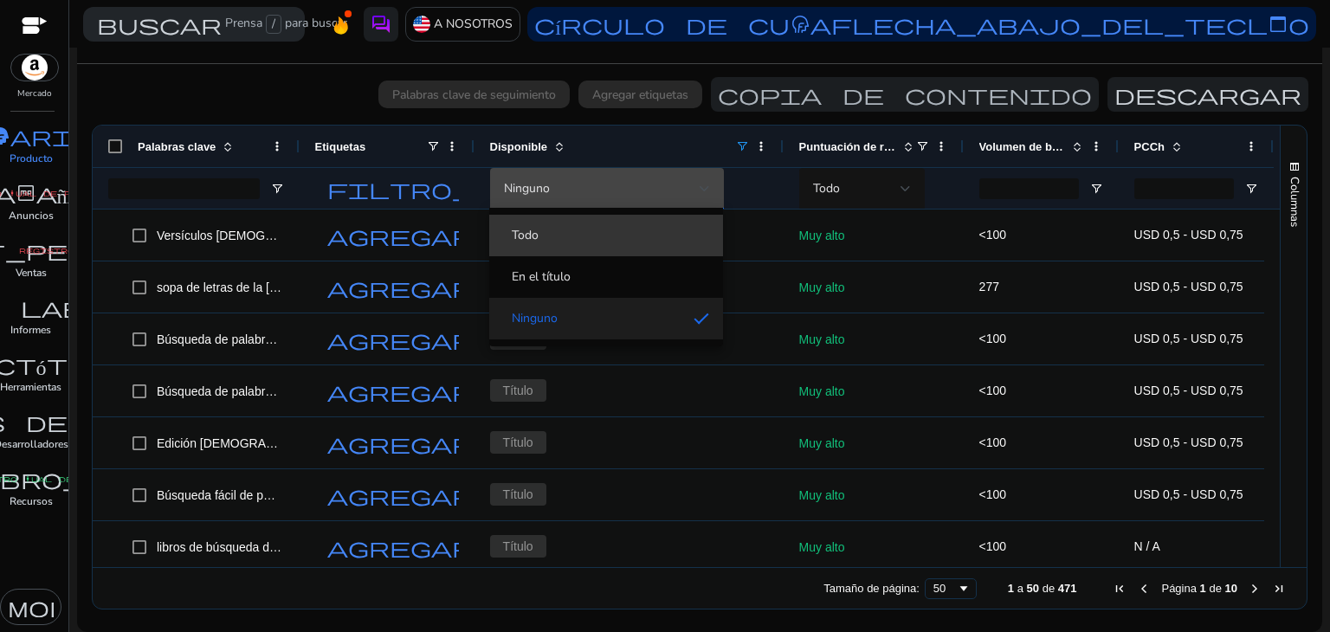
click at [591, 239] on span "Todo" at bounding box center [606, 235] width 206 height 17
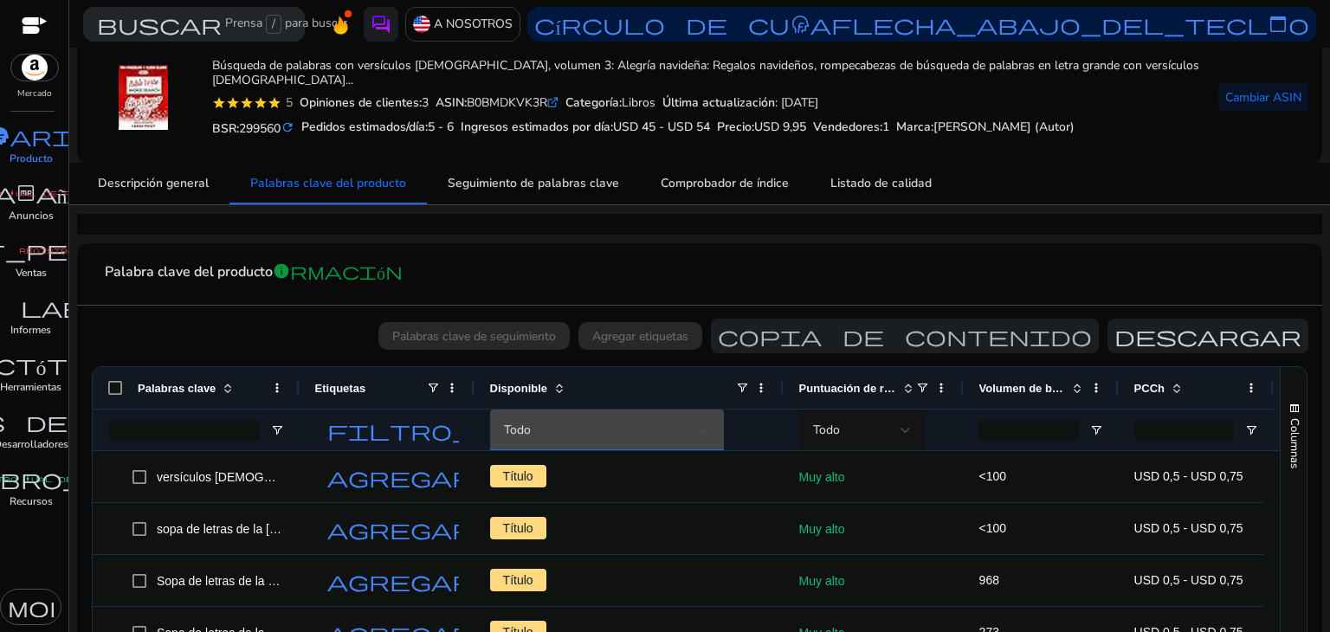
scroll to position [28, 0]
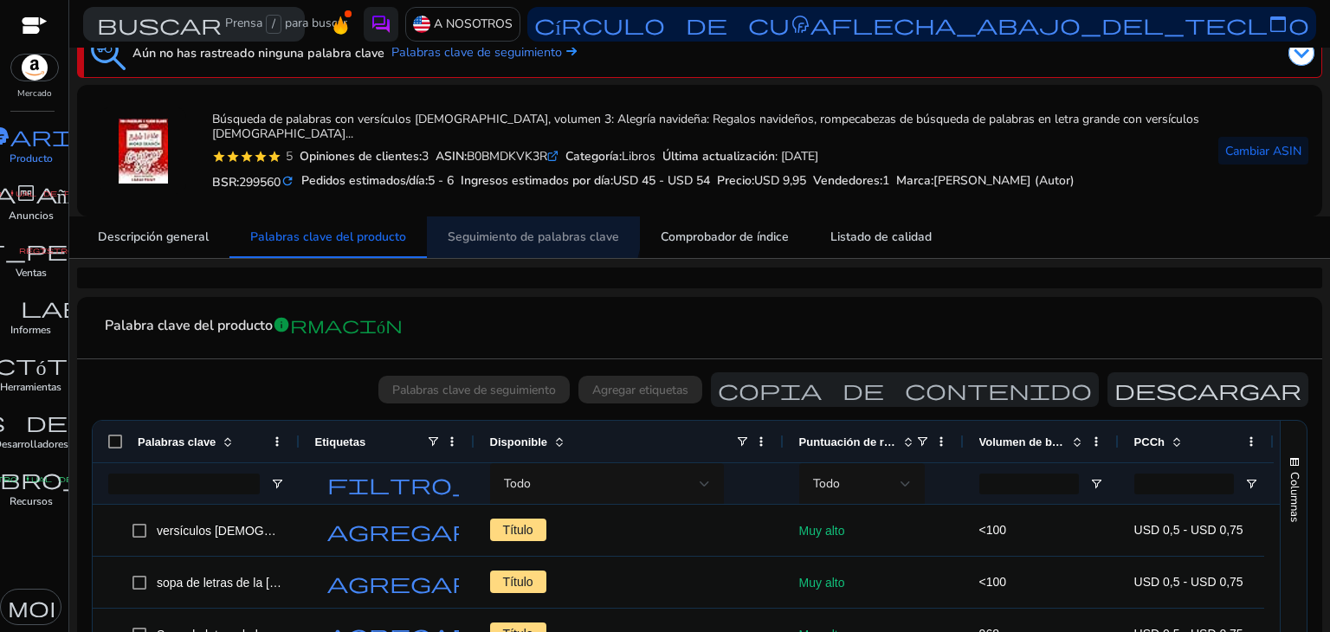
click at [495, 221] on span "Seguimiento de palabras clave" at bounding box center [532, 237] width 171 height 42
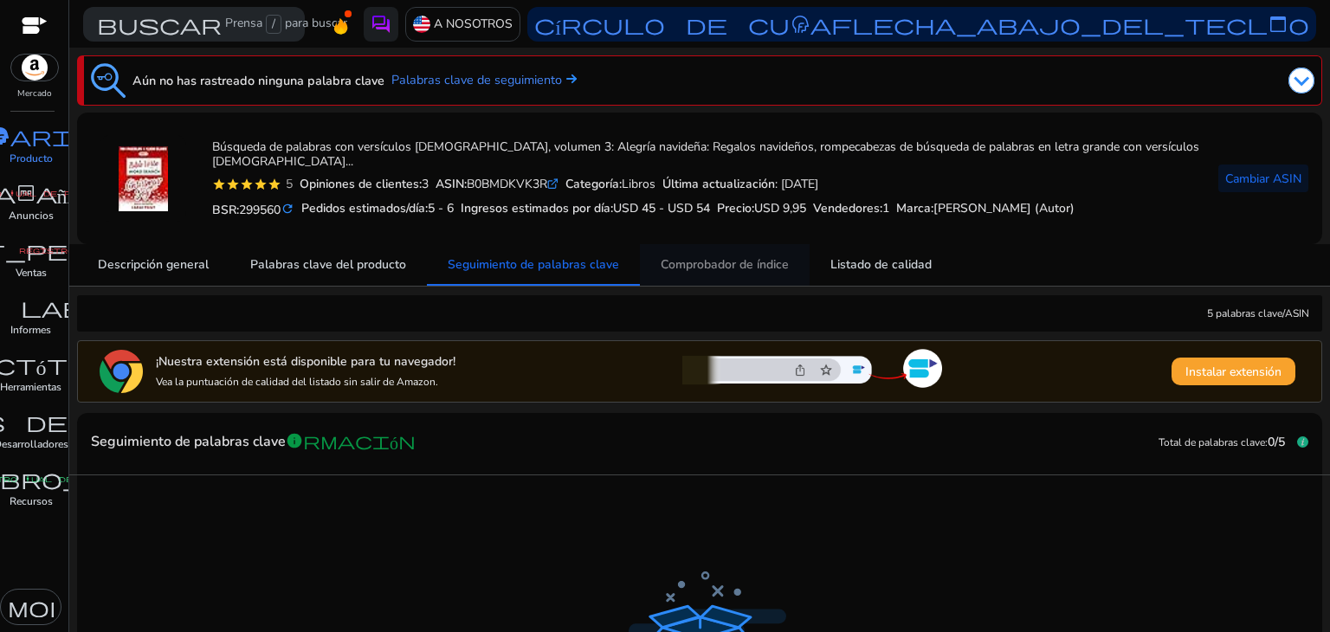
click at [731, 252] on span "Comprobador de índice" at bounding box center [724, 265] width 128 height 42
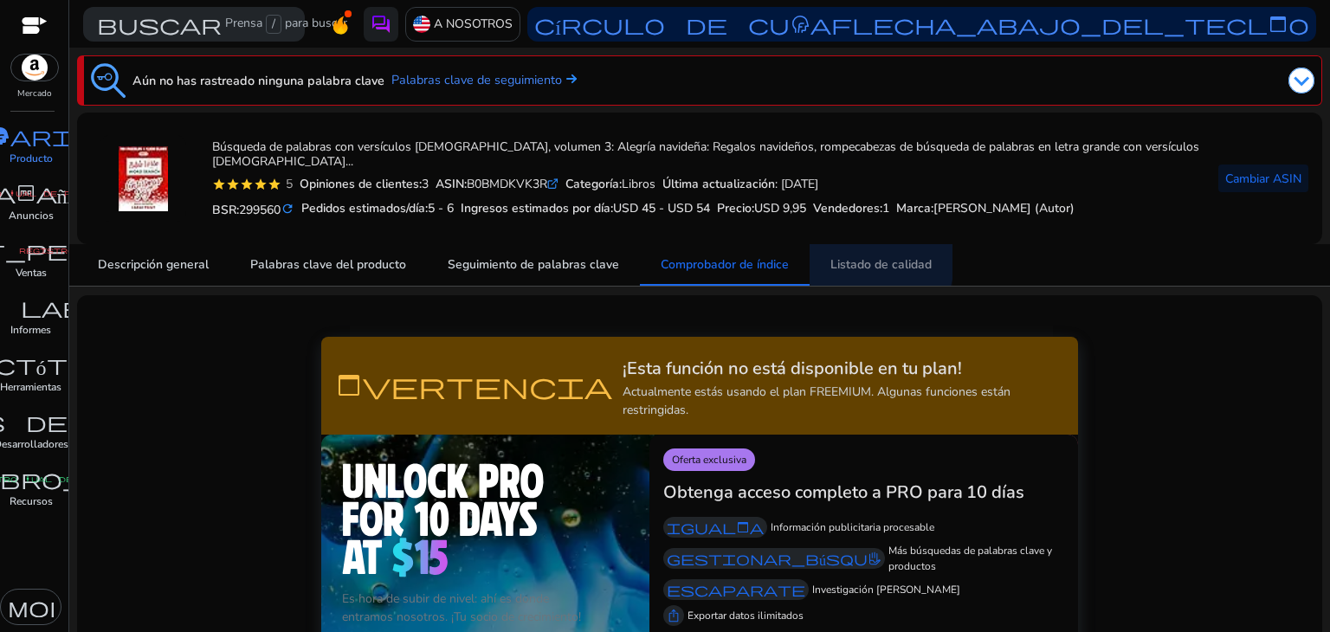
click at [846, 260] on font "Listado de calidad" at bounding box center [880, 264] width 101 height 16
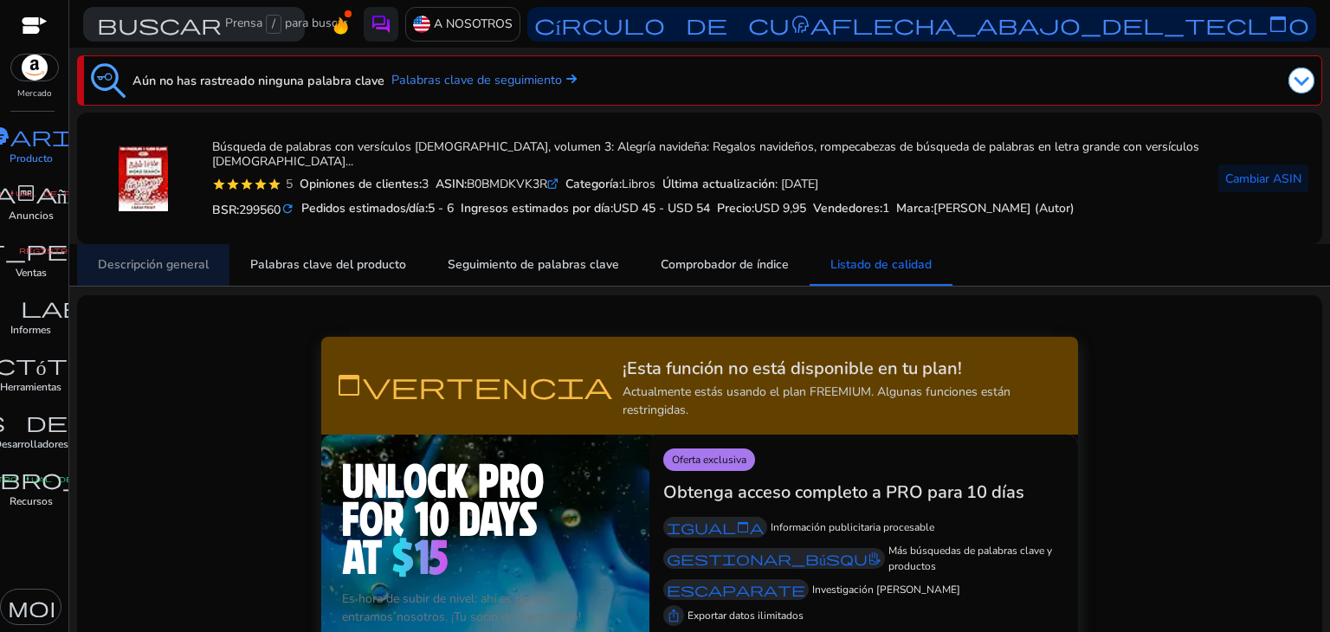
click at [152, 254] on span "Descripción general" at bounding box center [153, 265] width 111 height 42
